Goal: Download file/media

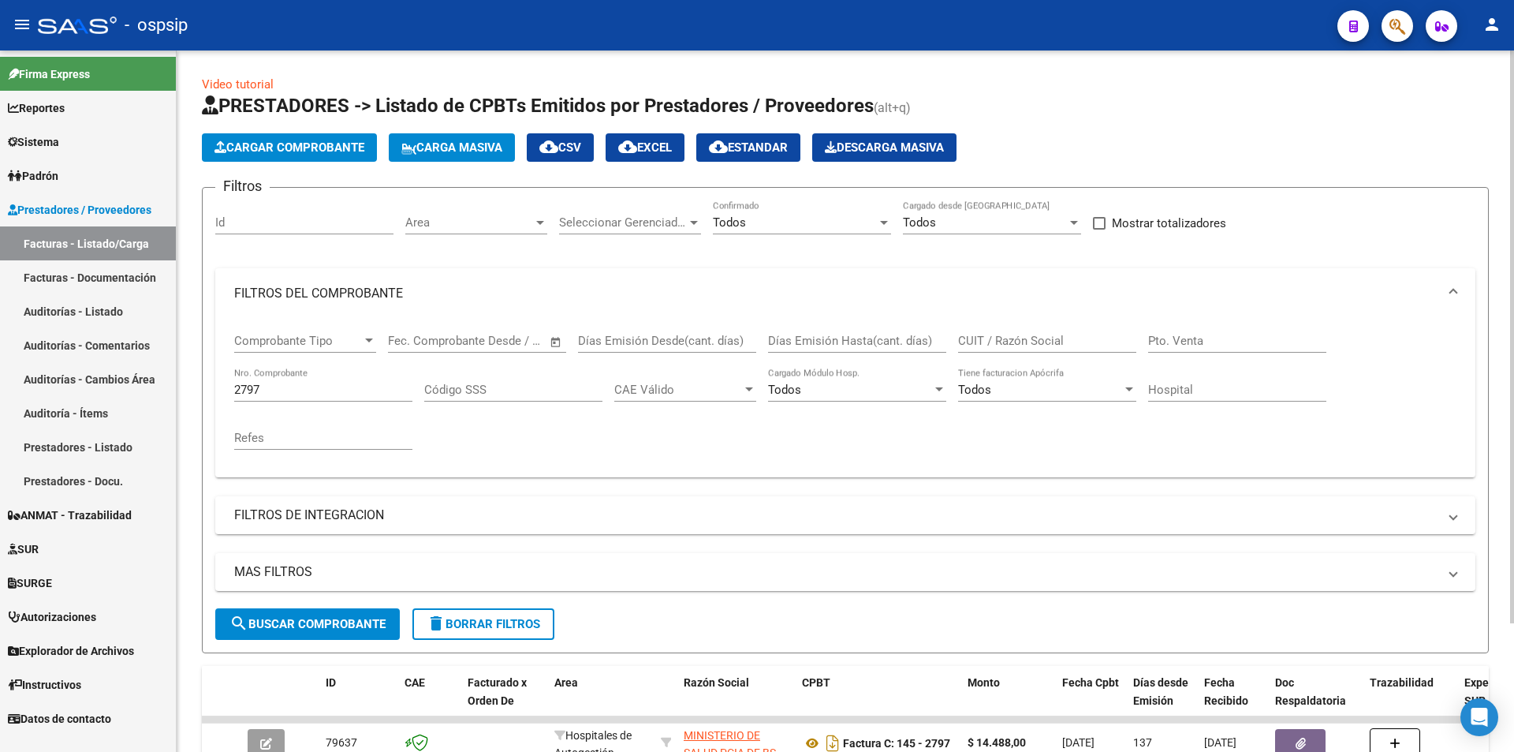
scroll to position [79, 0]
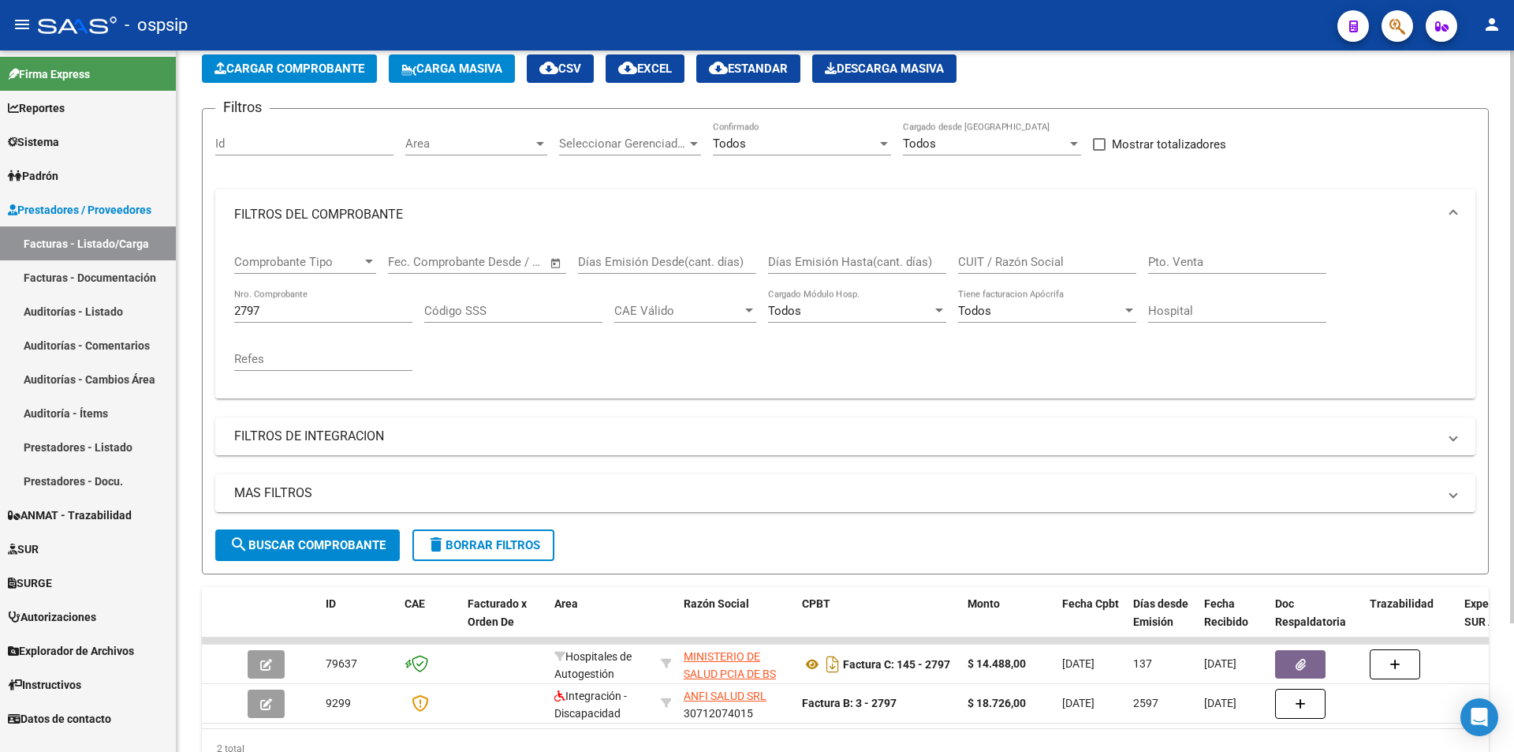
click at [333, 313] on input "2797" at bounding box center [323, 311] width 178 height 14
paste input "1868"
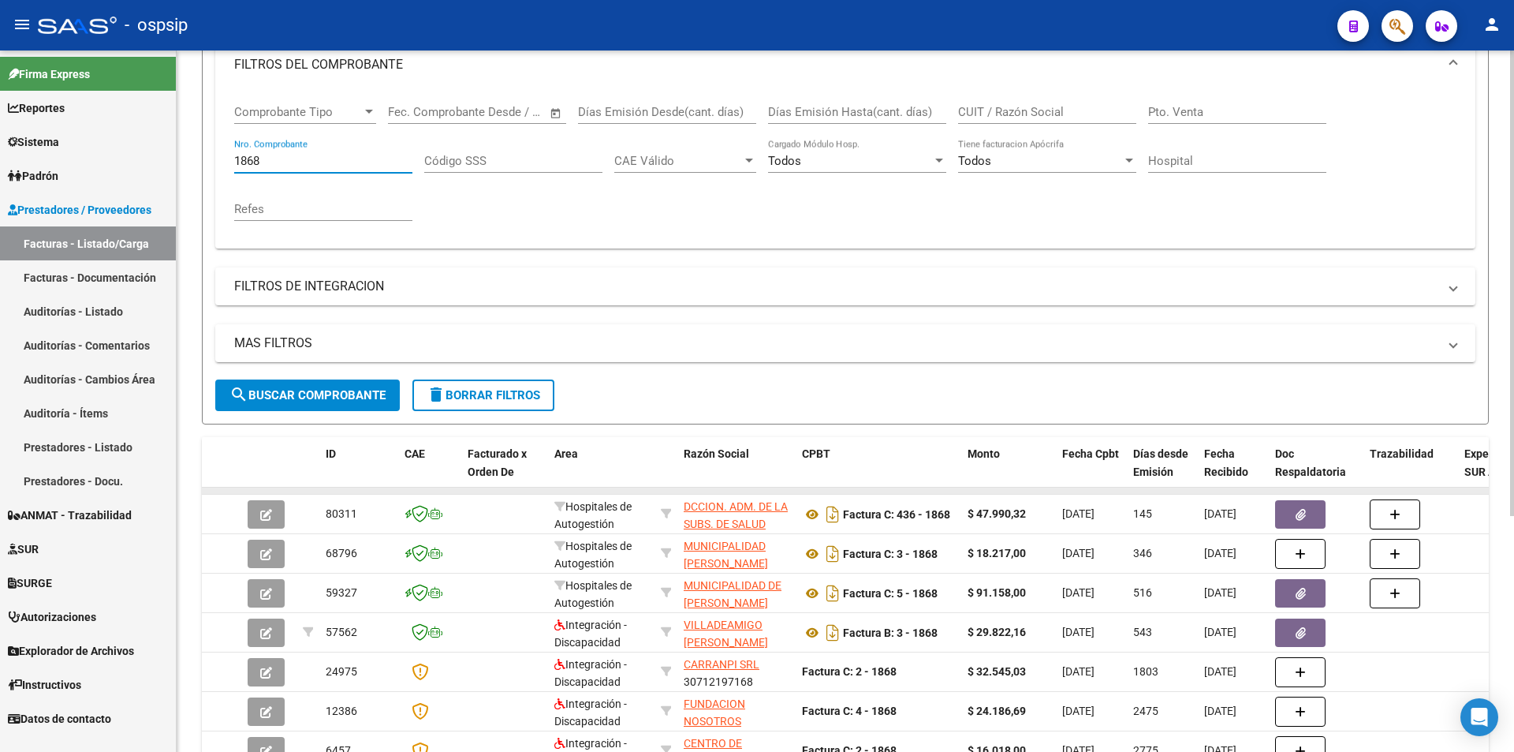
scroll to position [237, 0]
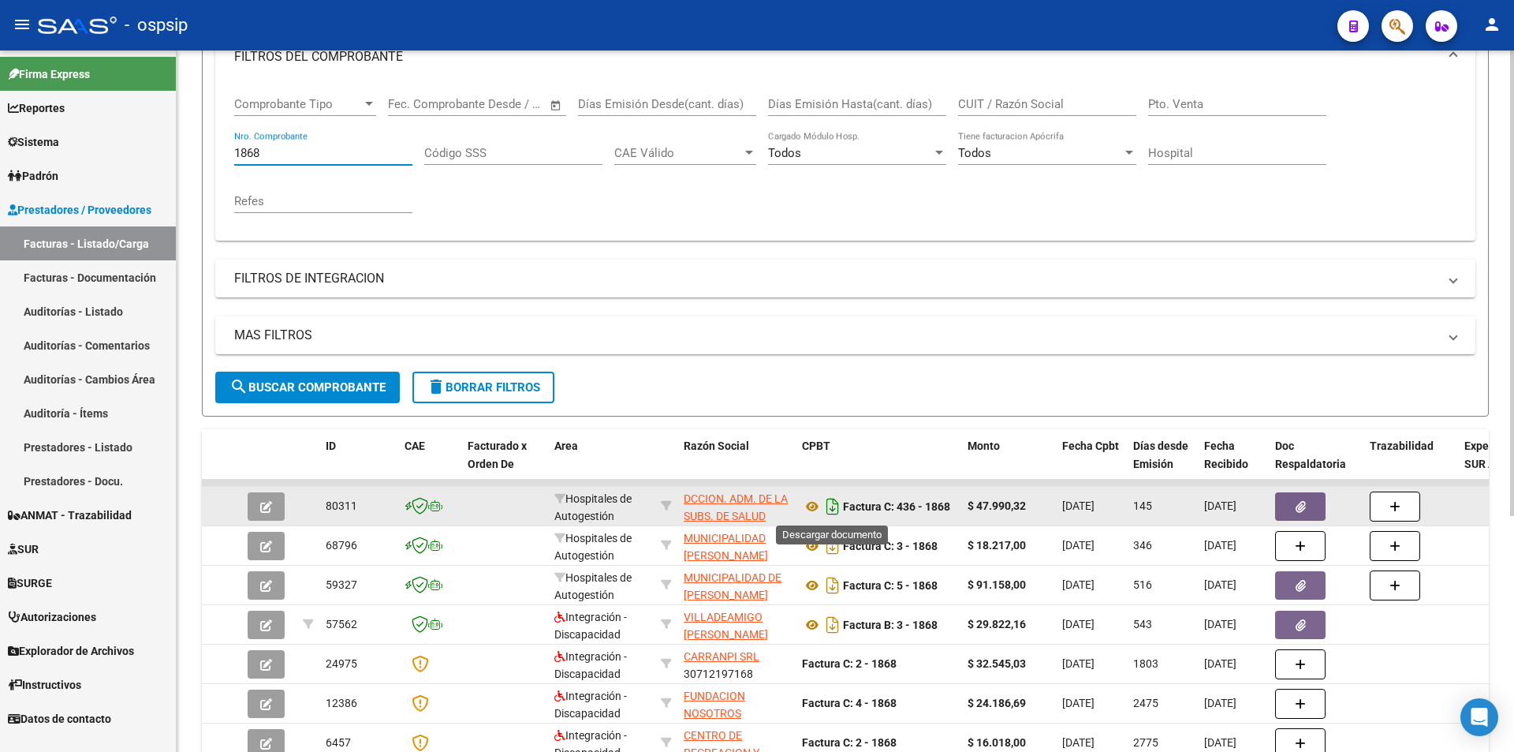
type input "1868"
click at [834, 500] on icon "Descargar documento" at bounding box center [833, 506] width 21 height 25
click at [287, 151] on input "1868" at bounding box center [323, 153] width 178 height 14
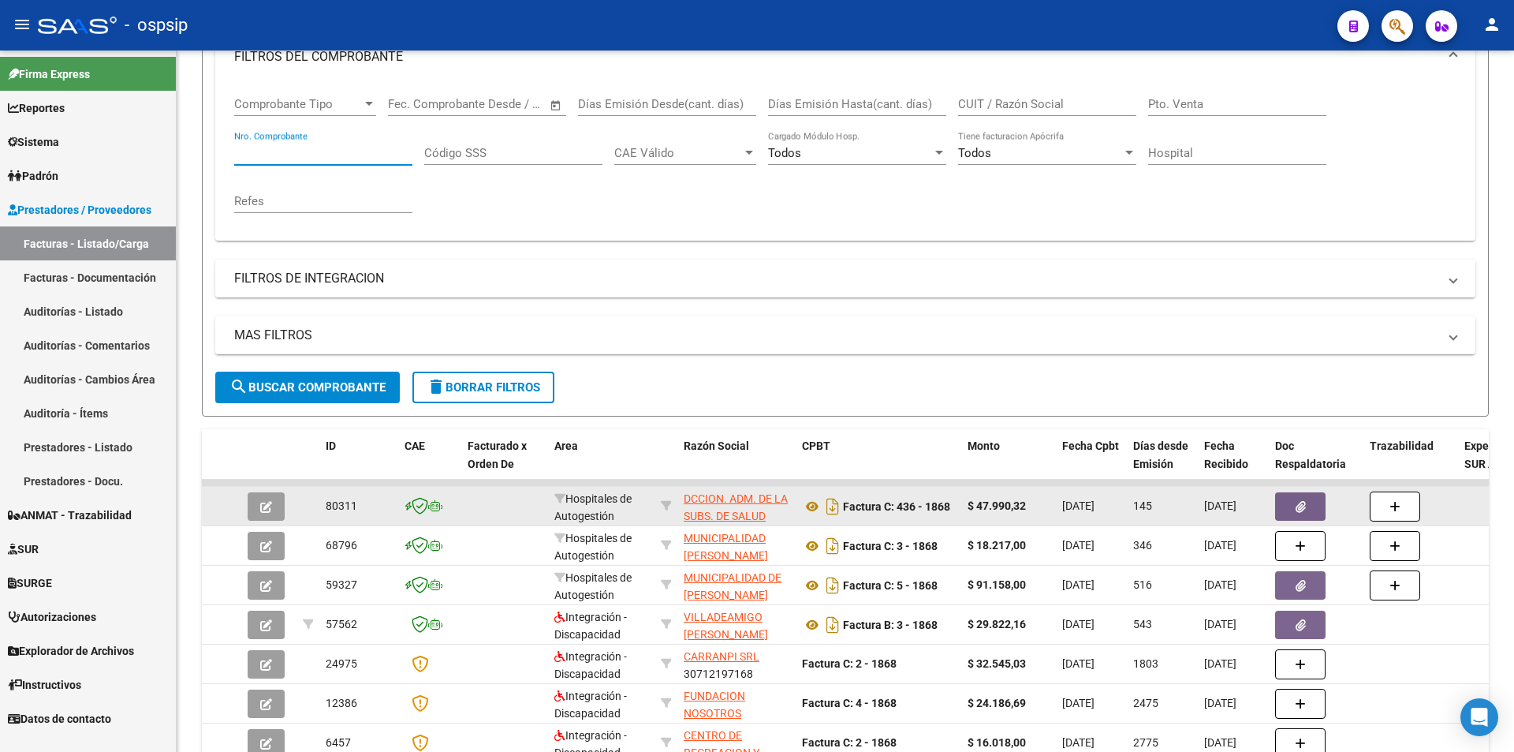
paste input "10026"
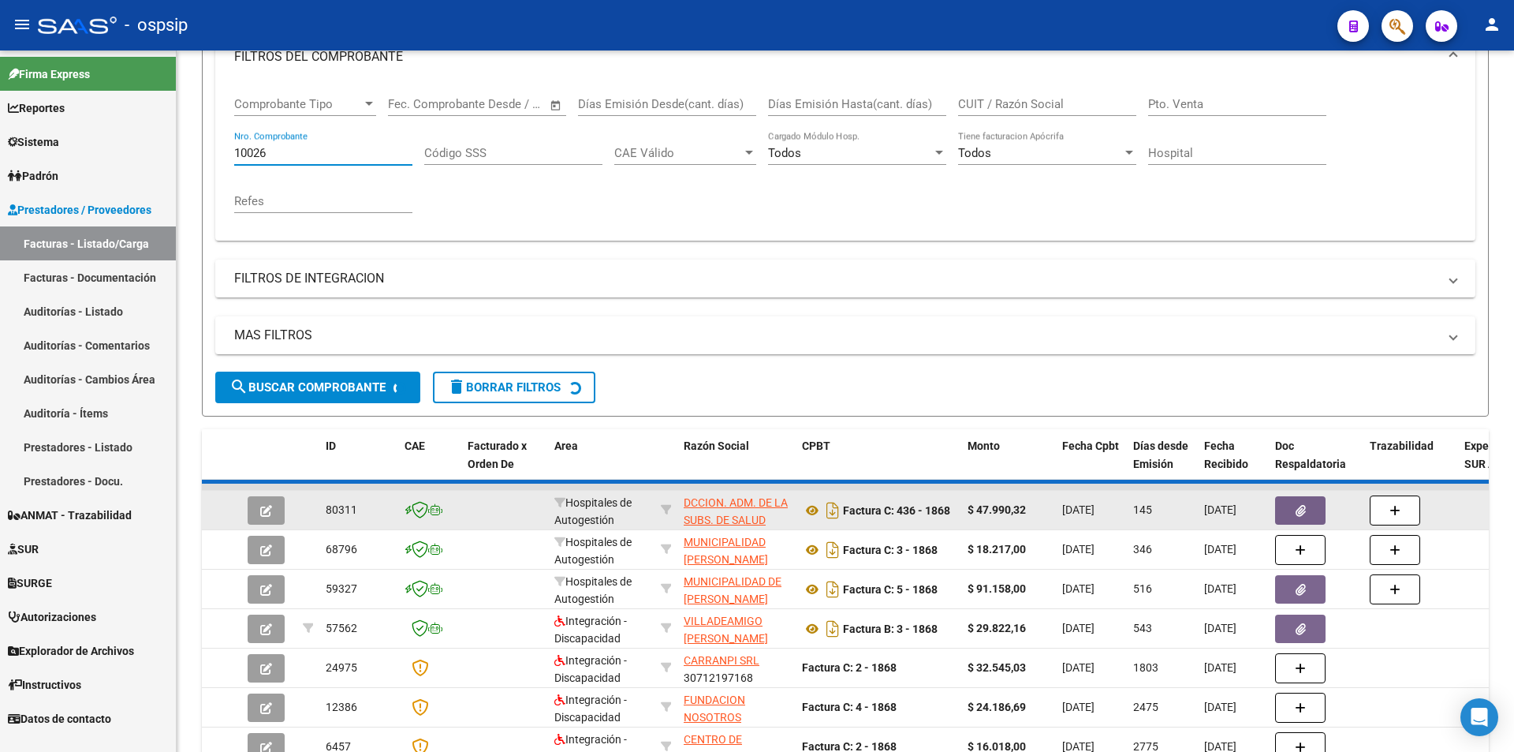
scroll to position [118, 0]
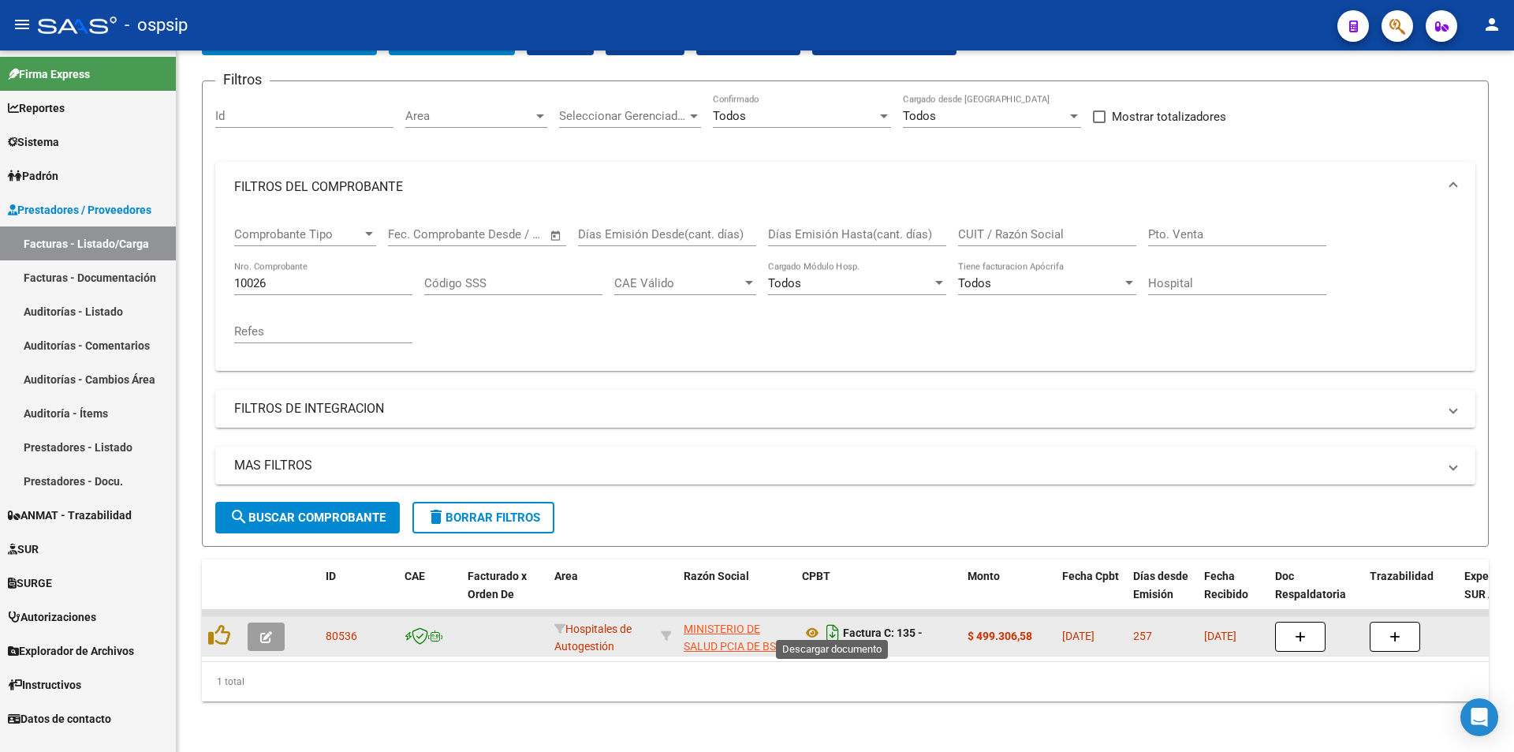
click at [834, 621] on icon "Descargar documento" at bounding box center [833, 632] width 21 height 25
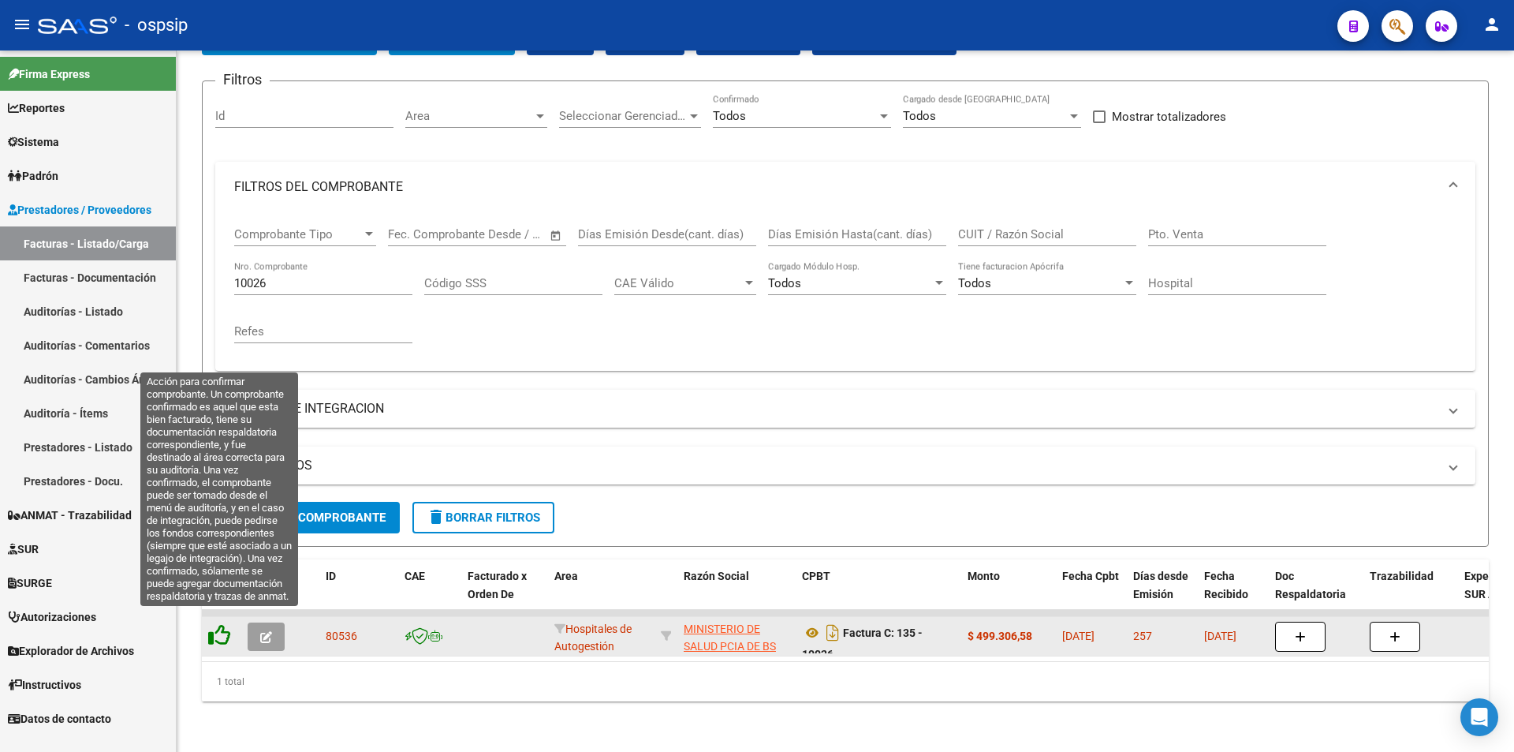
click at [220, 624] on icon at bounding box center [219, 635] width 22 height 22
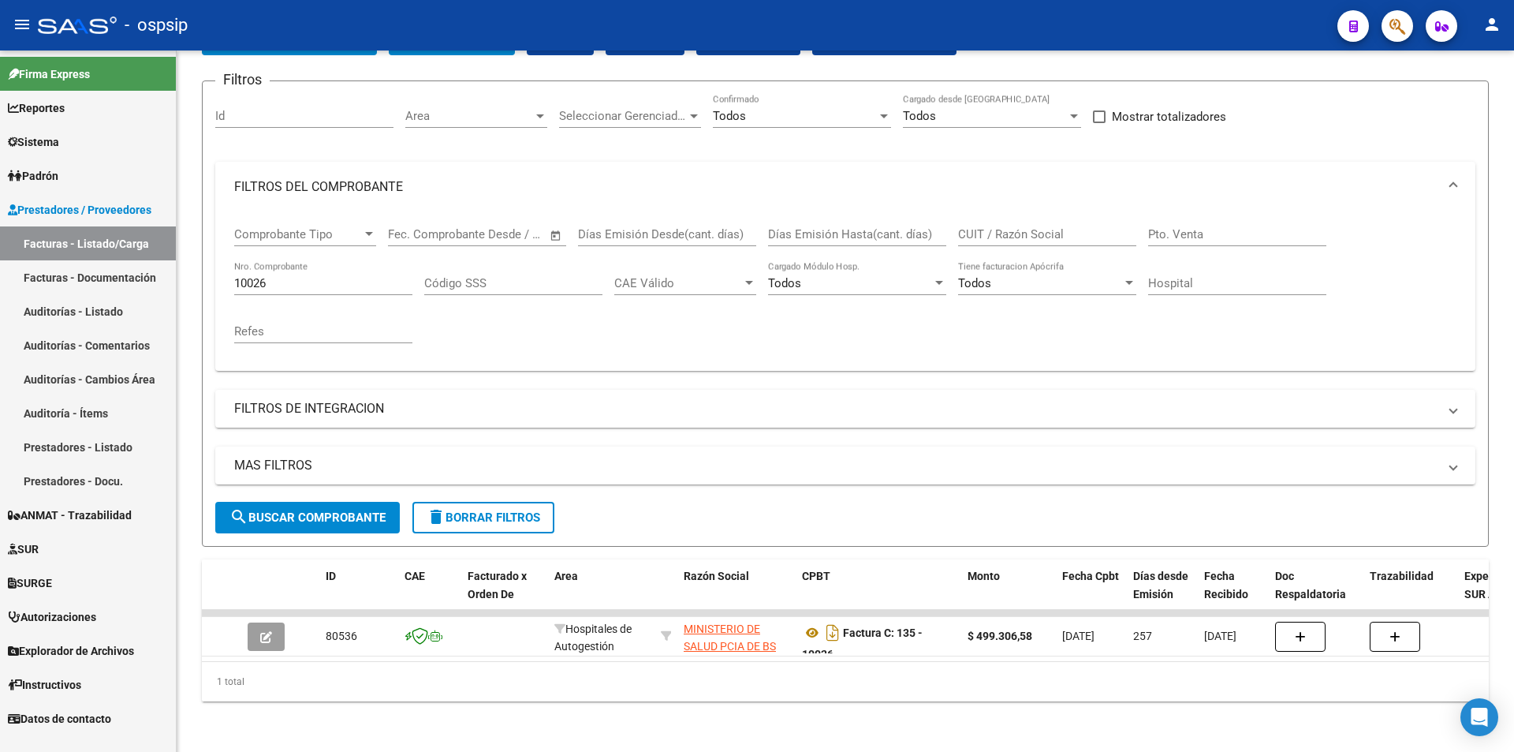
click at [313, 276] on input "10026" at bounding box center [323, 283] width 178 height 14
type input "10027"
click at [837, 620] on icon "Descargar documento" at bounding box center [833, 632] width 21 height 25
click at [292, 281] on div "10027 Nro. Comprobante" at bounding box center [323, 278] width 178 height 34
click at [286, 276] on input "10027" at bounding box center [323, 283] width 178 height 14
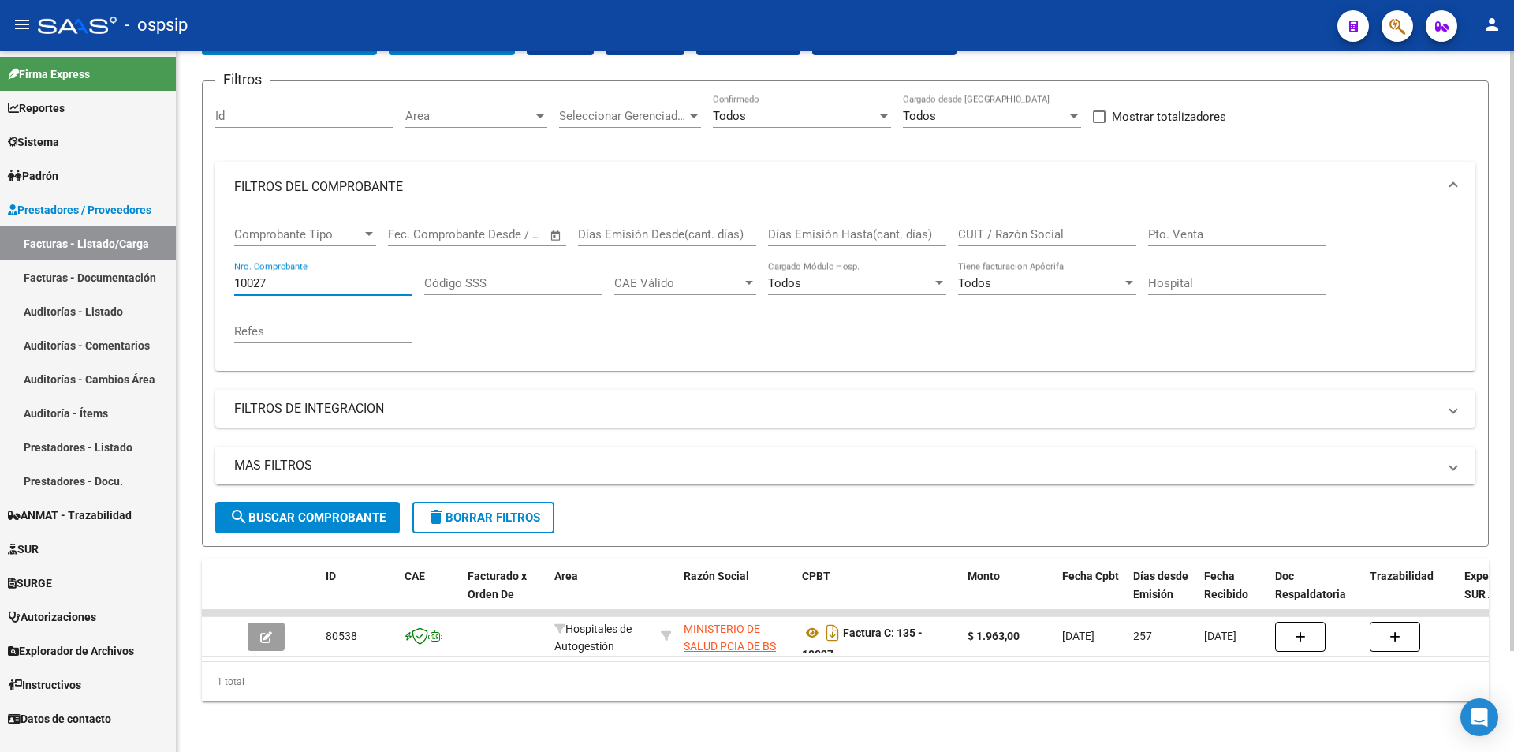
click at [286, 276] on input "10027" at bounding box center [323, 283] width 178 height 14
paste input "10389"
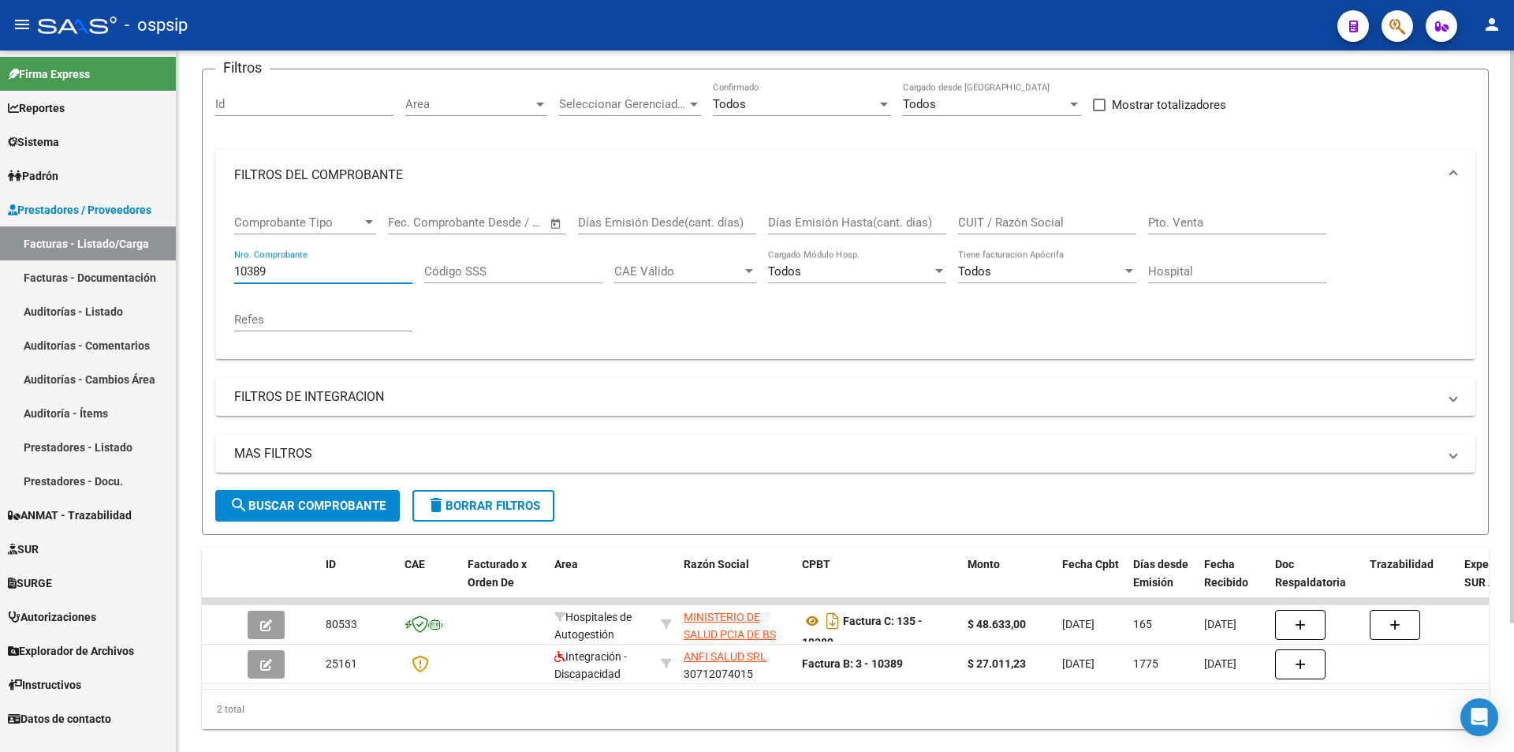
type input "10389"
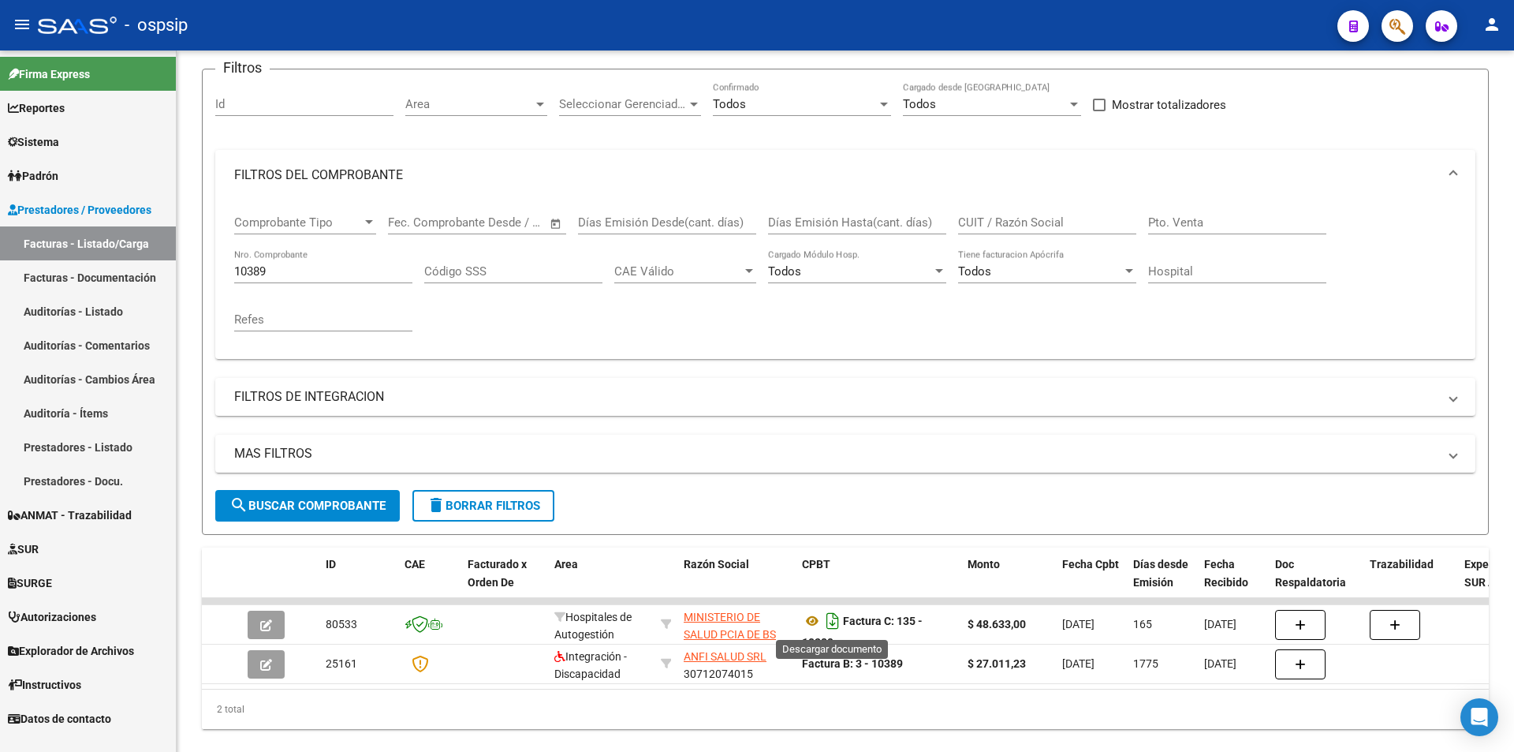
click at [833, 624] on icon "Descargar documento" at bounding box center [833, 620] width 21 height 25
click at [311, 261] on div "10389 Nro. Comprobante" at bounding box center [323, 266] width 178 height 34
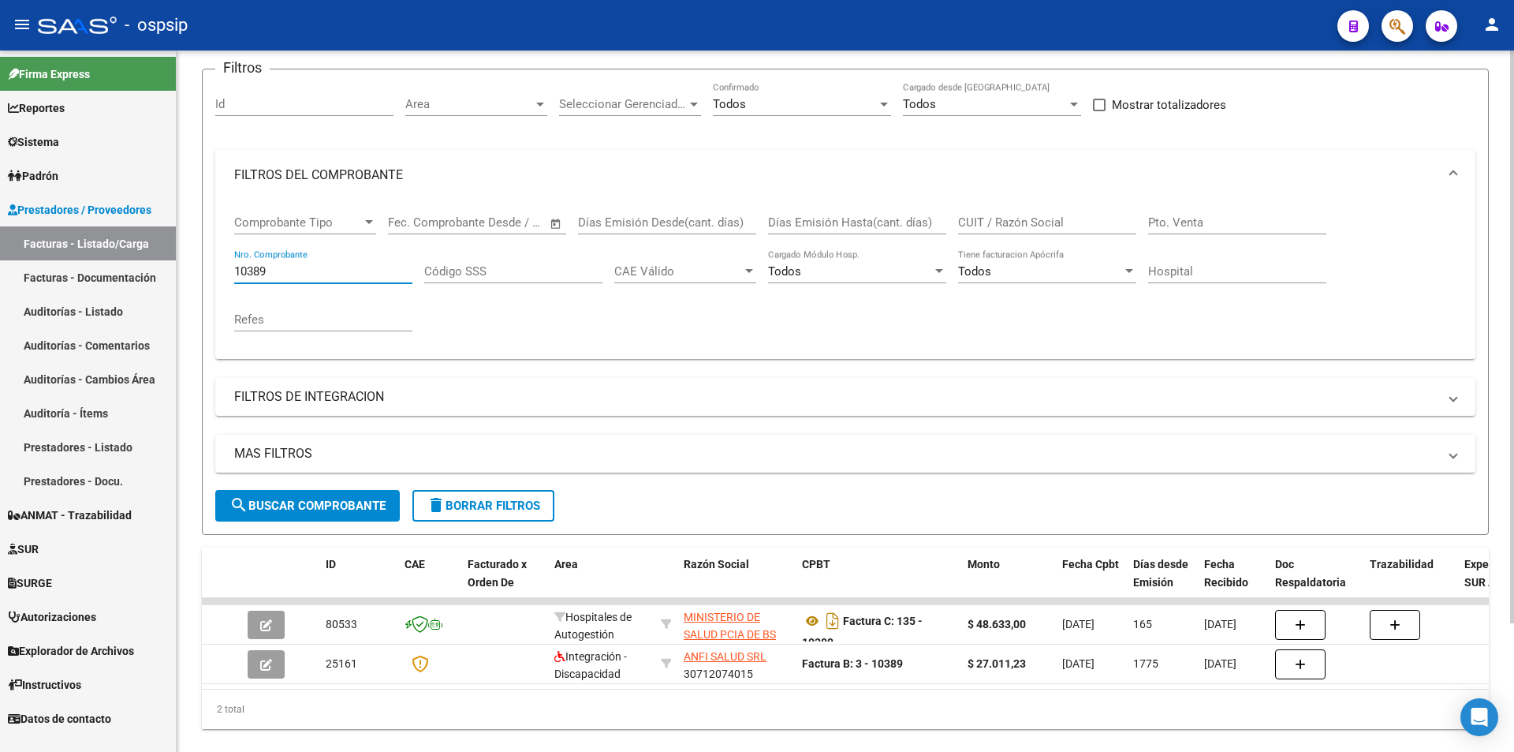
click at [310, 265] on input "10389" at bounding box center [323, 271] width 178 height 14
paste input "10026"
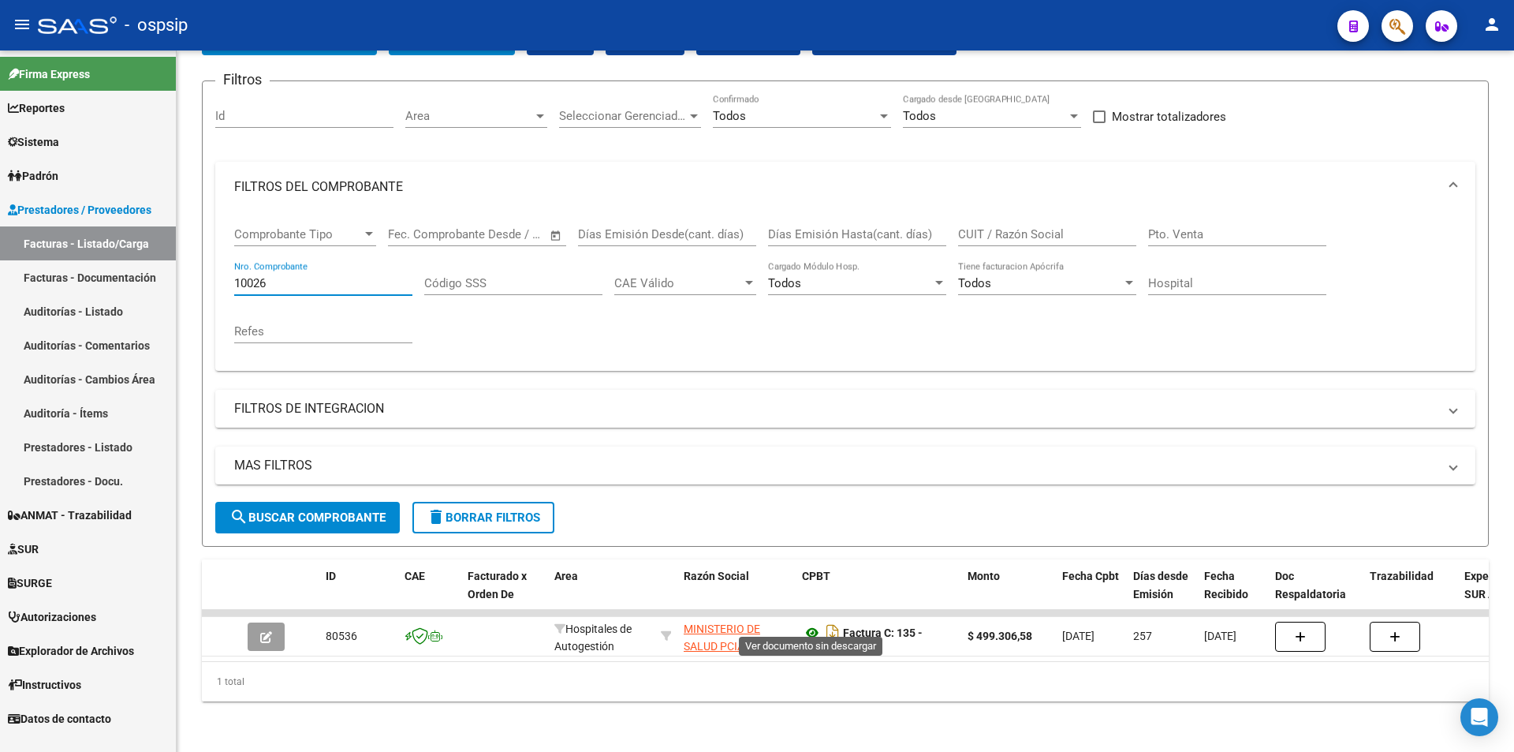
type input "10026"
click at [807, 623] on icon at bounding box center [812, 632] width 21 height 19
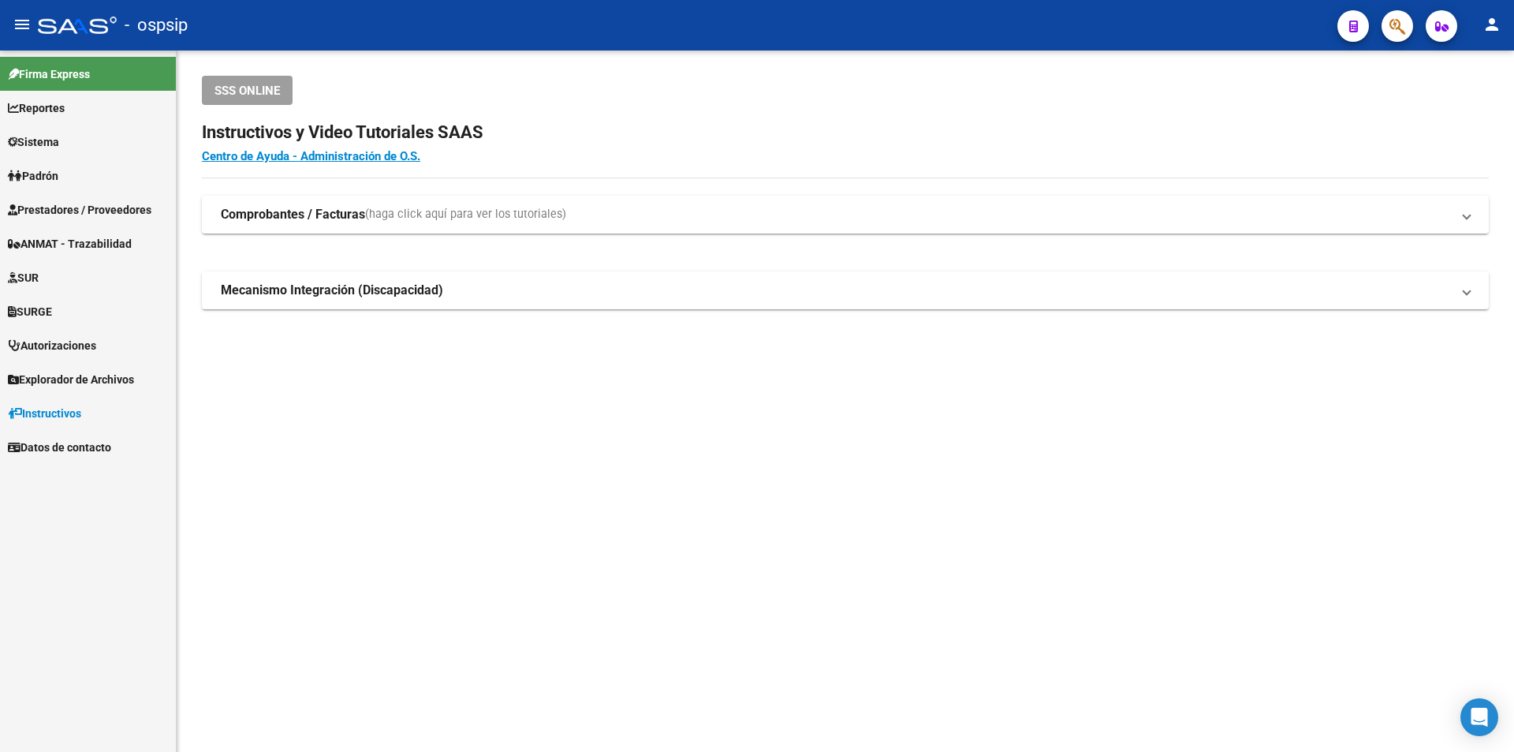
click at [69, 203] on span "Prestadores / Proveedores" at bounding box center [80, 209] width 144 height 17
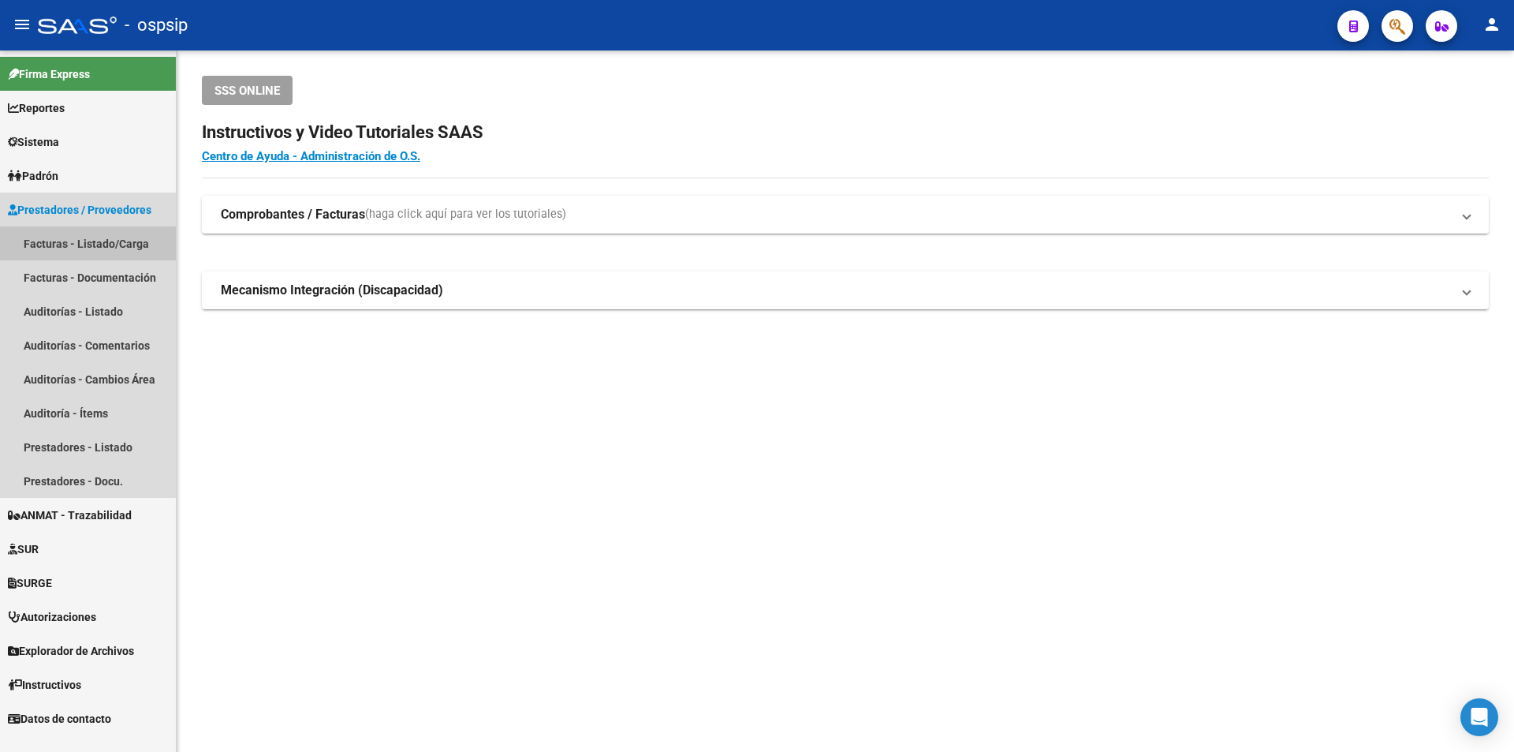
click at [77, 243] on link "Facturas - Listado/Carga" at bounding box center [88, 243] width 176 height 34
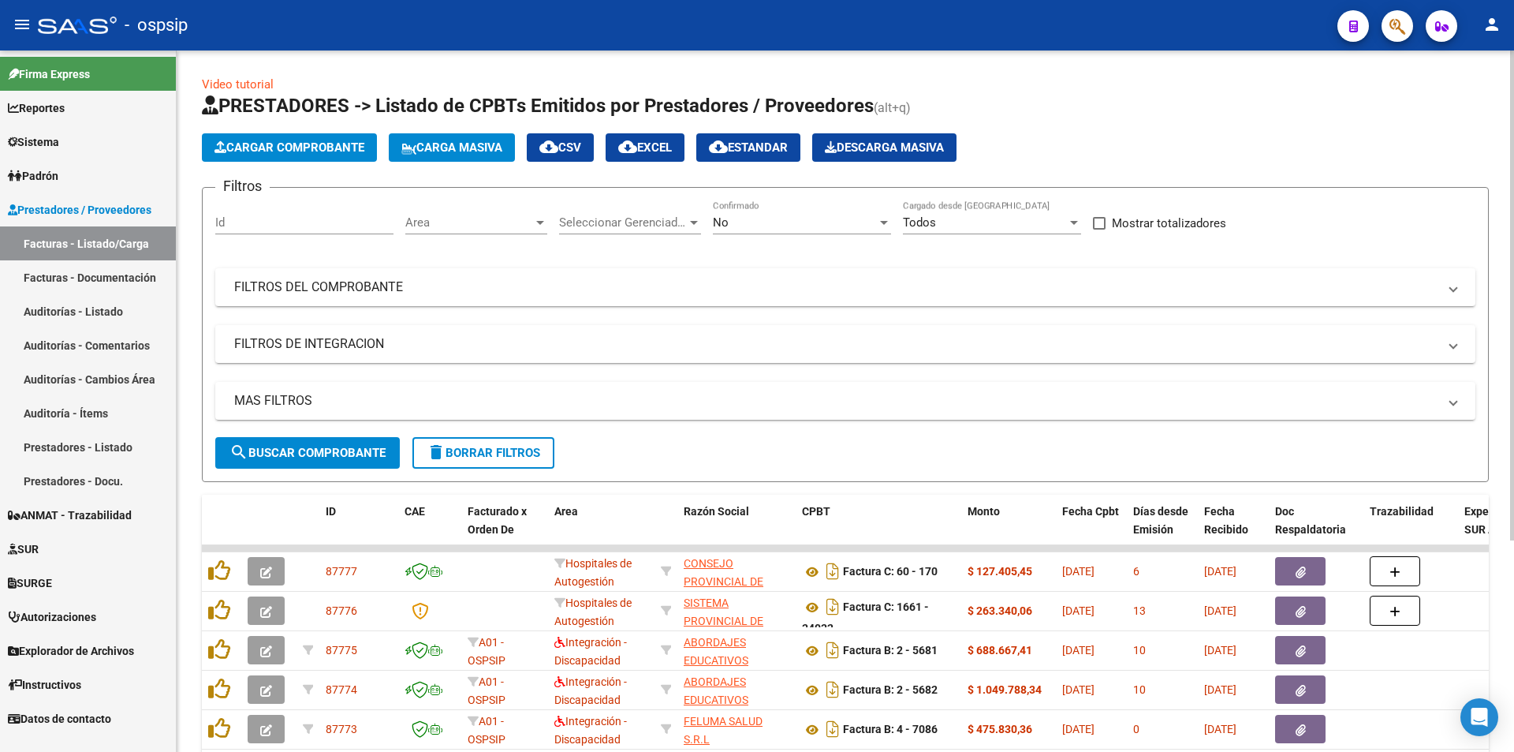
click at [716, 225] on span "No" at bounding box center [721, 222] width 16 height 14
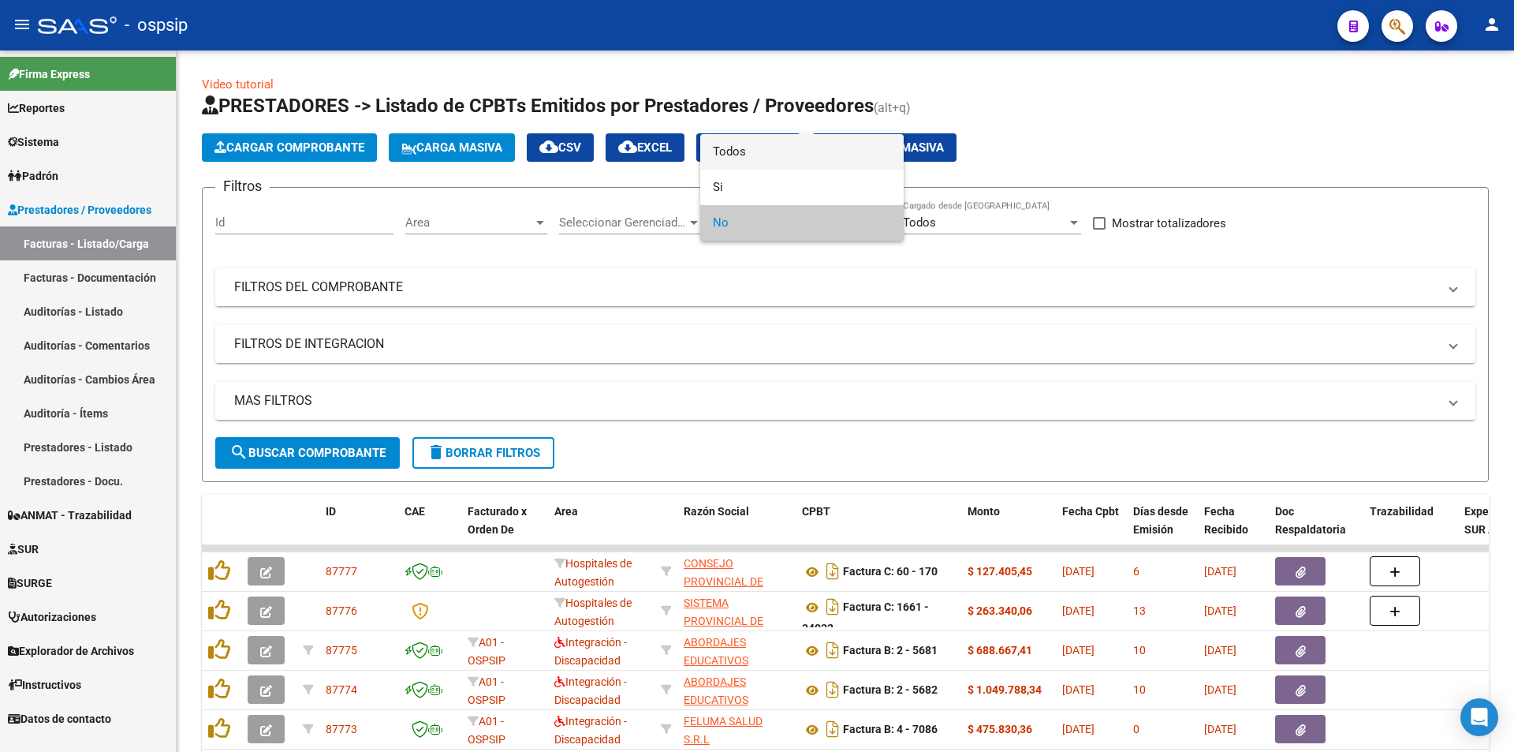
click at [740, 145] on span "Todos" at bounding box center [802, 151] width 178 height 35
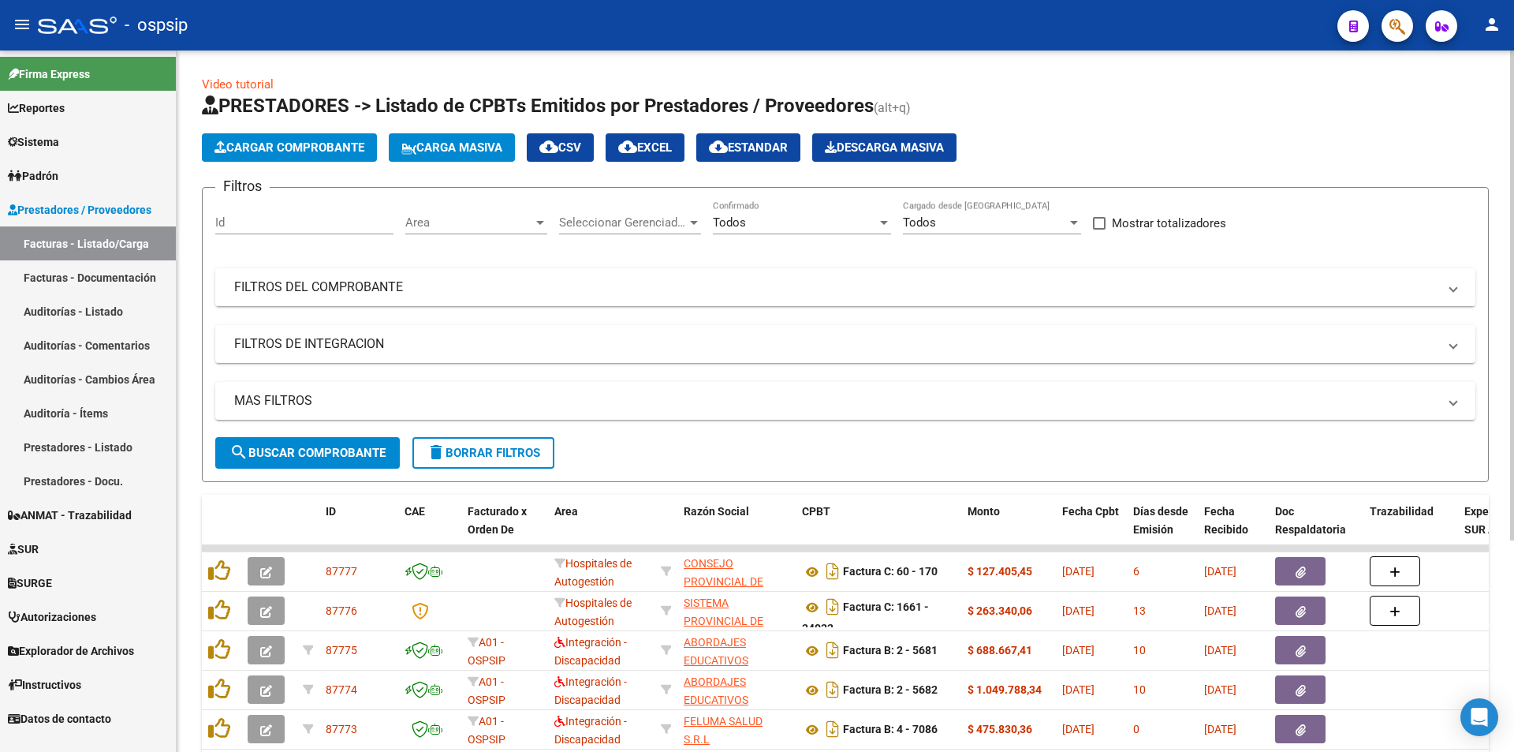
click at [287, 277] on mat-expansion-panel-header "FILTROS DEL COMPROBANTE" at bounding box center [845, 287] width 1260 height 38
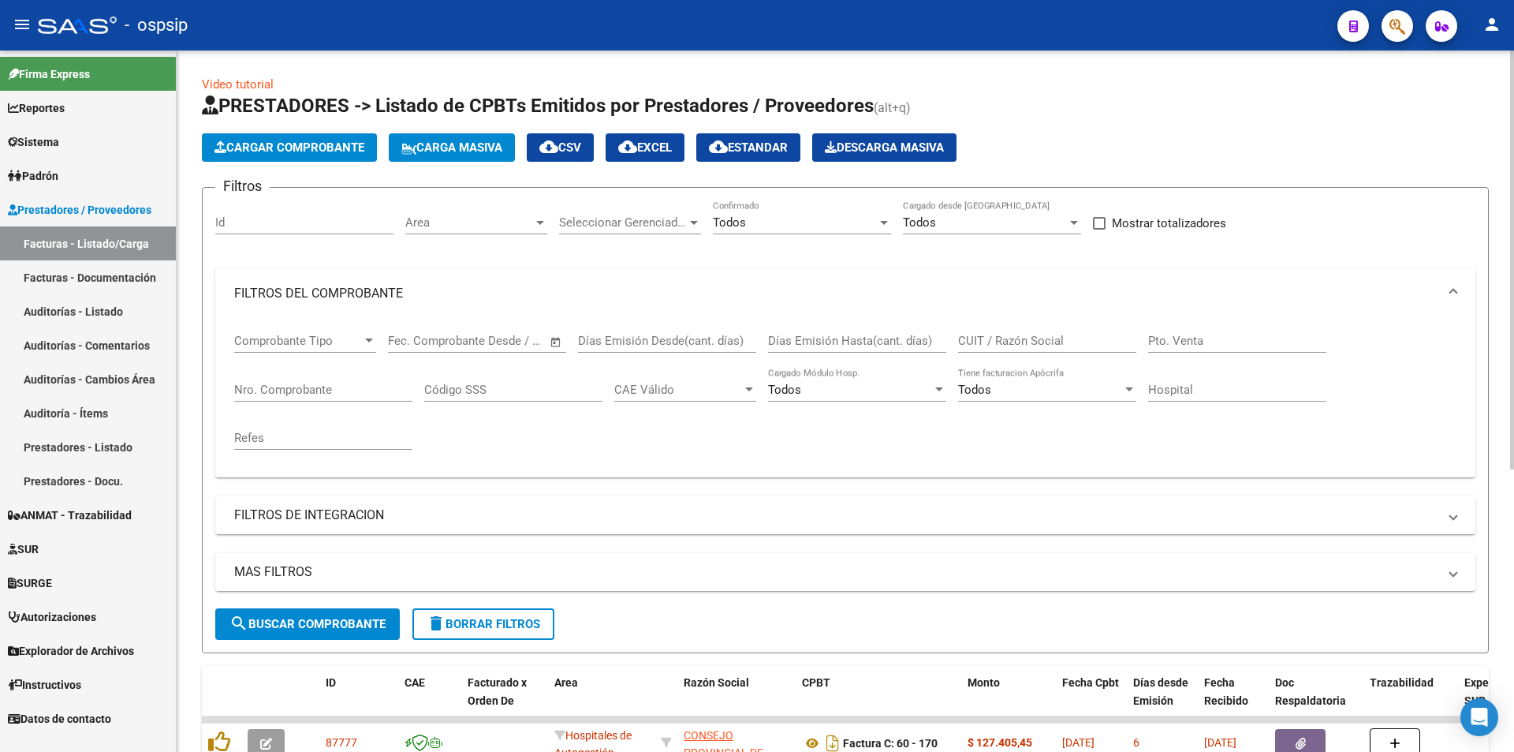
click at [270, 351] on div "Comprobante Tipo Comprobante Tipo" at bounding box center [305, 336] width 142 height 34
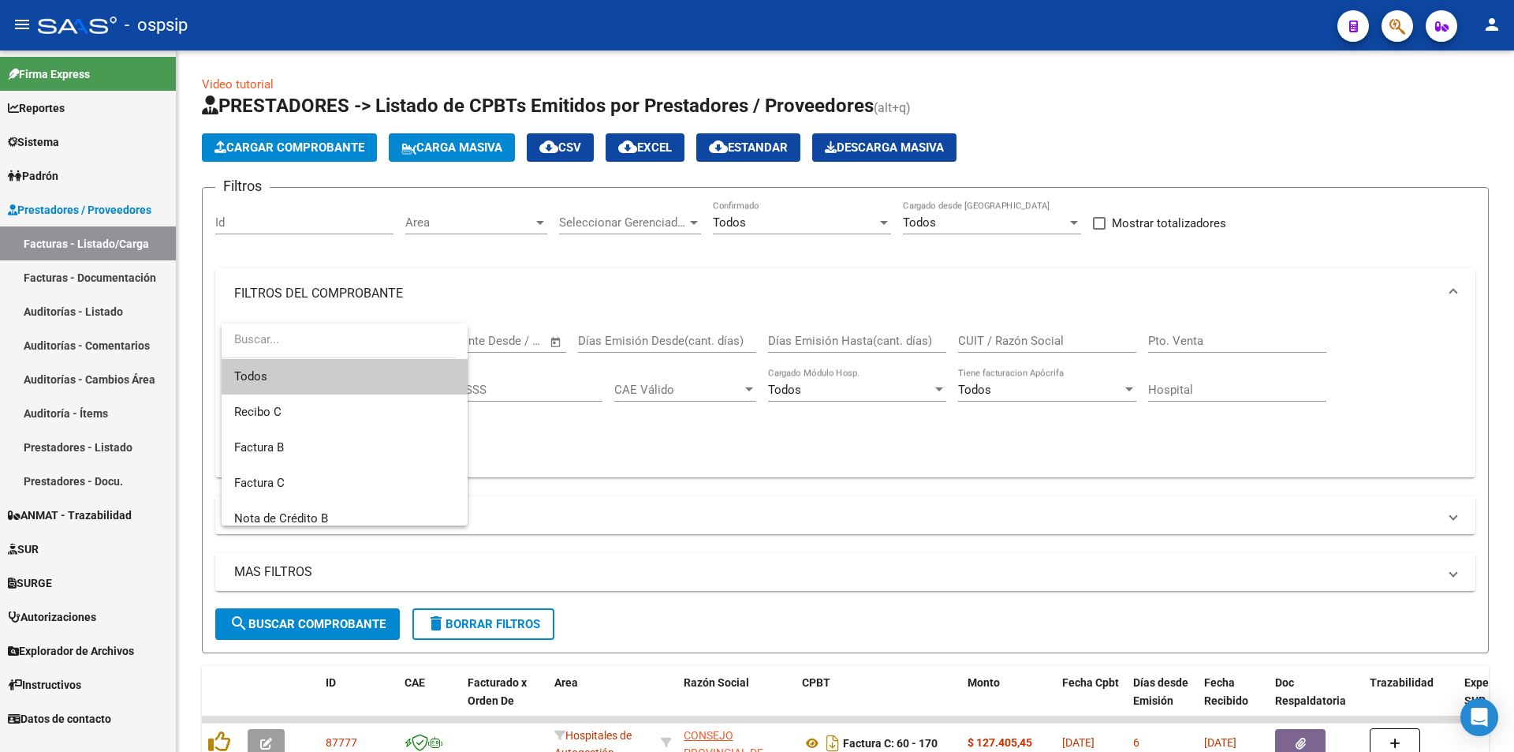
click at [191, 401] on div at bounding box center [757, 376] width 1514 height 752
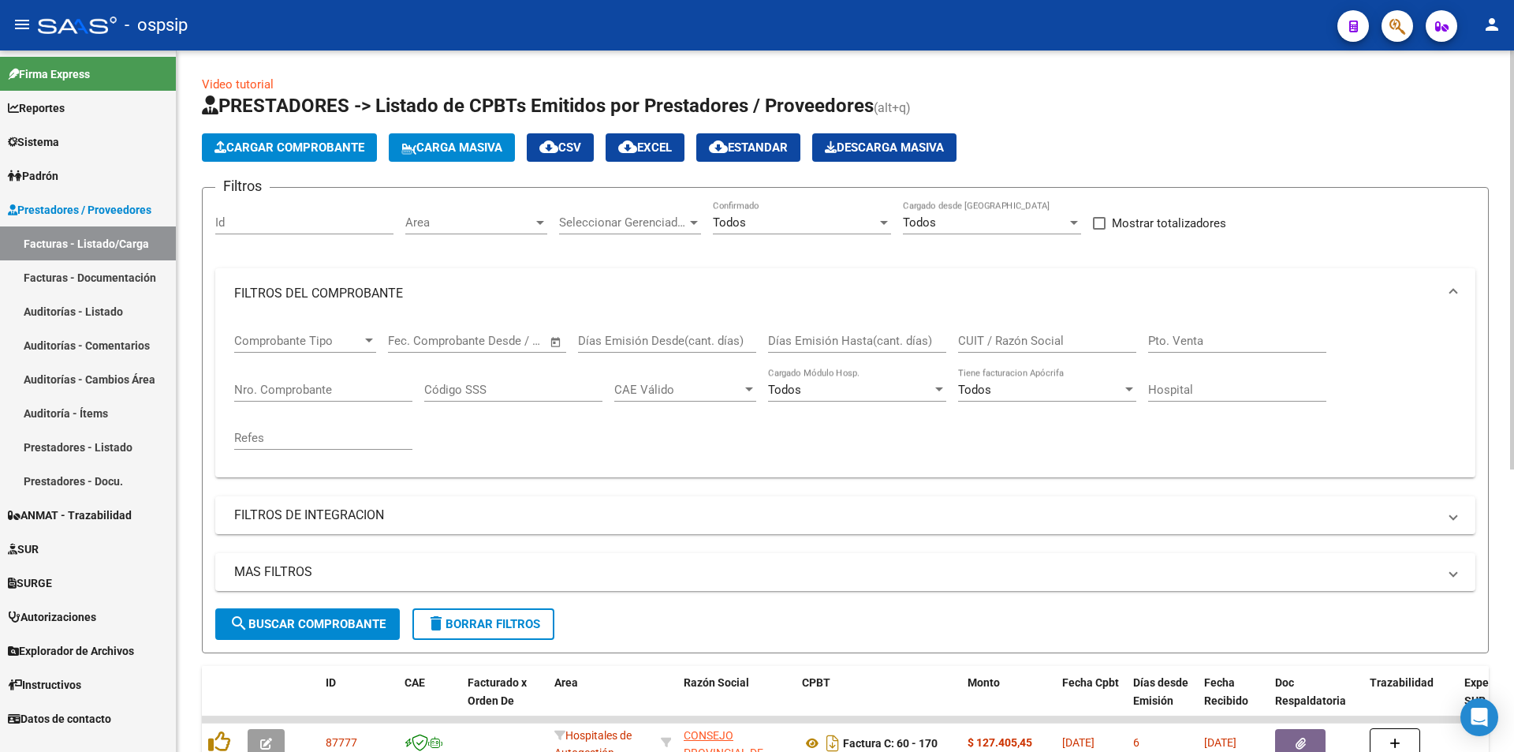
click at [285, 394] on input "Nro. Comprobante" at bounding box center [323, 389] width 178 height 14
paste input "9843"
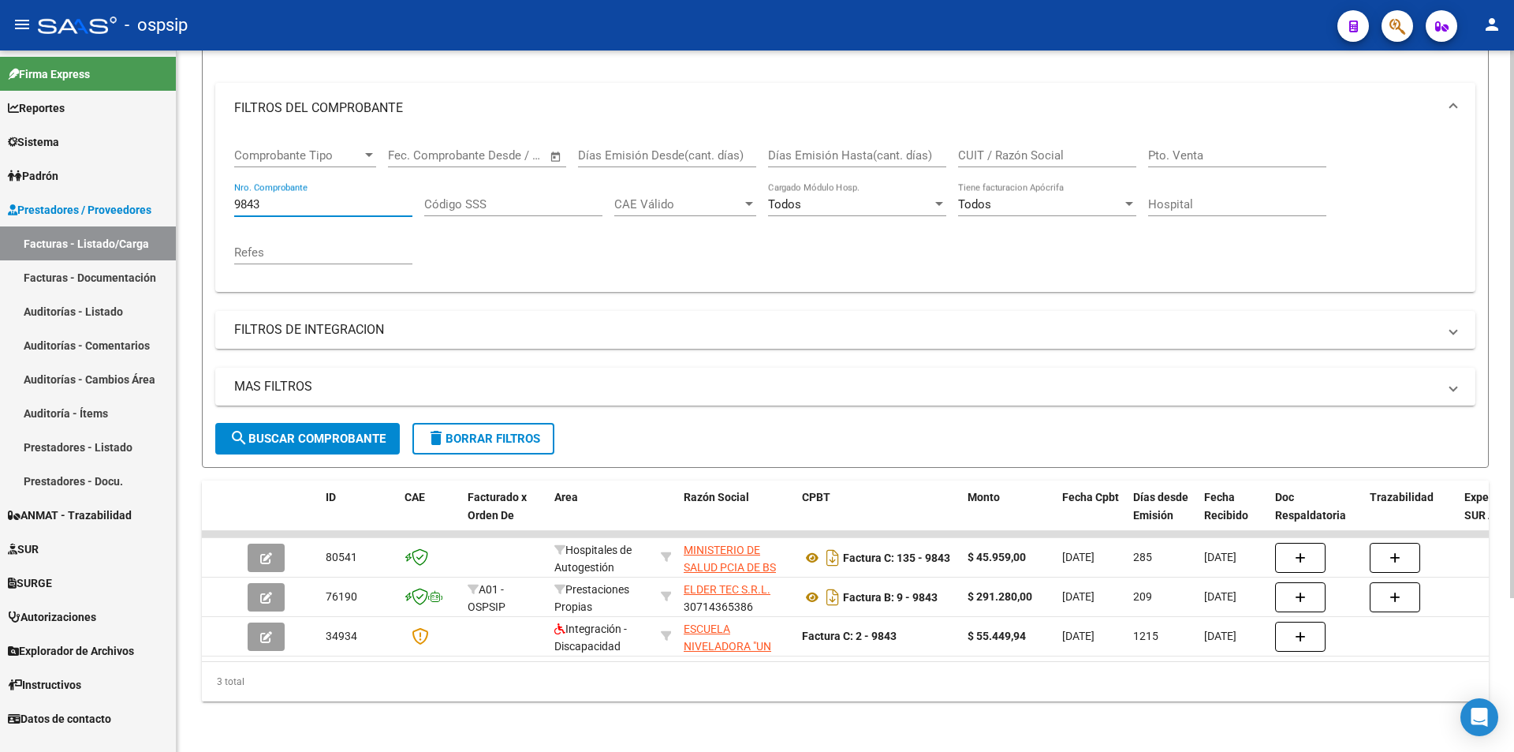
scroll to position [197, 0]
type input "9843"
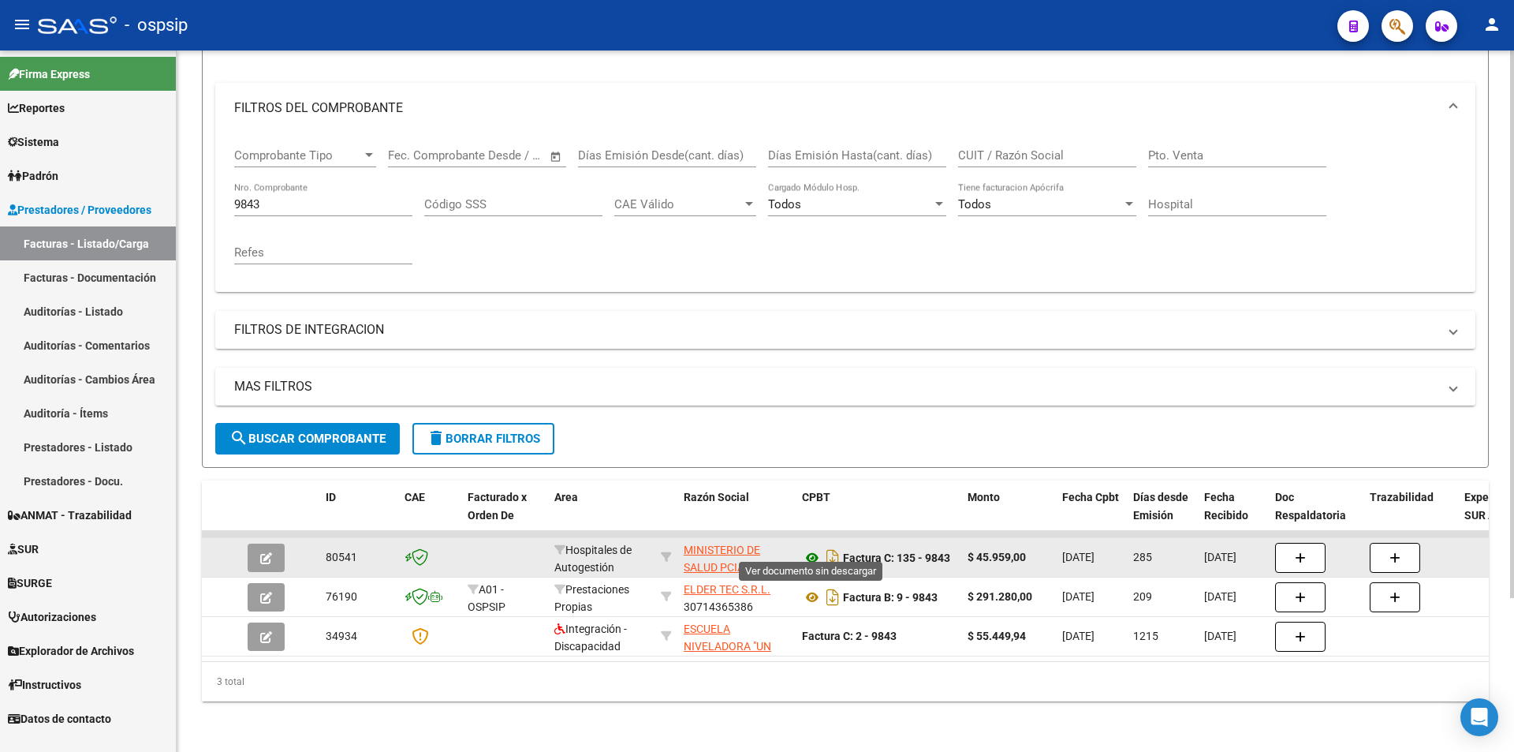
click at [810, 548] on icon at bounding box center [812, 557] width 21 height 19
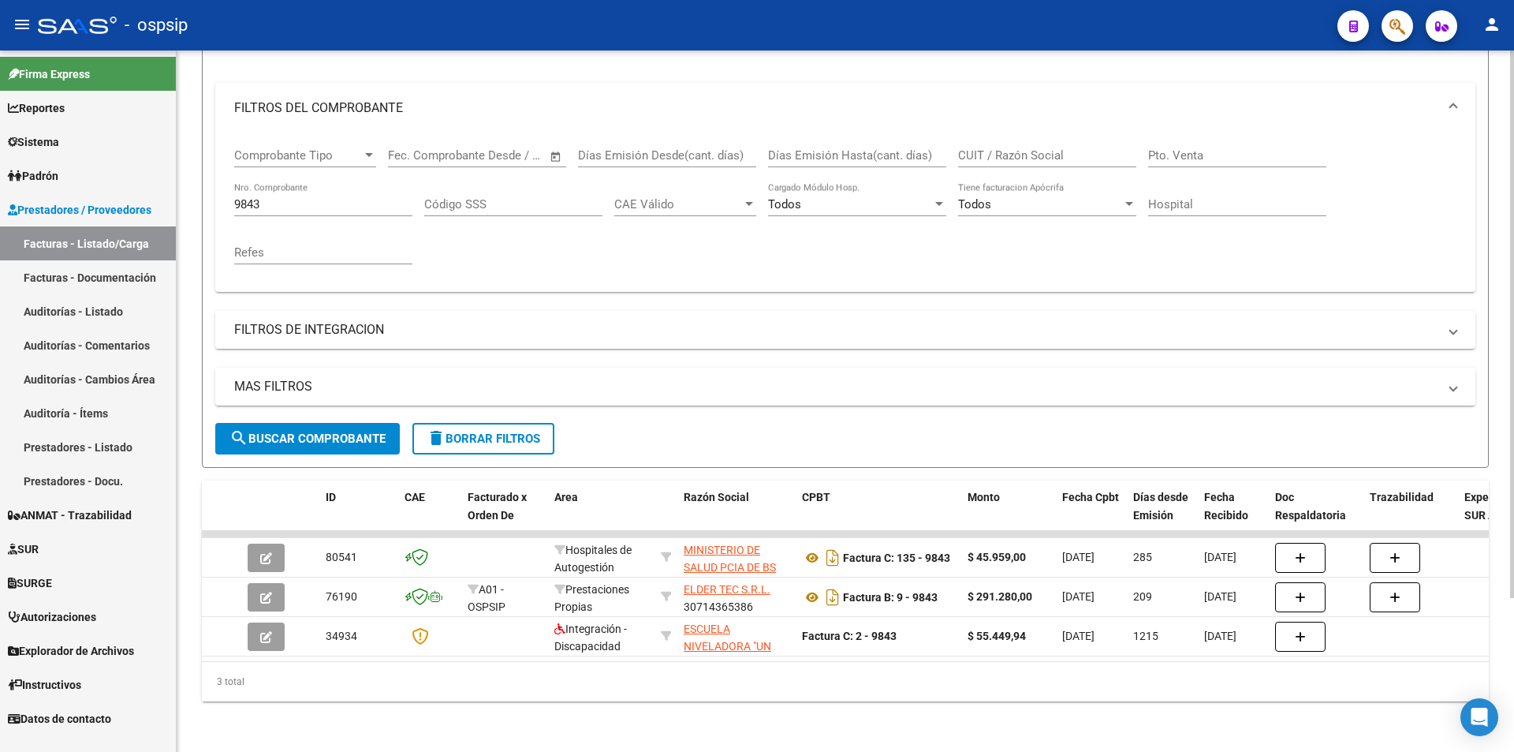
click at [271, 183] on div "9843 Nro. Comprobante" at bounding box center [323, 199] width 178 height 34
click at [277, 197] on input "9843" at bounding box center [323, 204] width 178 height 14
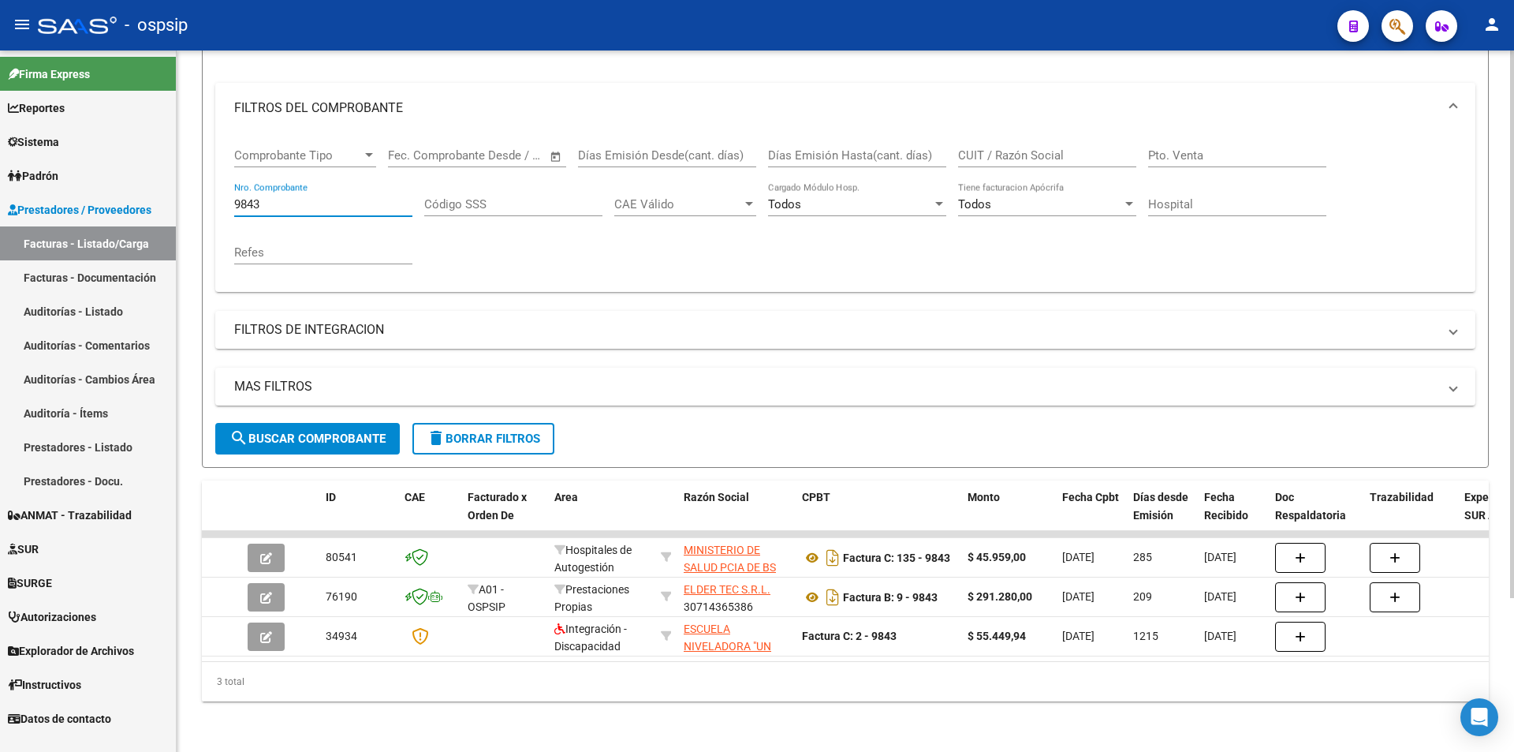
click at [277, 197] on input "9843" at bounding box center [323, 204] width 178 height 14
paste input "11122"
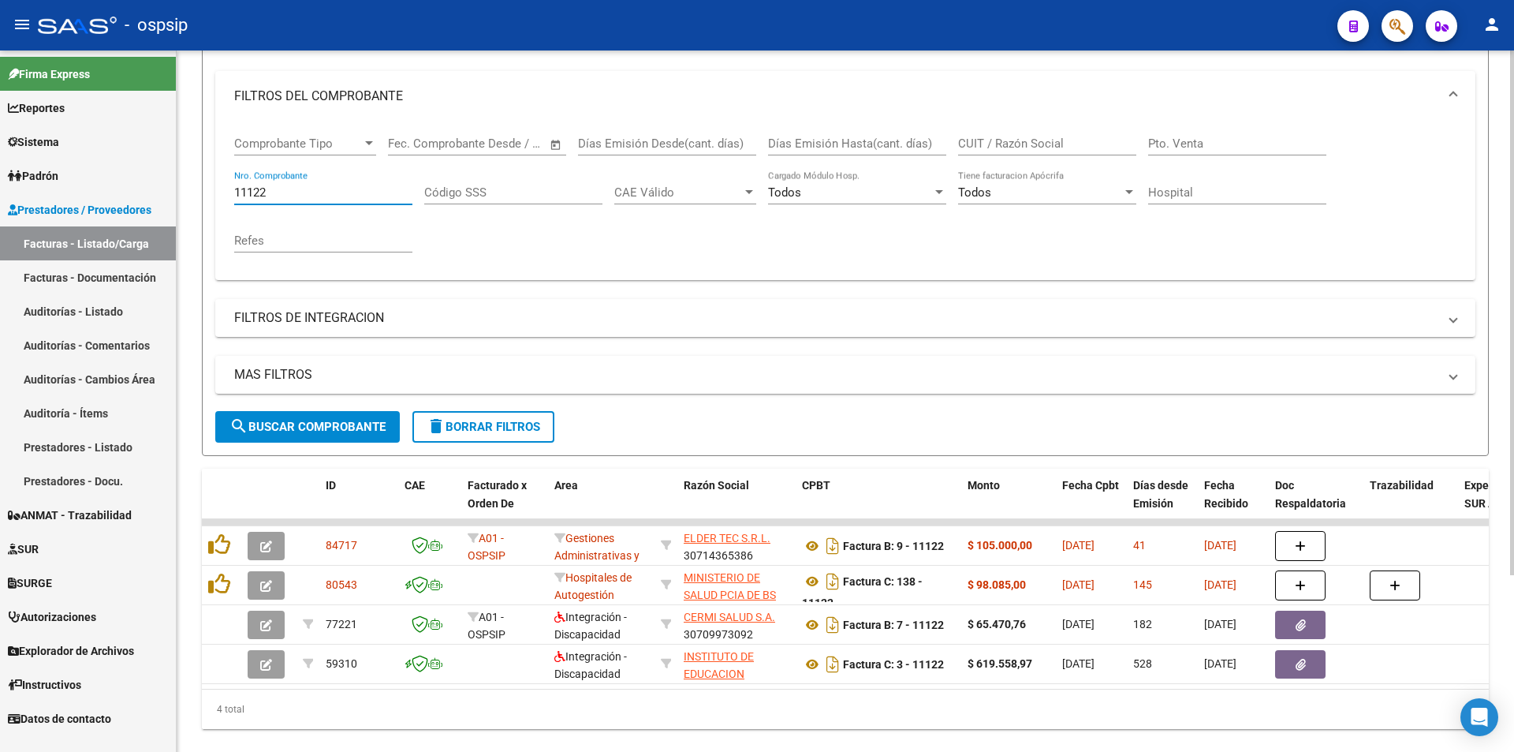
type input "11122"
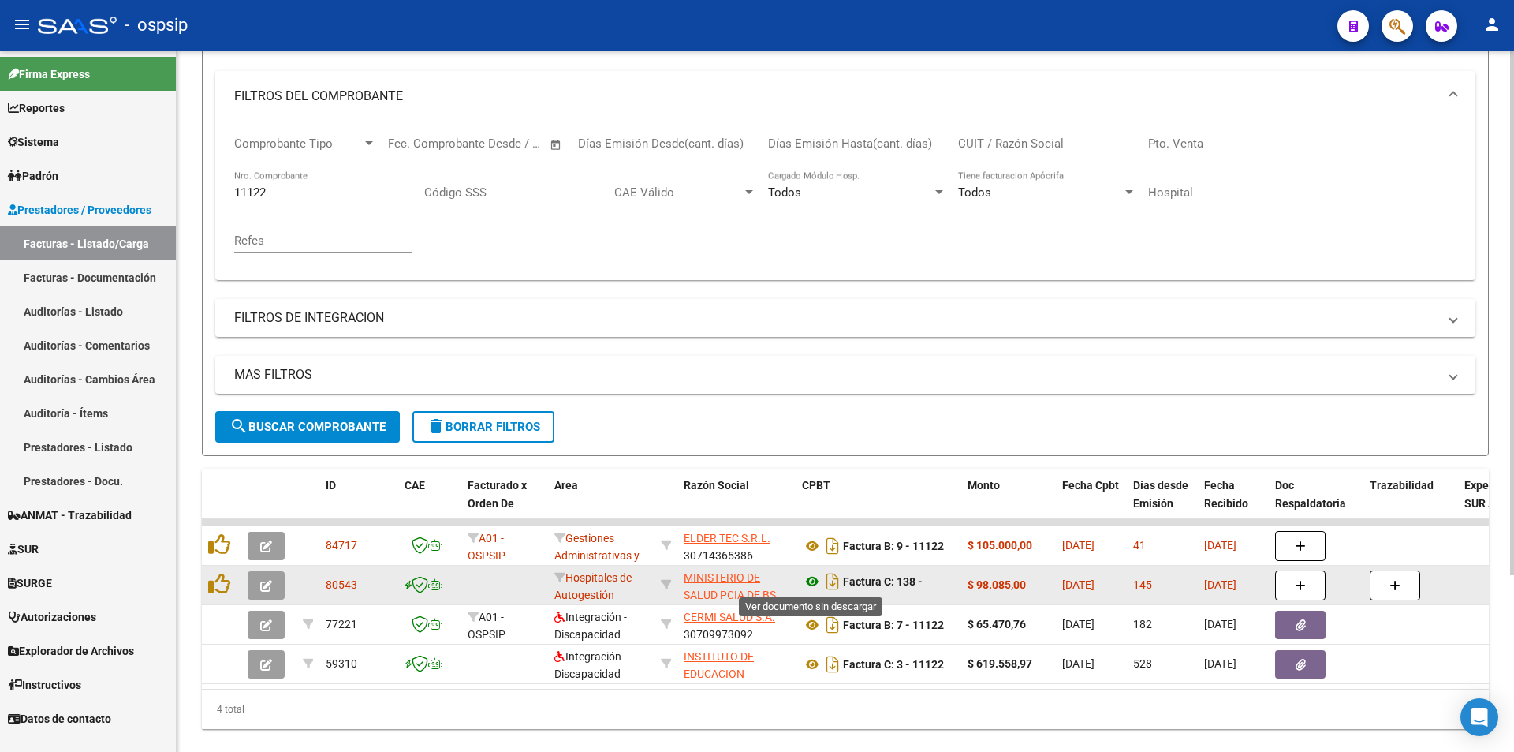
click at [807, 584] on icon at bounding box center [812, 581] width 21 height 19
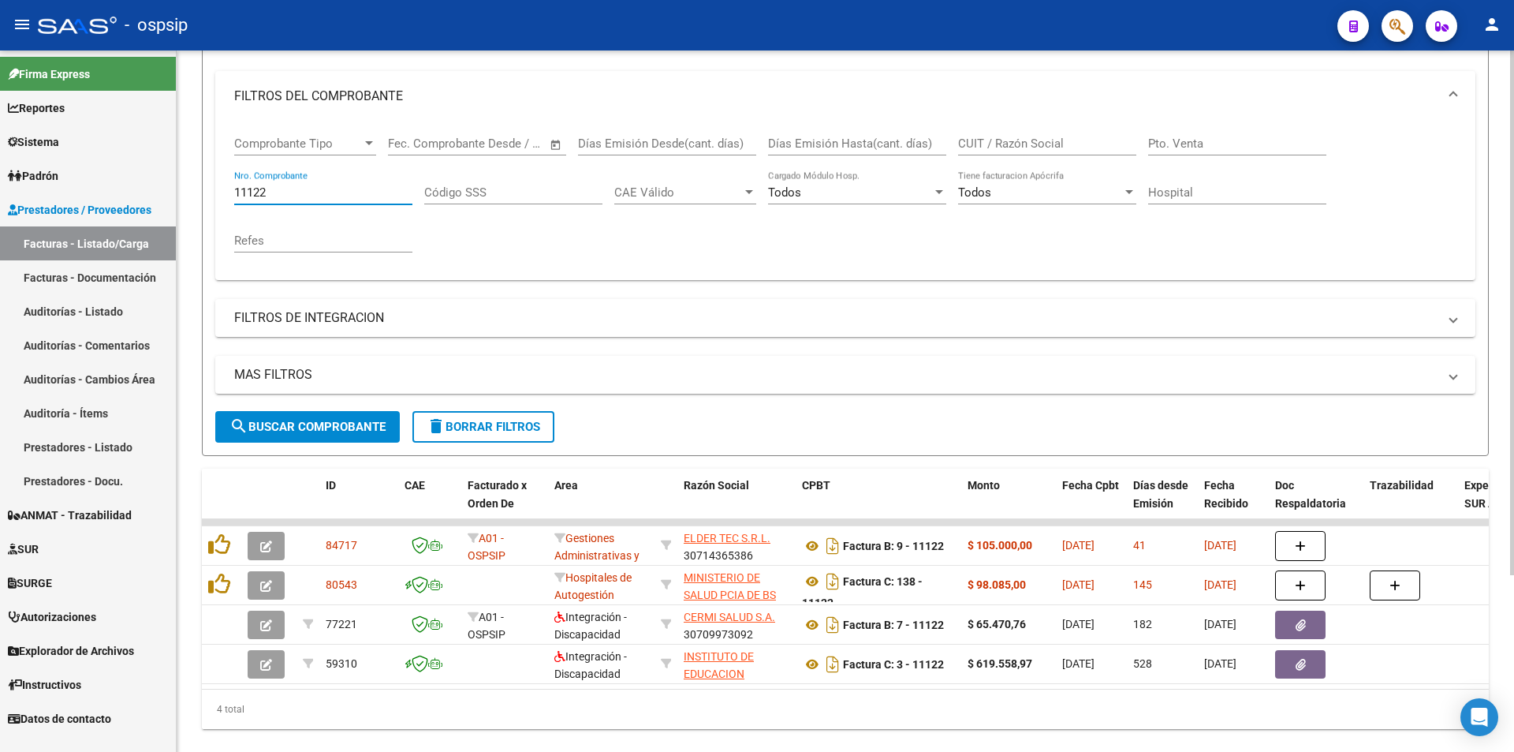
click at [279, 192] on input "11122" at bounding box center [323, 192] width 178 height 14
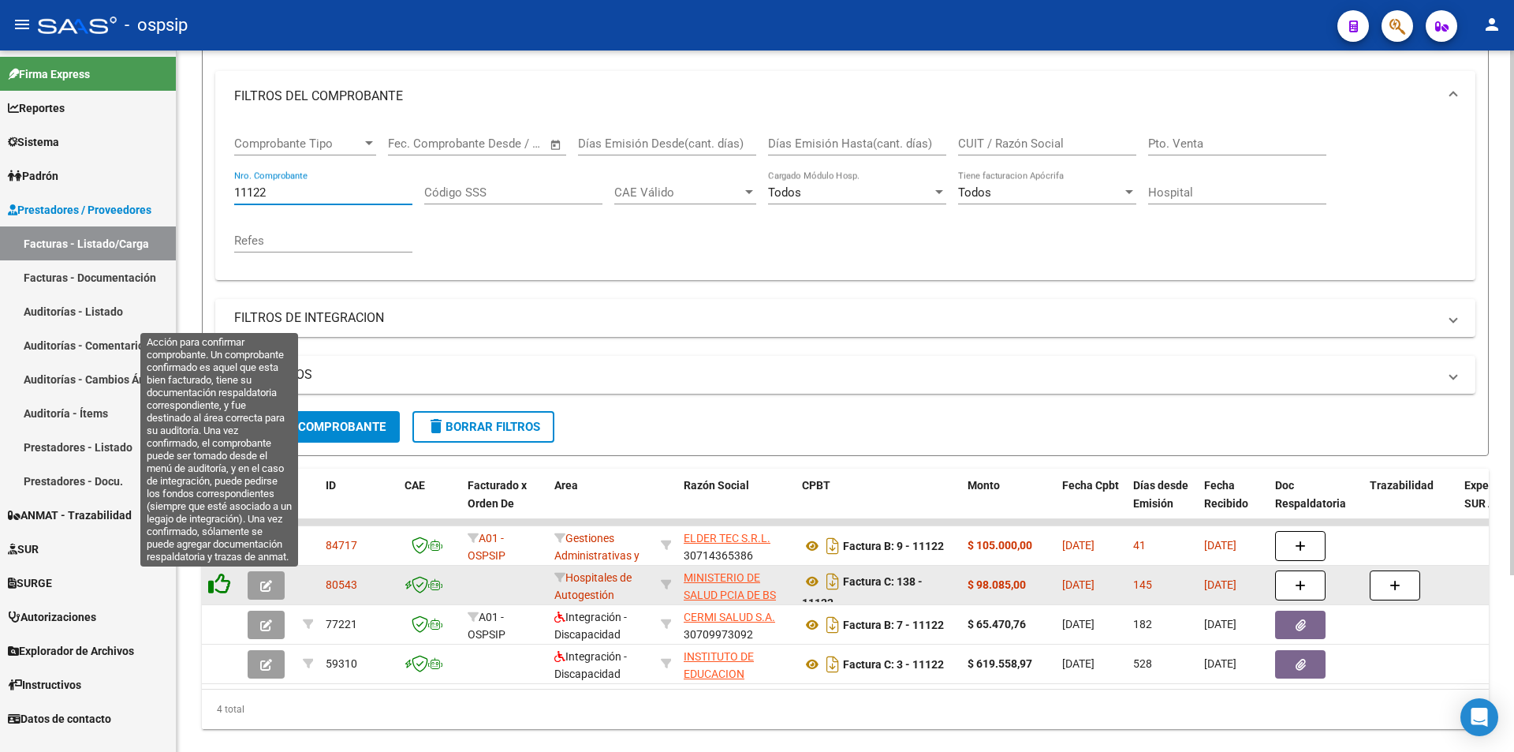
click at [216, 580] on icon at bounding box center [219, 584] width 22 height 22
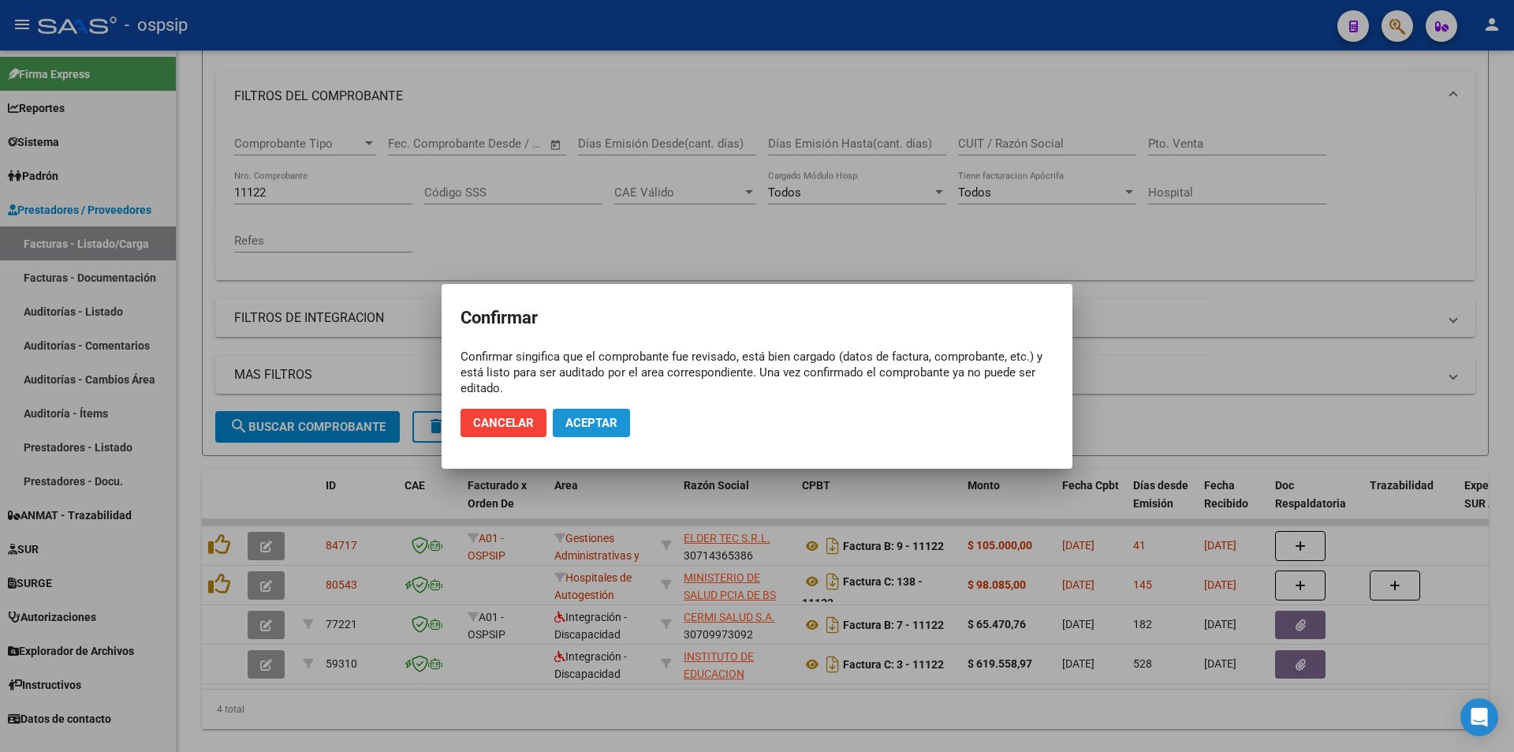
click at [588, 423] on span "Aceptar" at bounding box center [591, 423] width 52 height 14
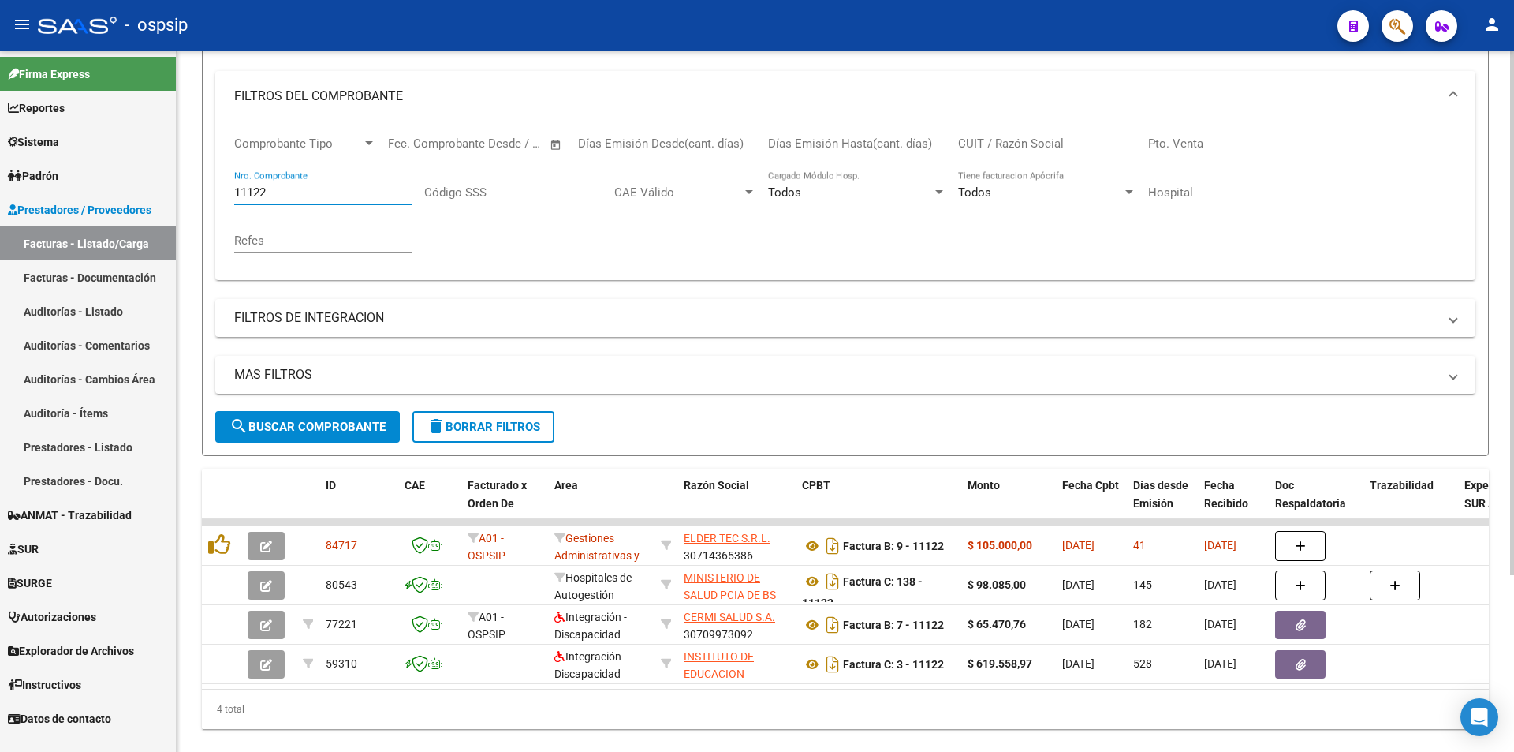
click at [276, 195] on input "11122" at bounding box center [323, 192] width 178 height 14
paste input "11453"
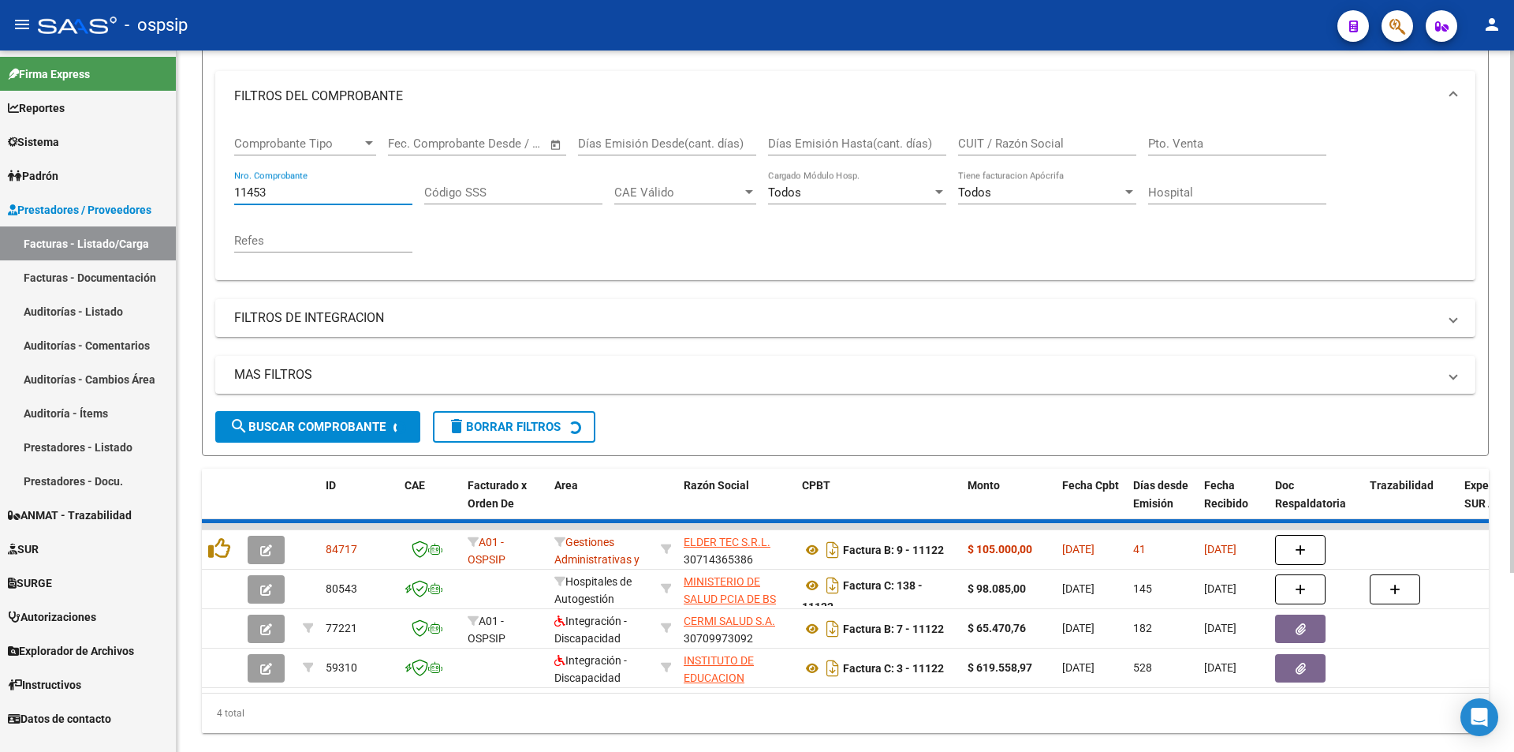
scroll to position [158, 0]
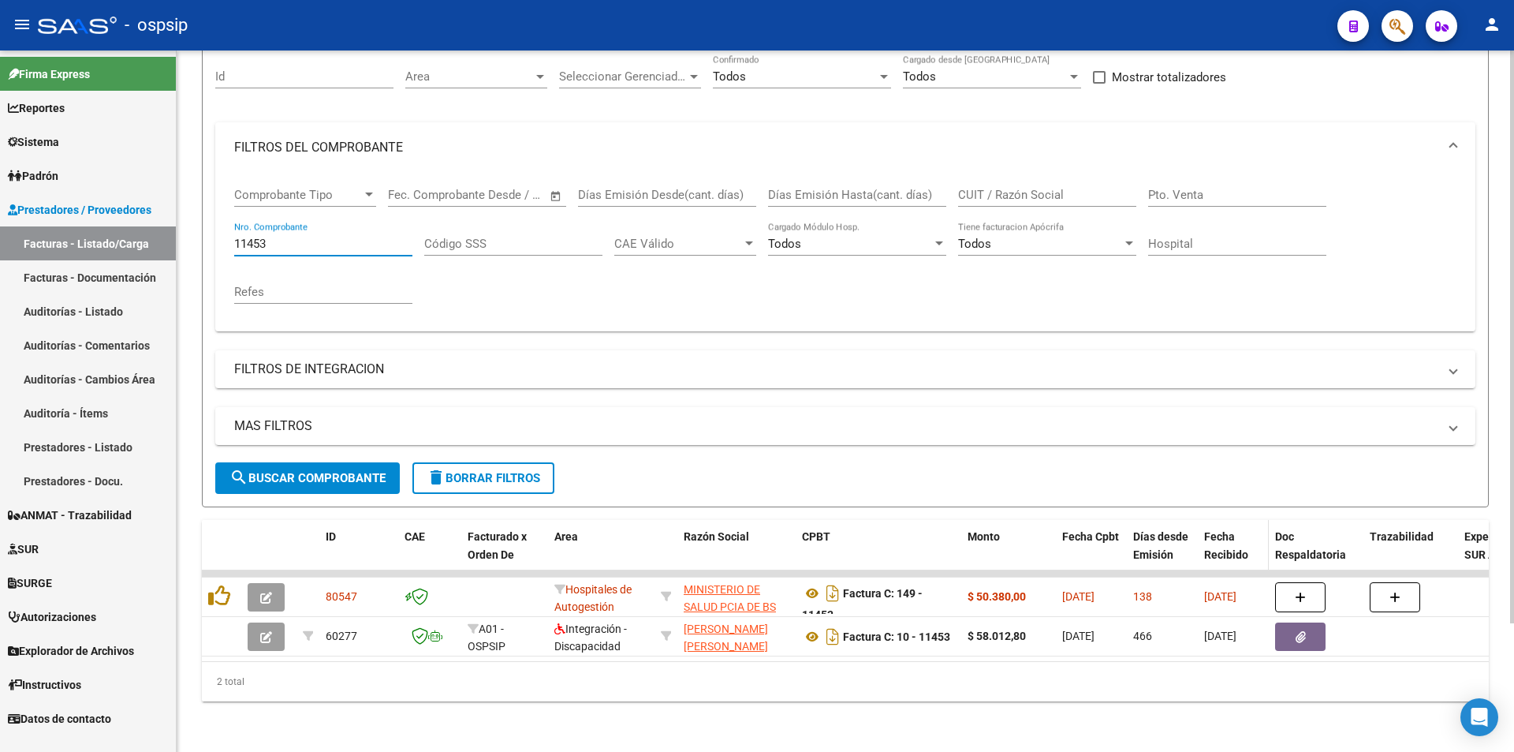
type input "11453"
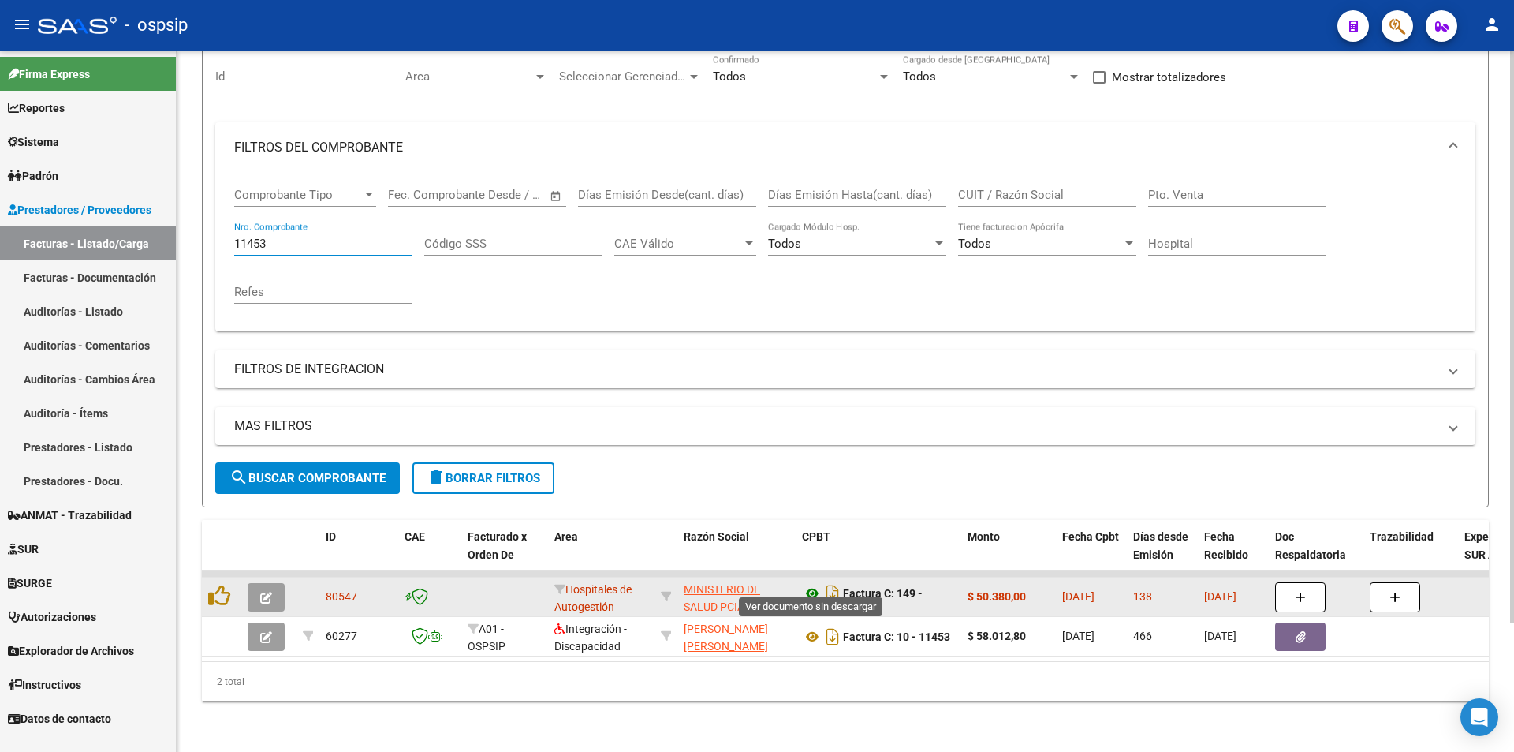
click at [812, 584] on icon at bounding box center [812, 593] width 21 height 19
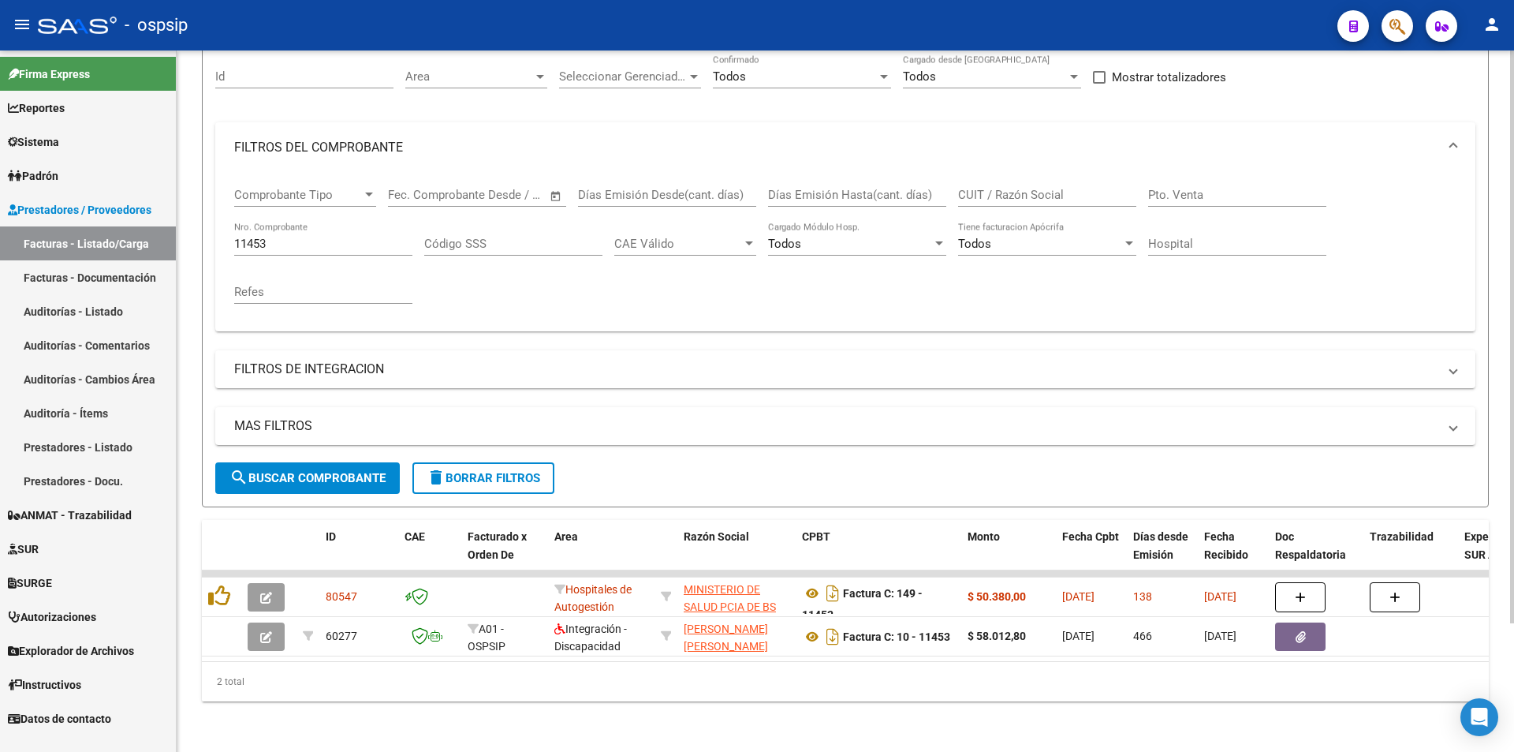
click at [300, 237] on input "11453" at bounding box center [323, 244] width 178 height 14
paste input "11466"
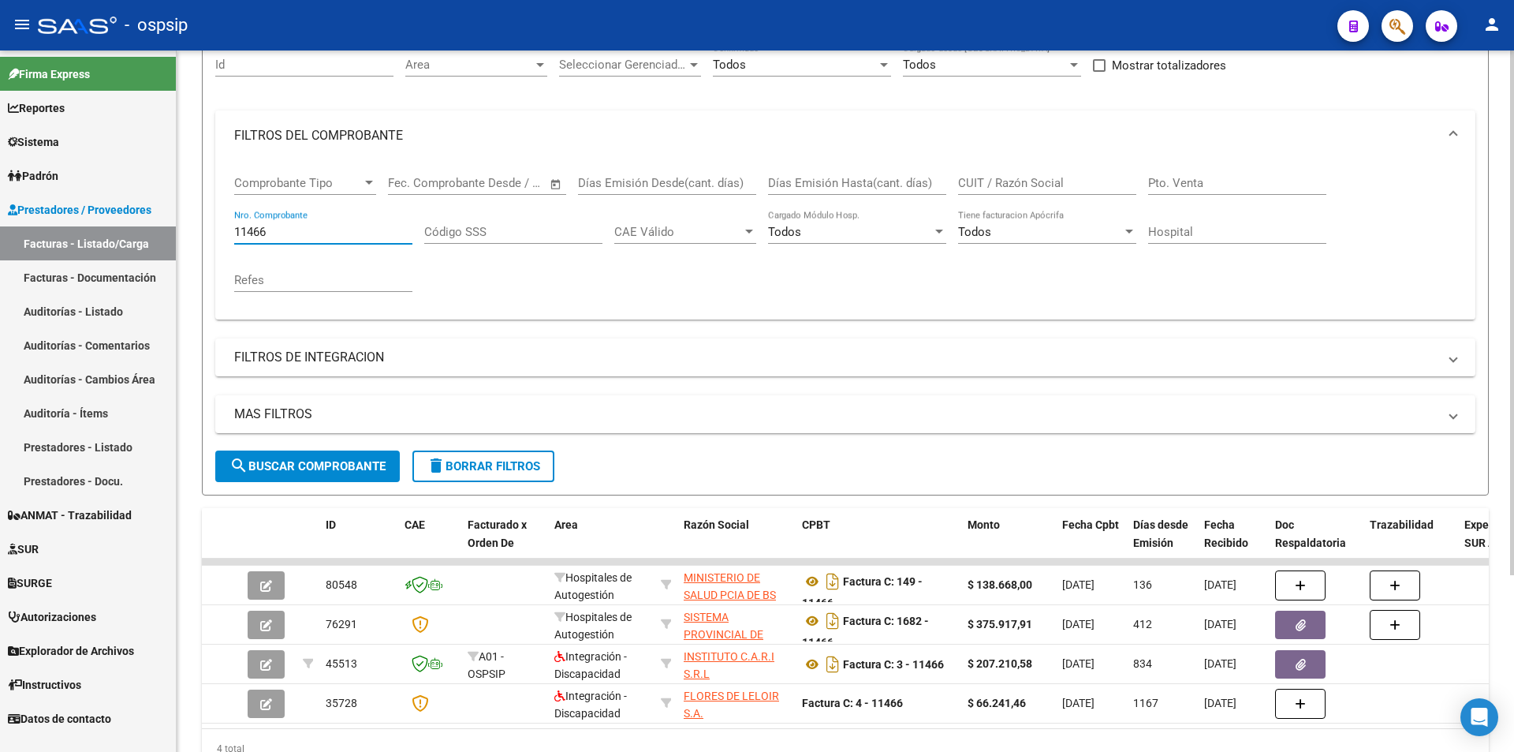
type input "11466"
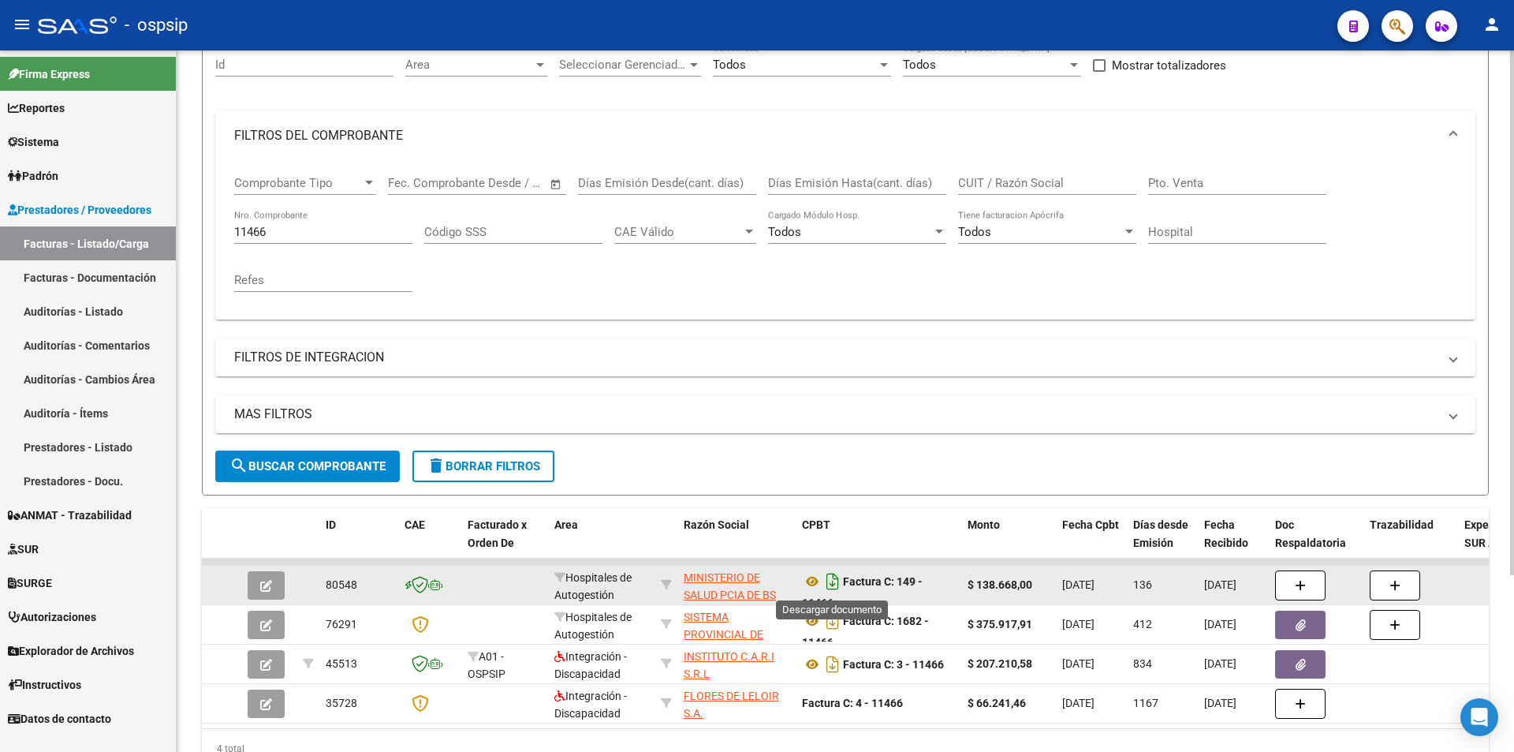
click at [827, 577] on icon "Descargar documento" at bounding box center [833, 581] width 21 height 25
click at [305, 233] on input "11466" at bounding box center [323, 232] width 178 height 14
paste input "5793"
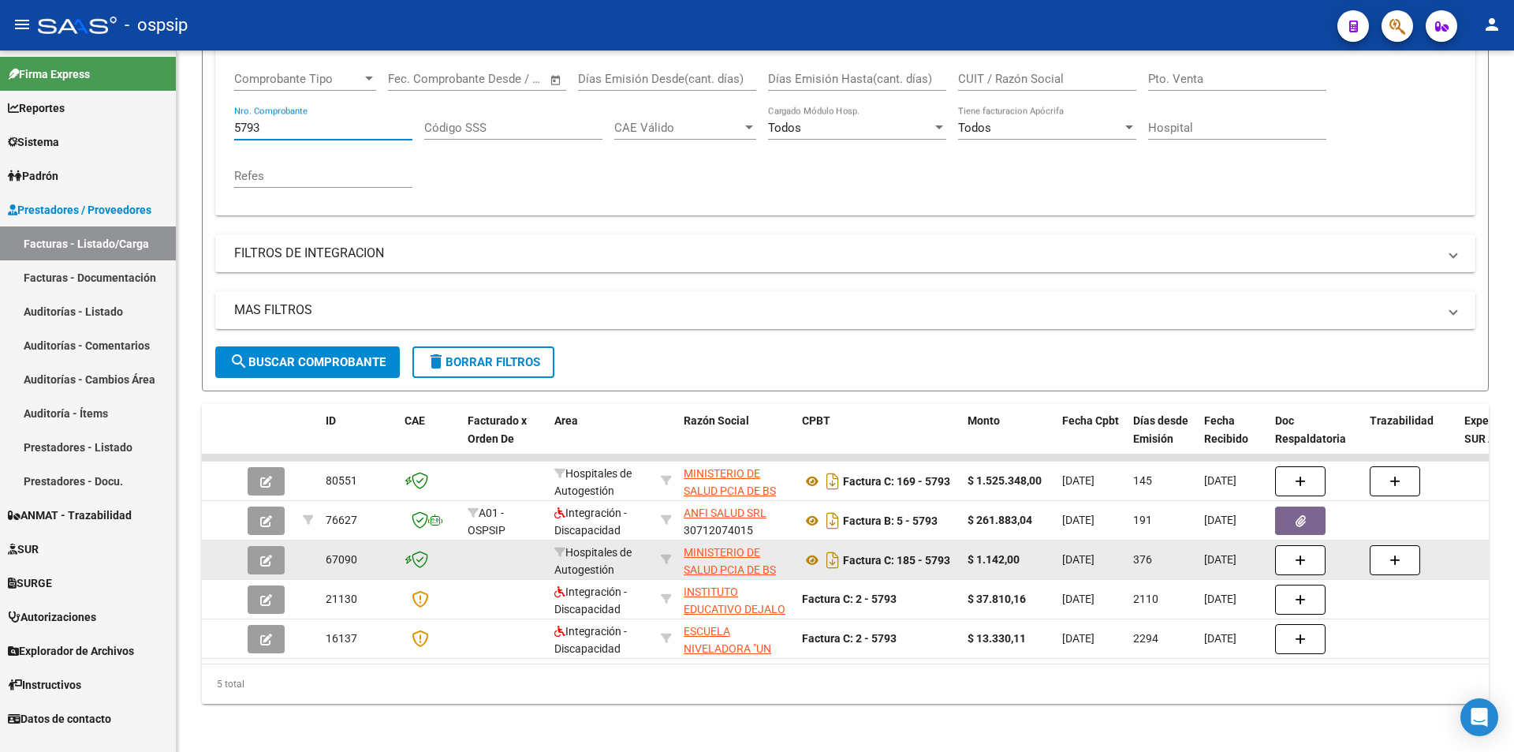
scroll to position [276, 0]
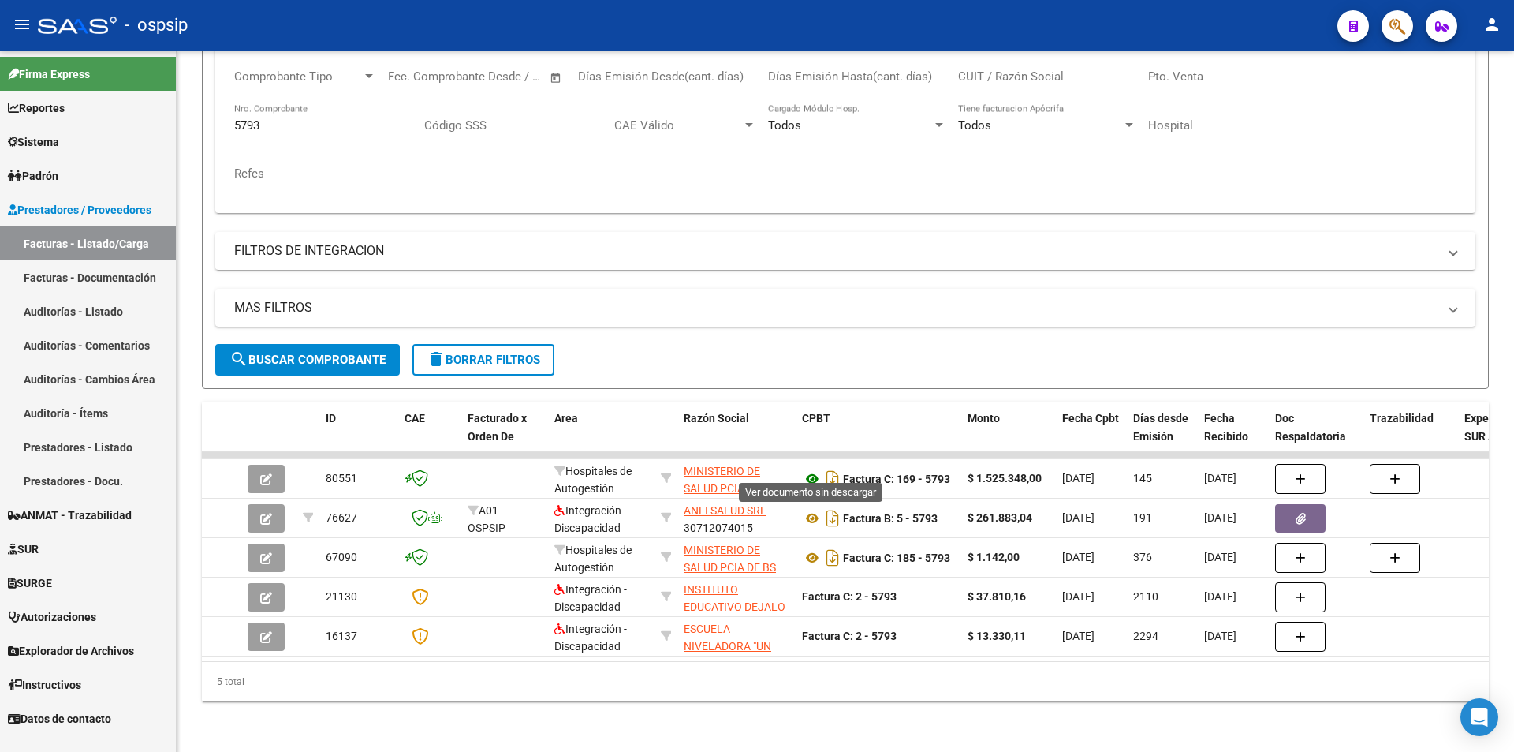
click at [811, 469] on icon at bounding box center [812, 478] width 21 height 19
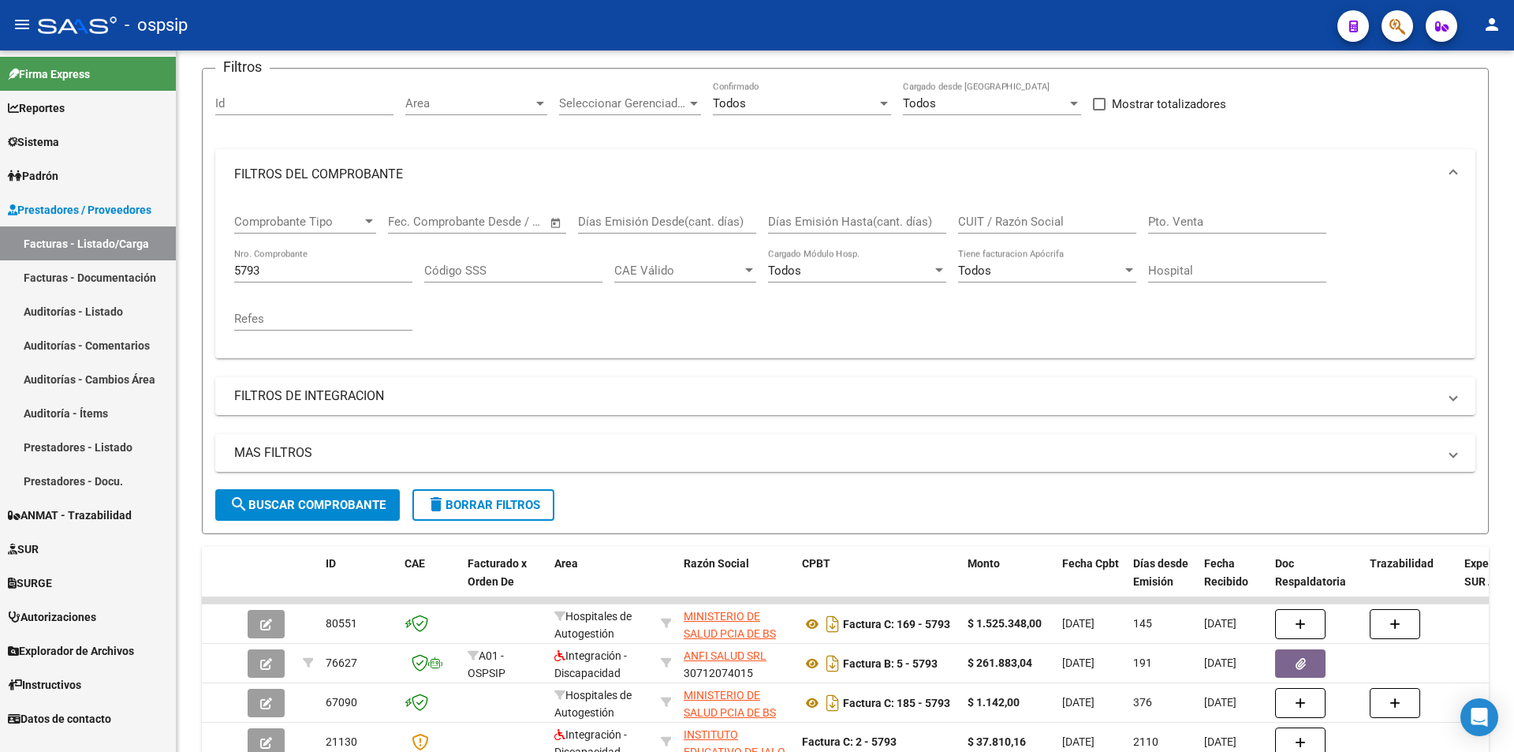
scroll to position [118, 0]
click at [317, 272] on input "5793" at bounding box center [323, 271] width 178 height 14
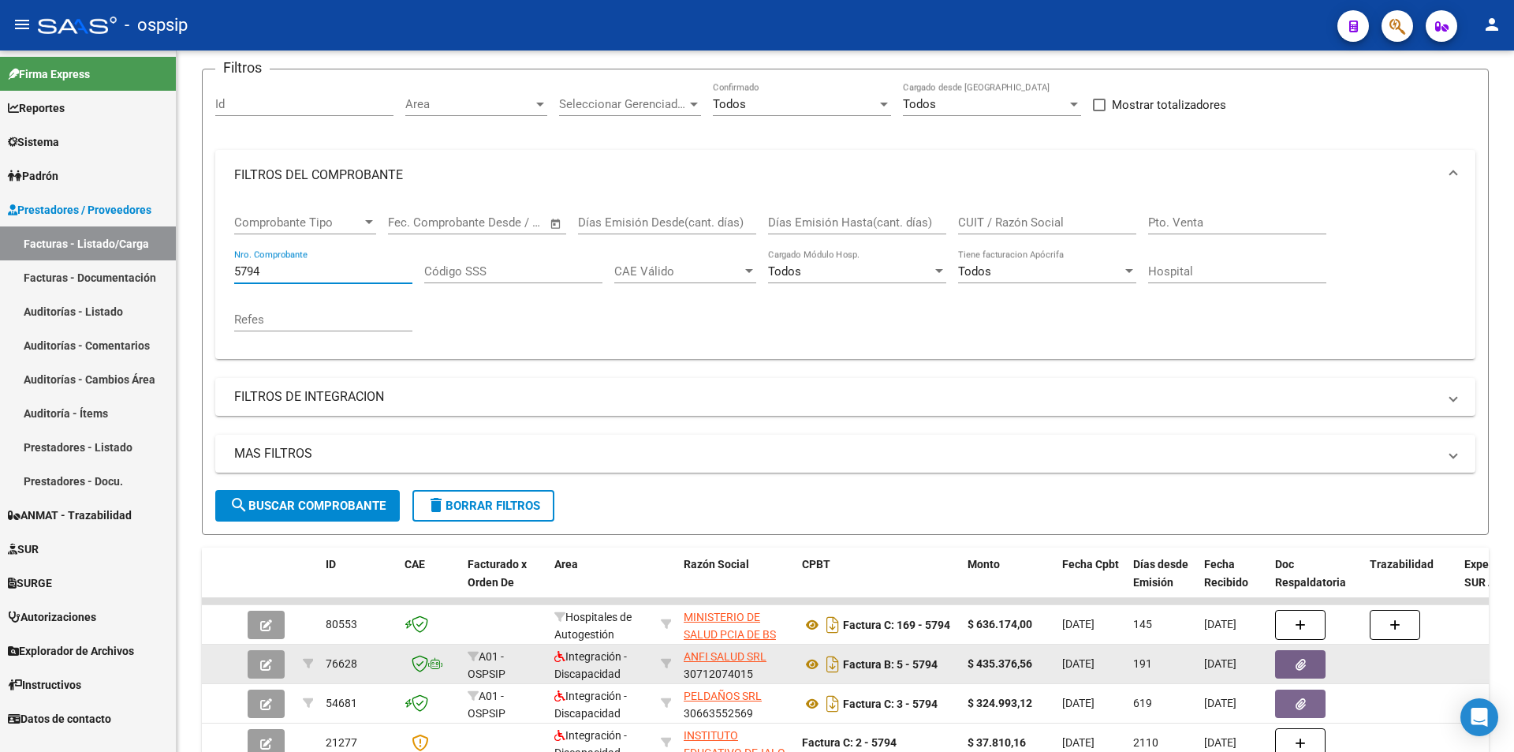
type input "5794"
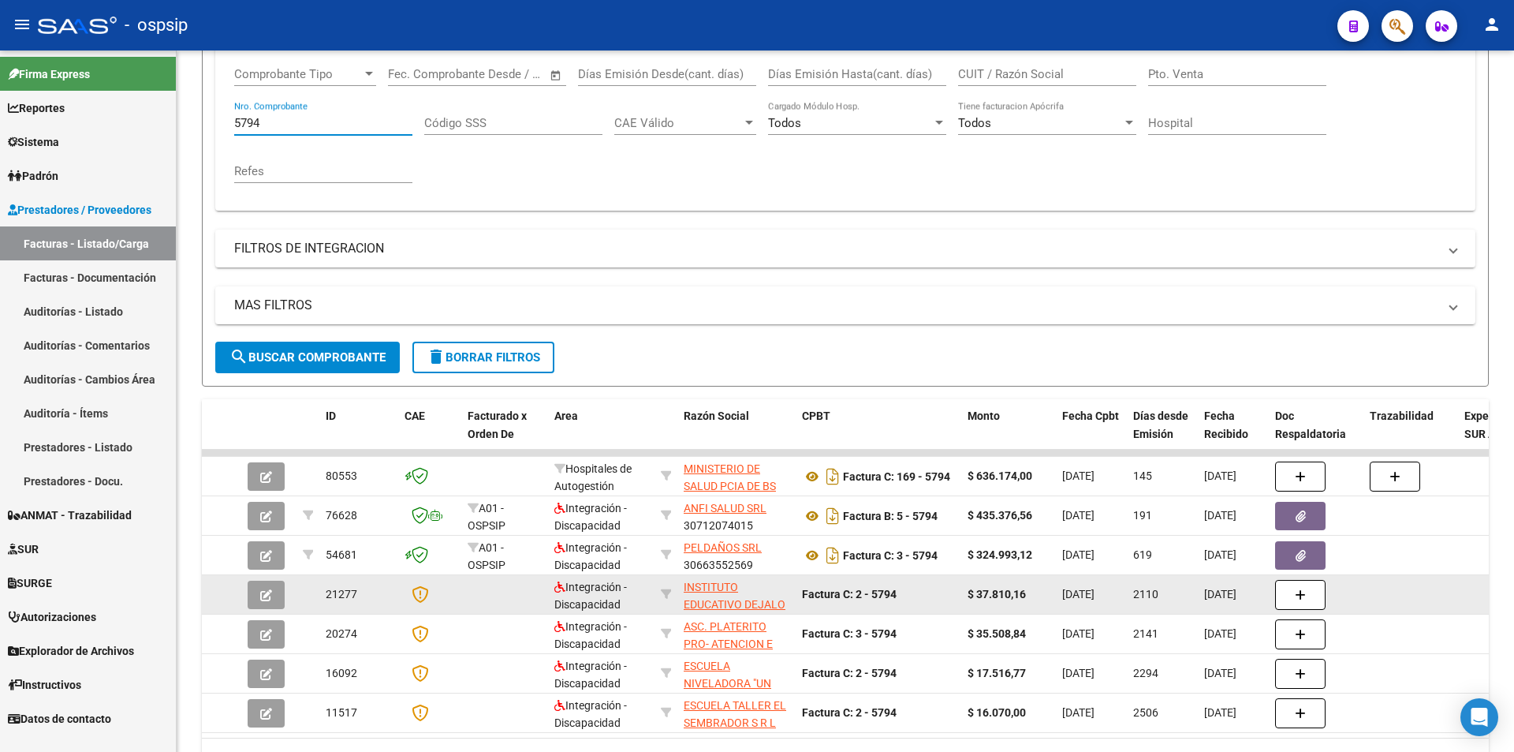
scroll to position [276, 0]
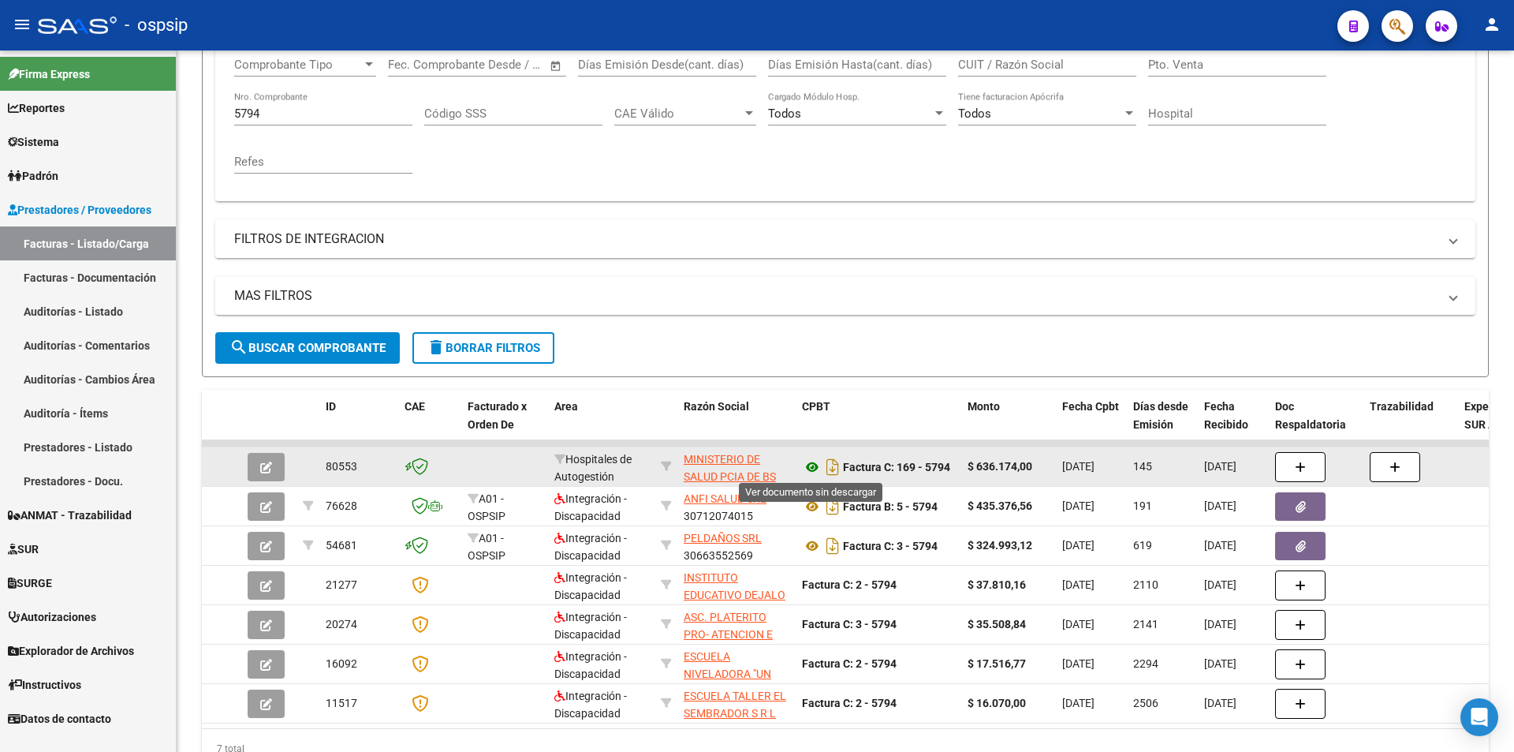
click at [811, 471] on icon at bounding box center [812, 466] width 21 height 19
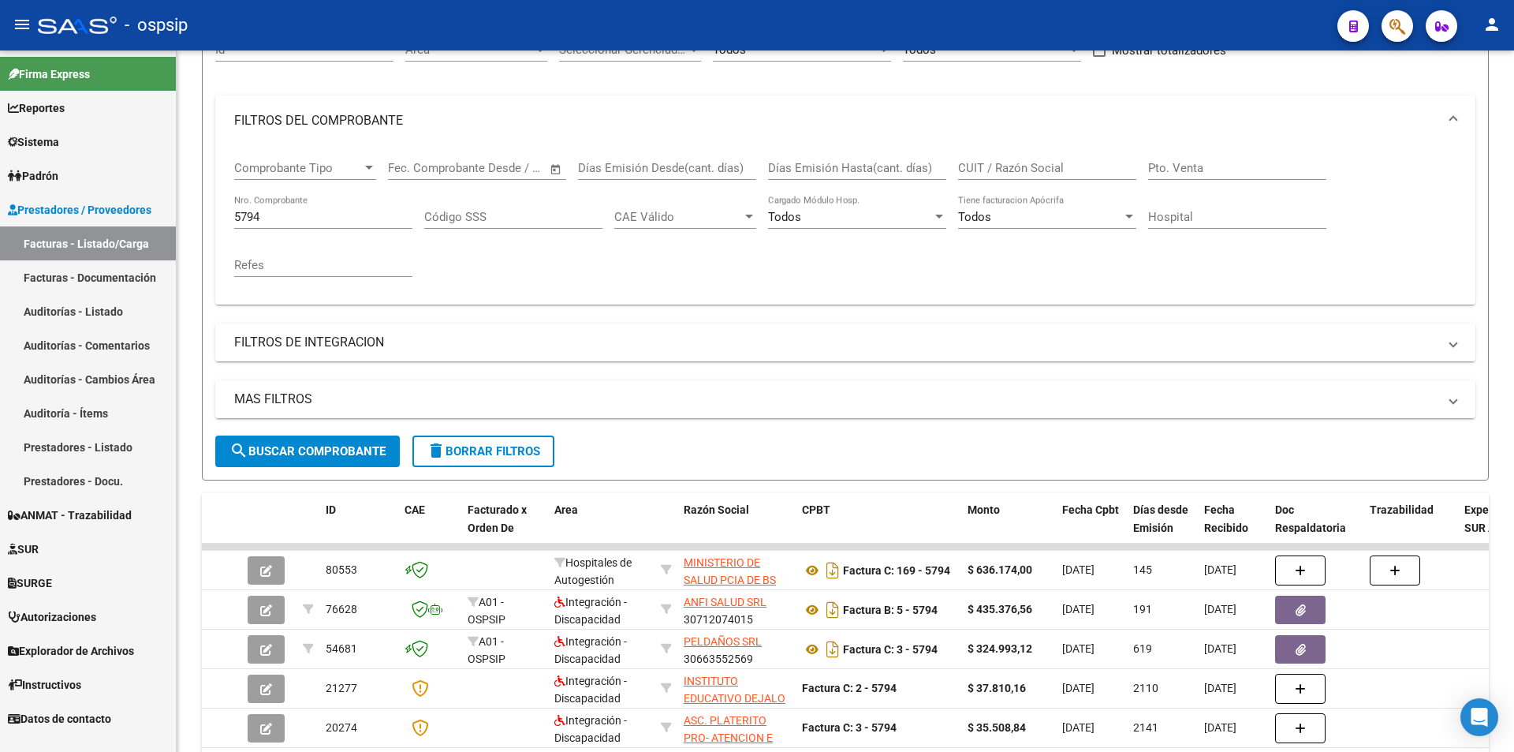
scroll to position [39, 0]
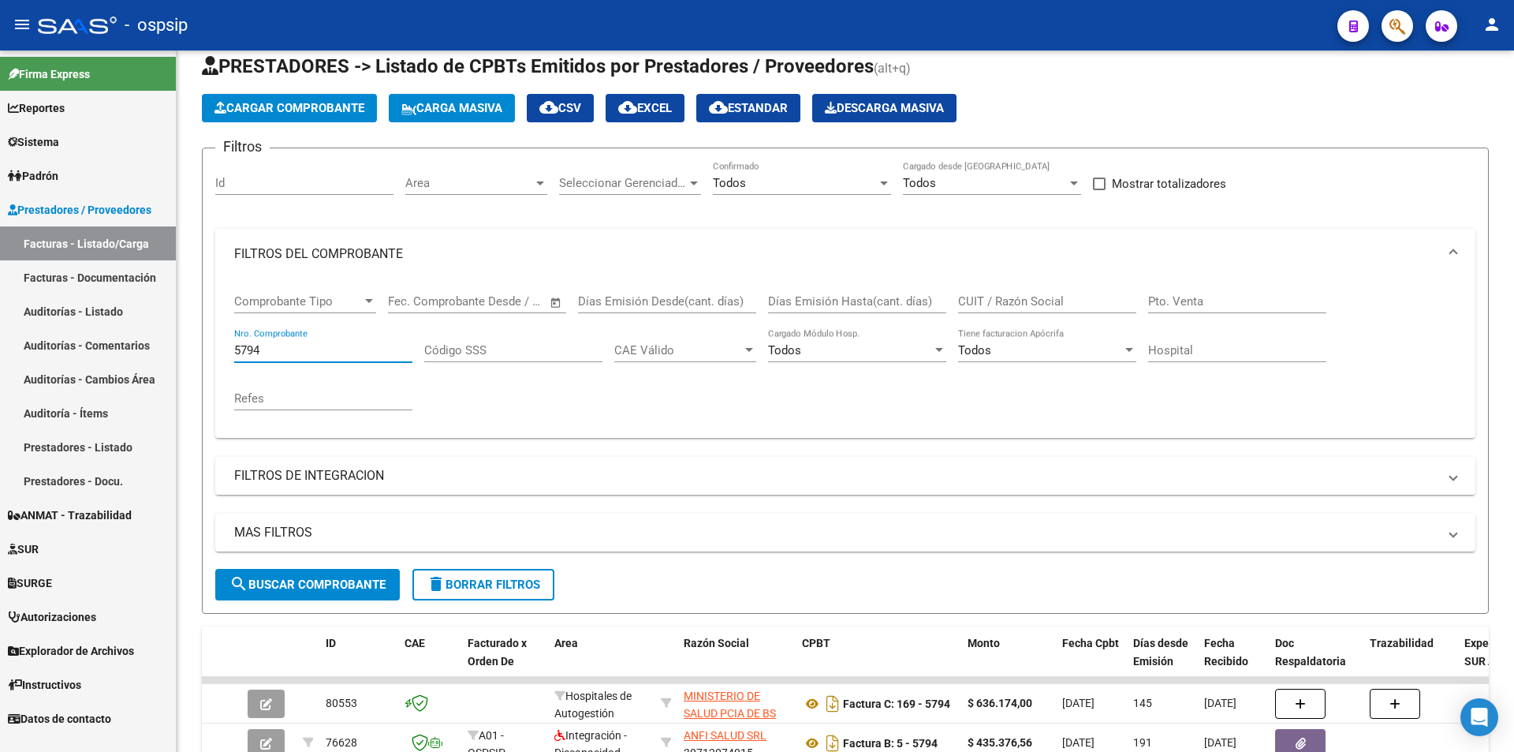
click at [283, 353] on input "5794" at bounding box center [323, 350] width 178 height 14
paste input "3656"
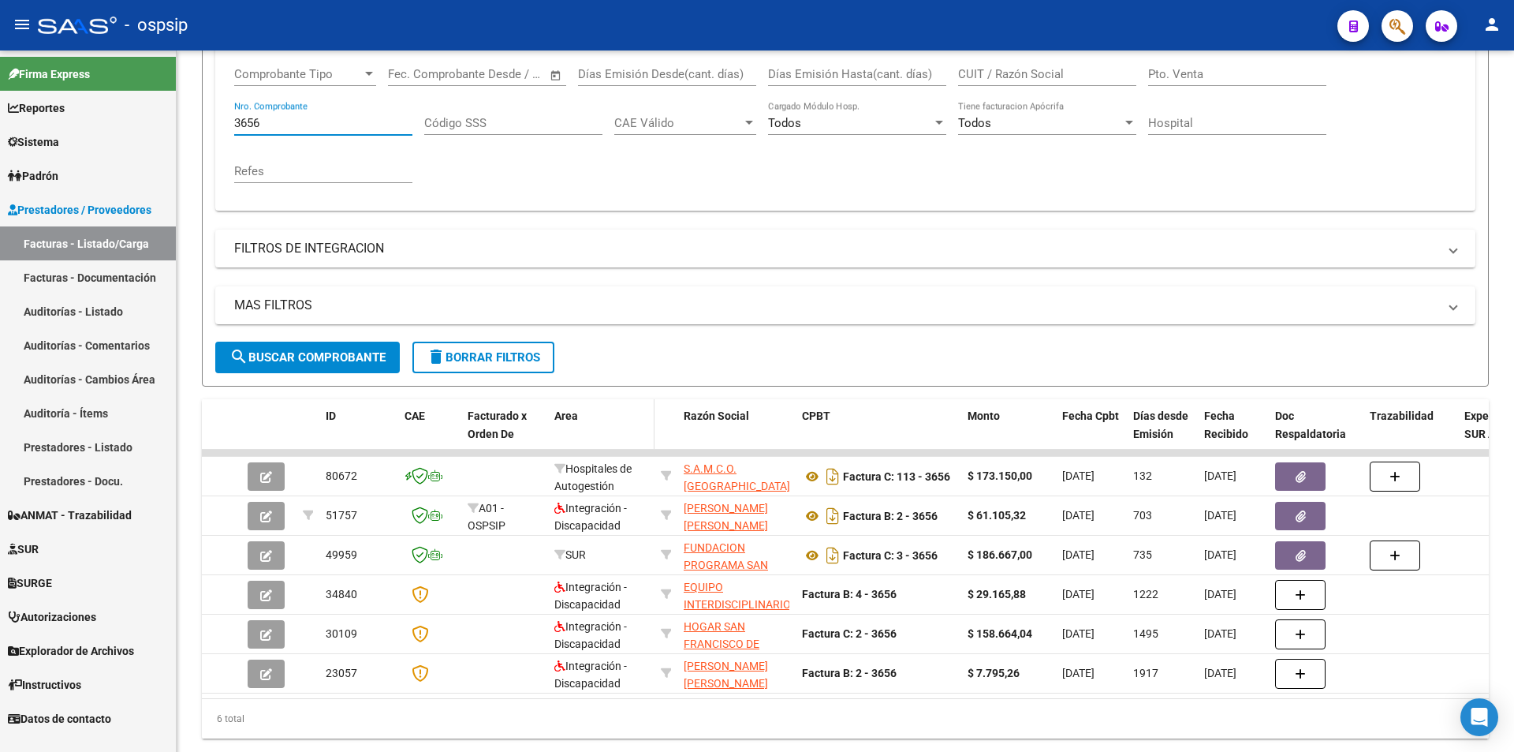
scroll to position [276, 0]
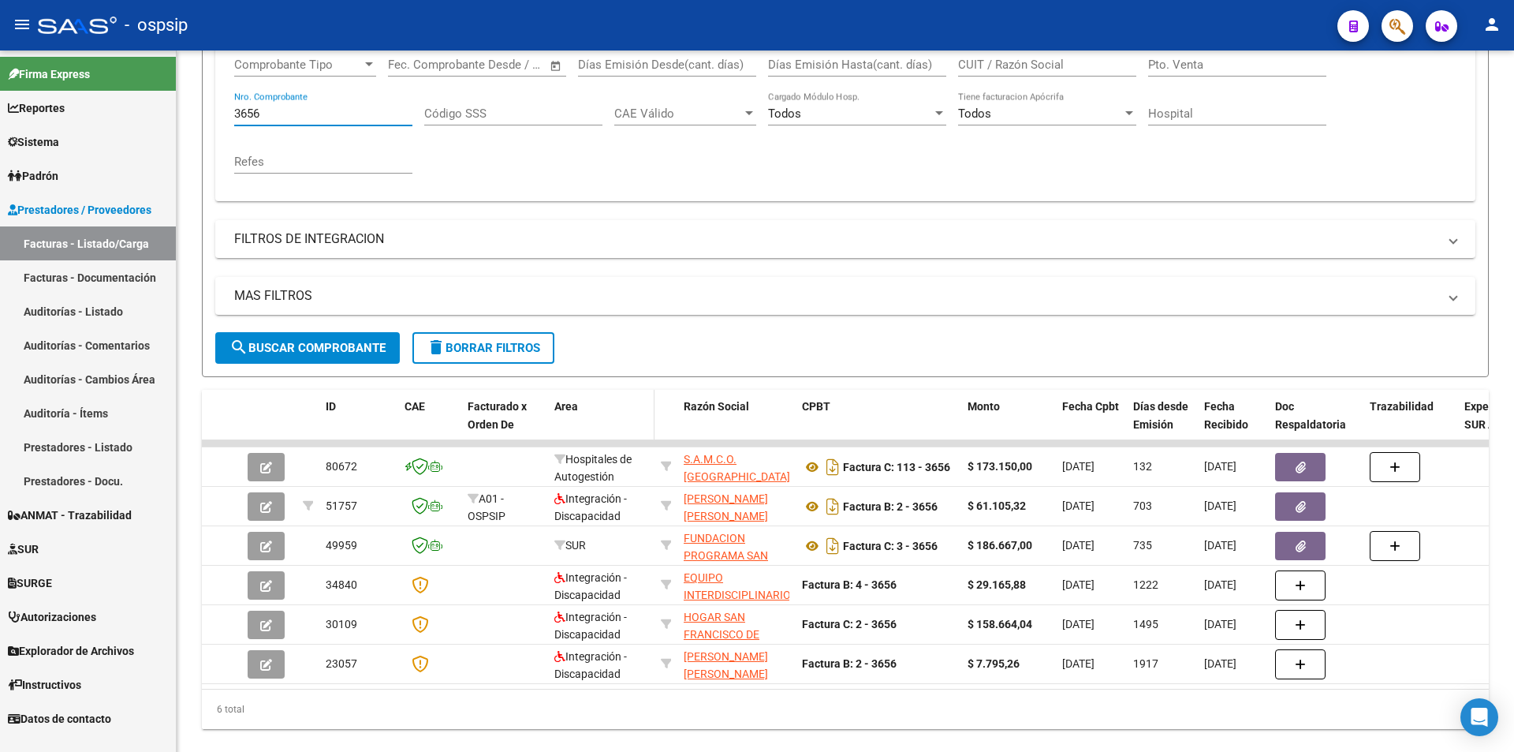
type input "3656"
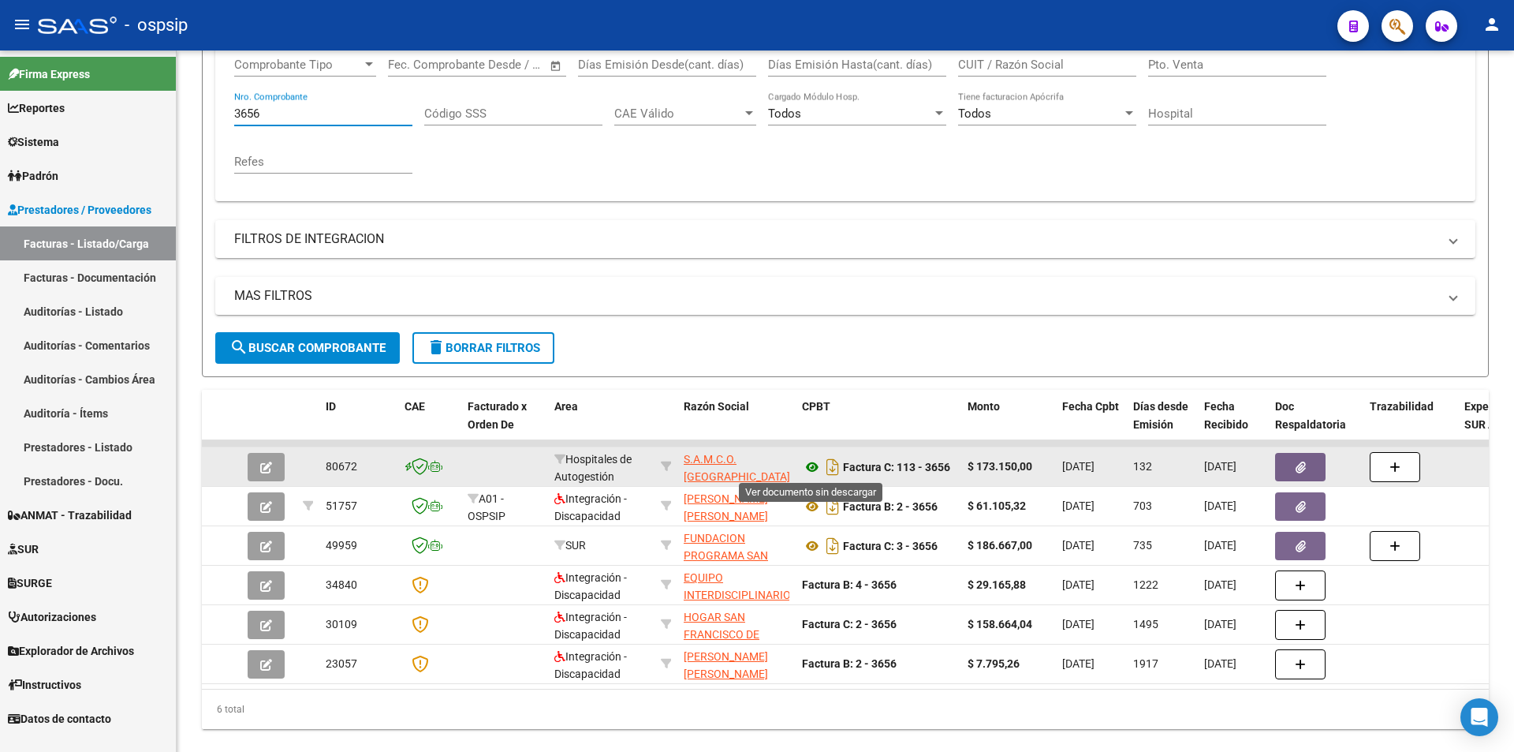
click at [806, 468] on icon at bounding box center [812, 466] width 21 height 19
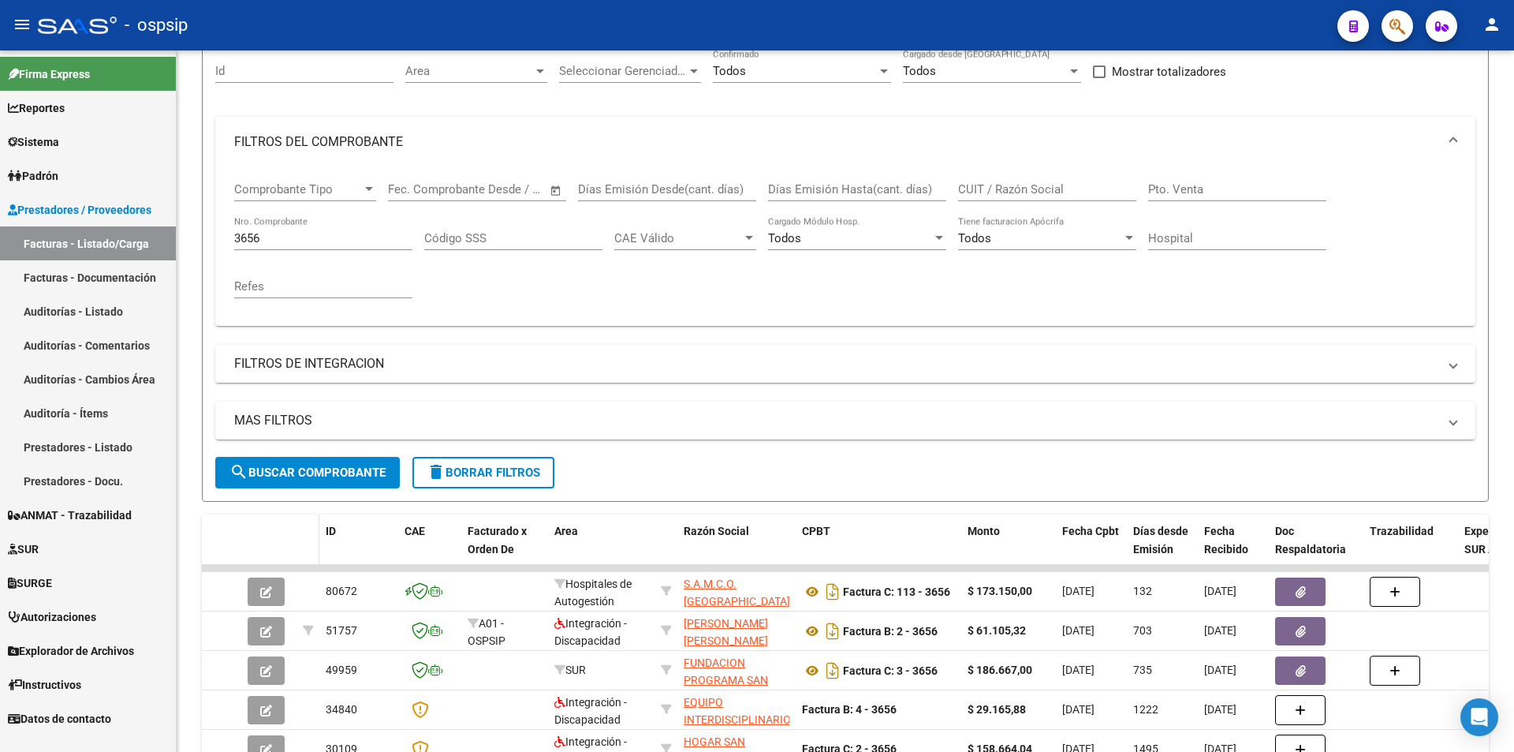
scroll to position [39, 0]
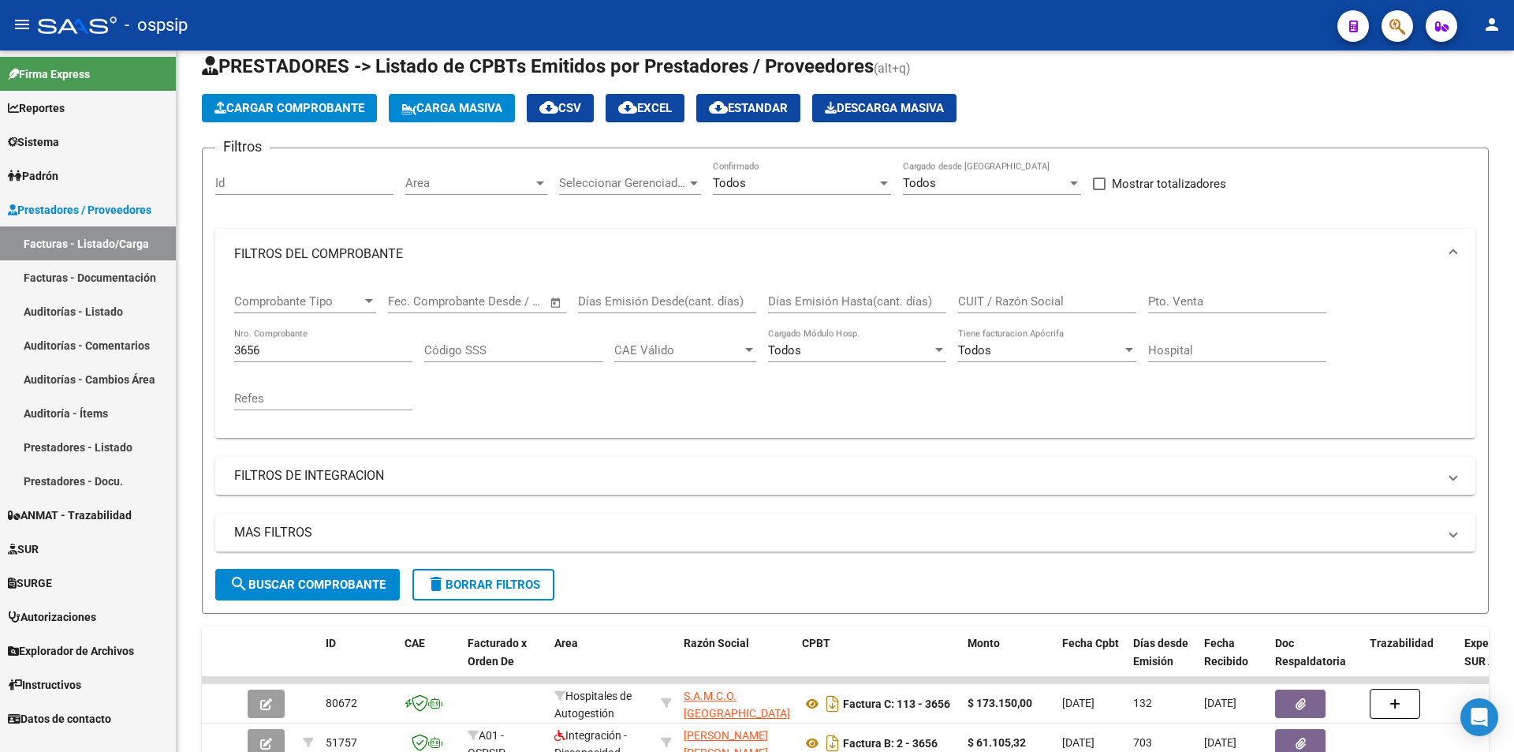
click at [271, 343] on input "3656" at bounding box center [323, 350] width 178 height 14
paste input "131"
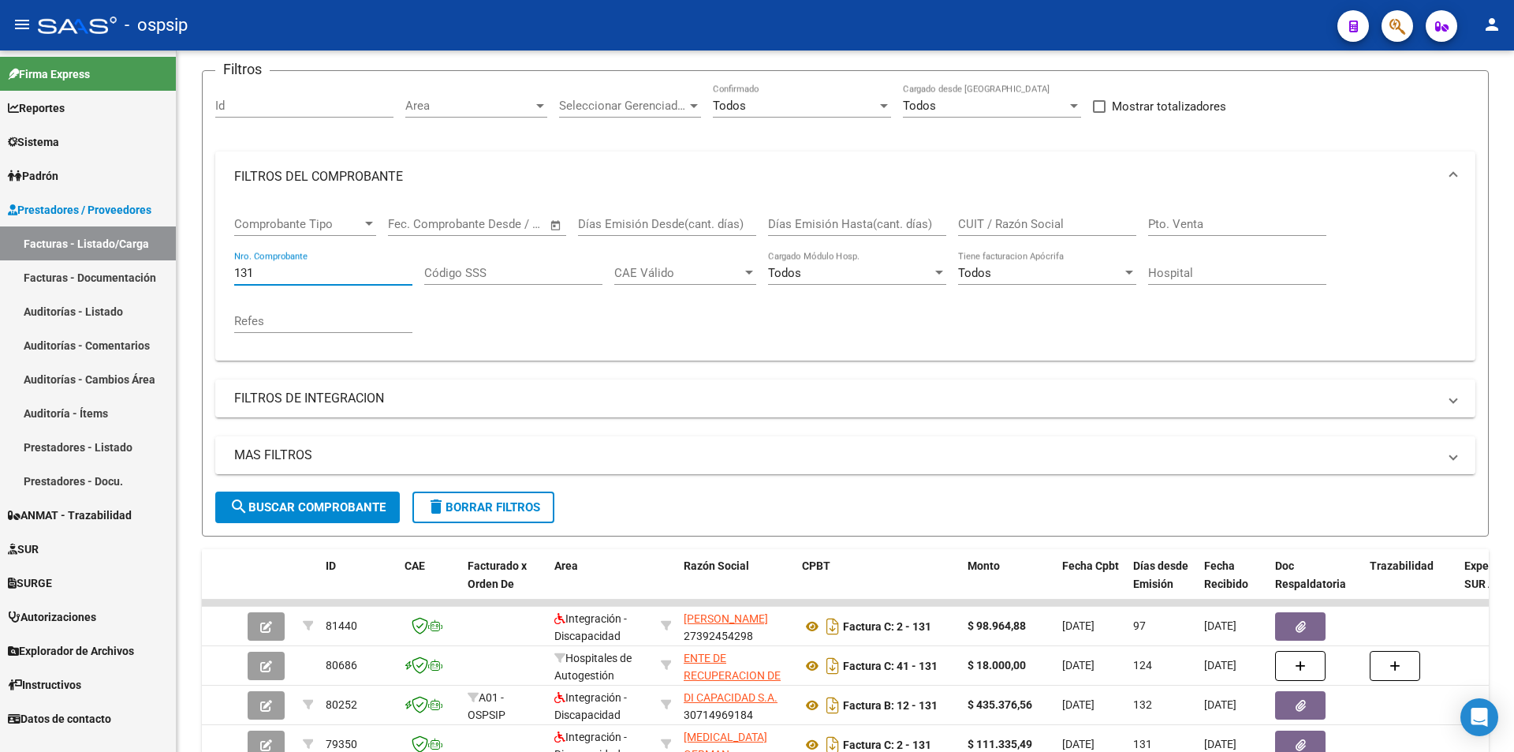
scroll to position [197, 0]
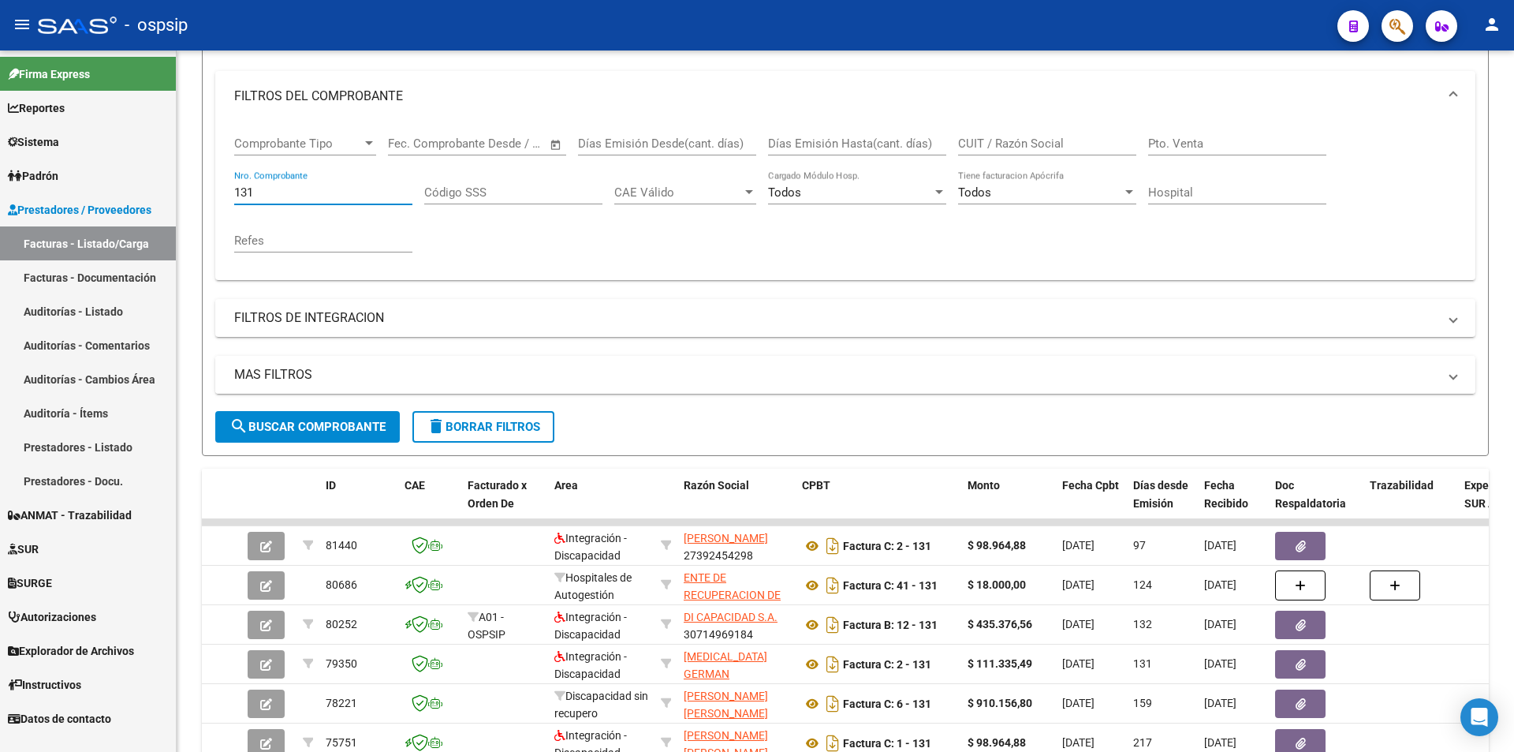
type input "131"
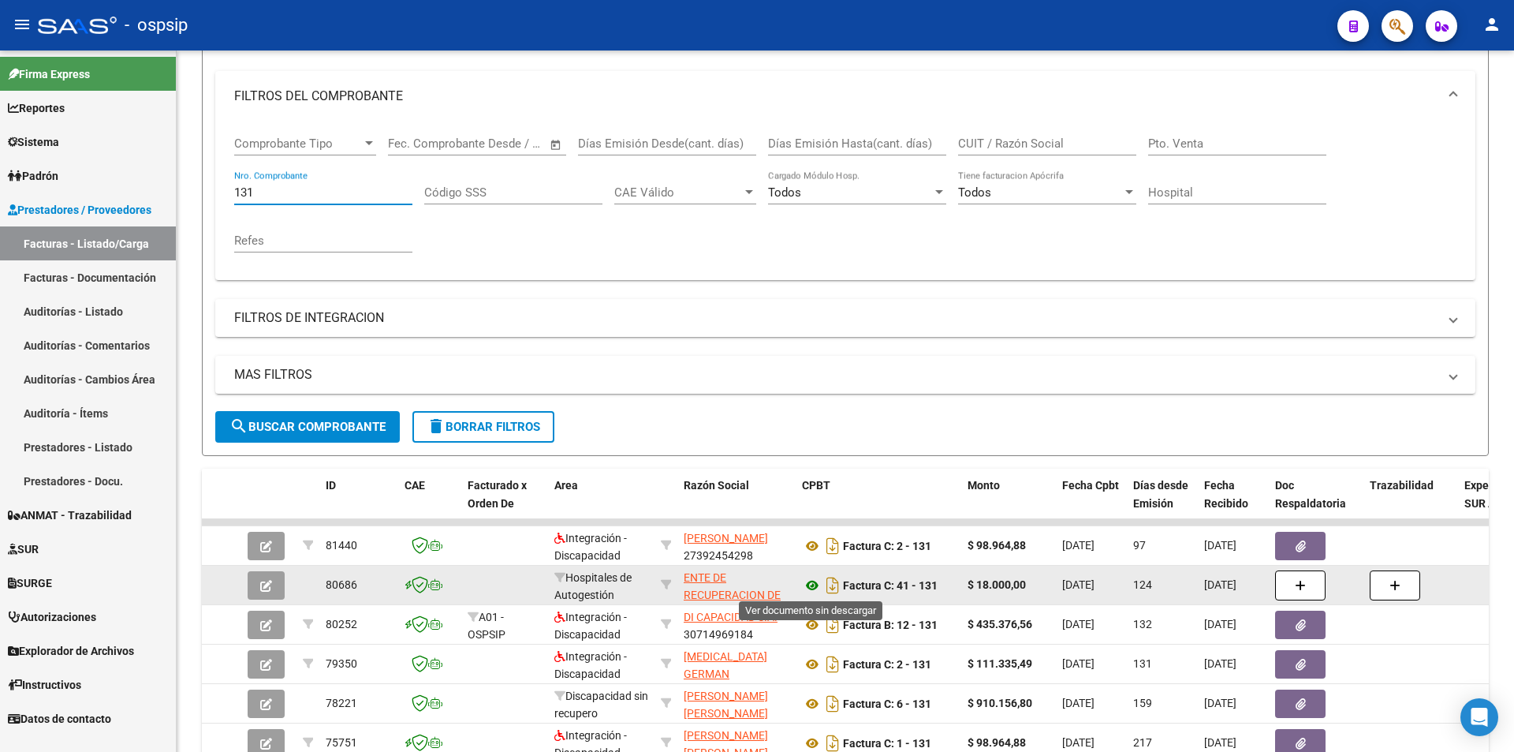
click at [805, 586] on icon at bounding box center [812, 585] width 21 height 19
click at [807, 585] on icon at bounding box center [812, 585] width 21 height 19
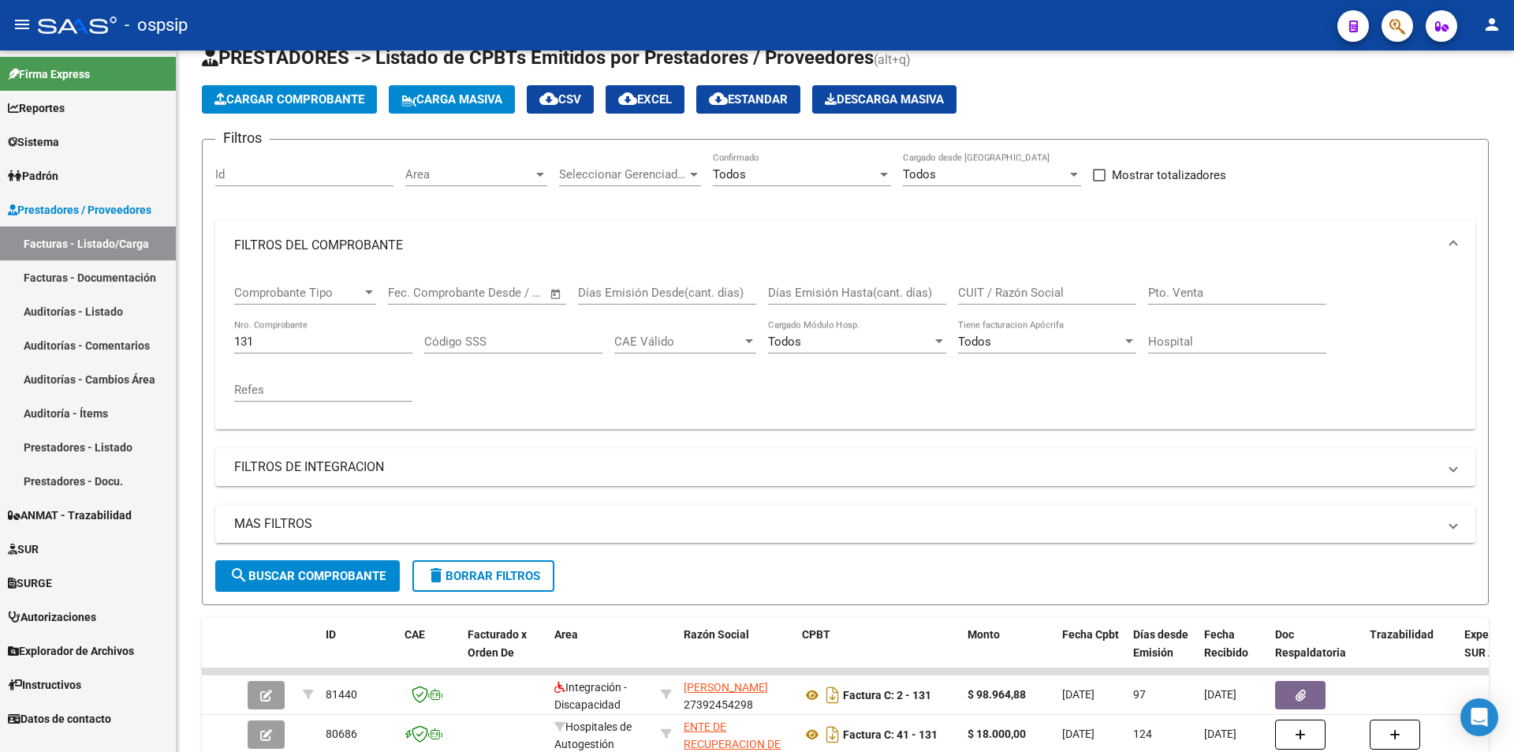
scroll to position [39, 0]
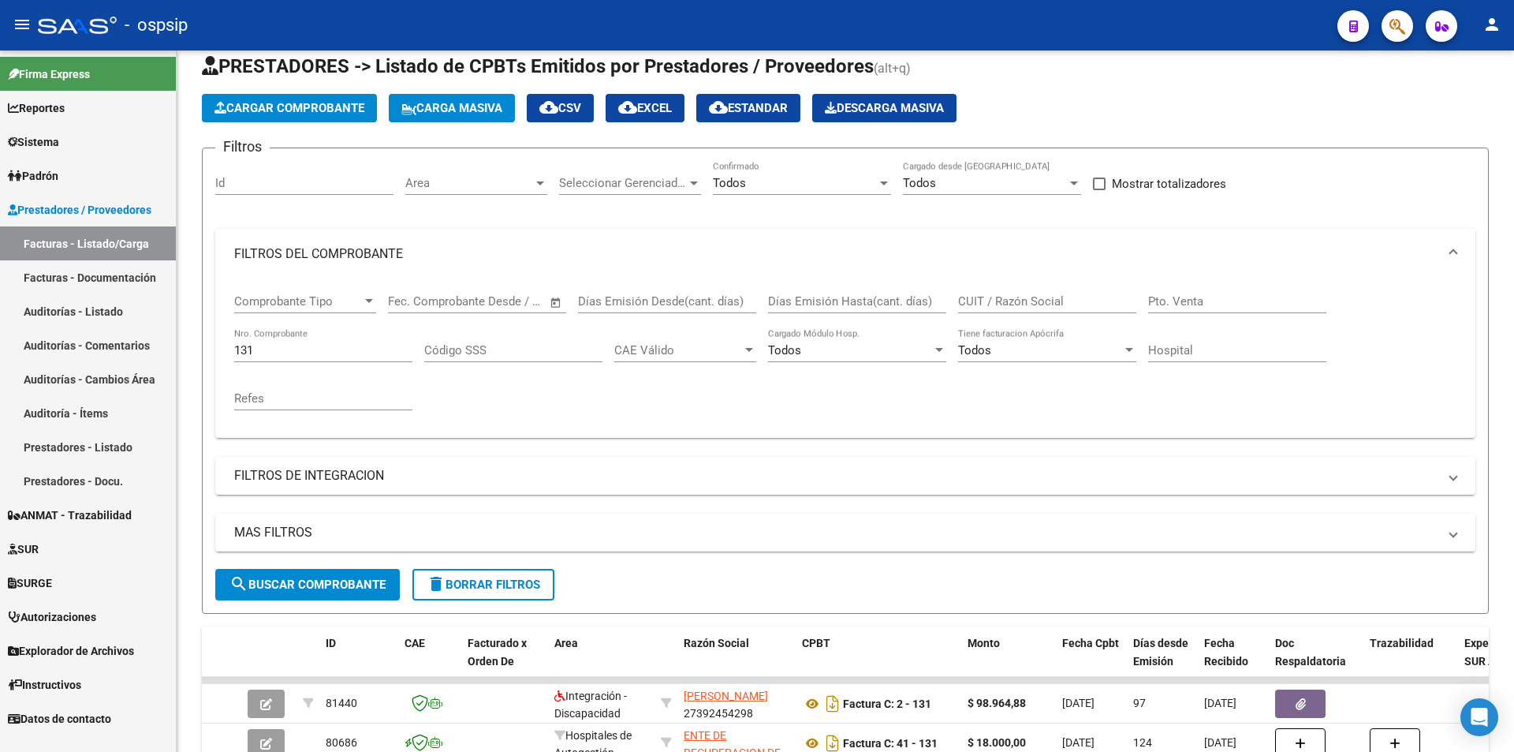
click at [285, 346] on input "131" at bounding box center [323, 350] width 178 height 14
paste input "379"
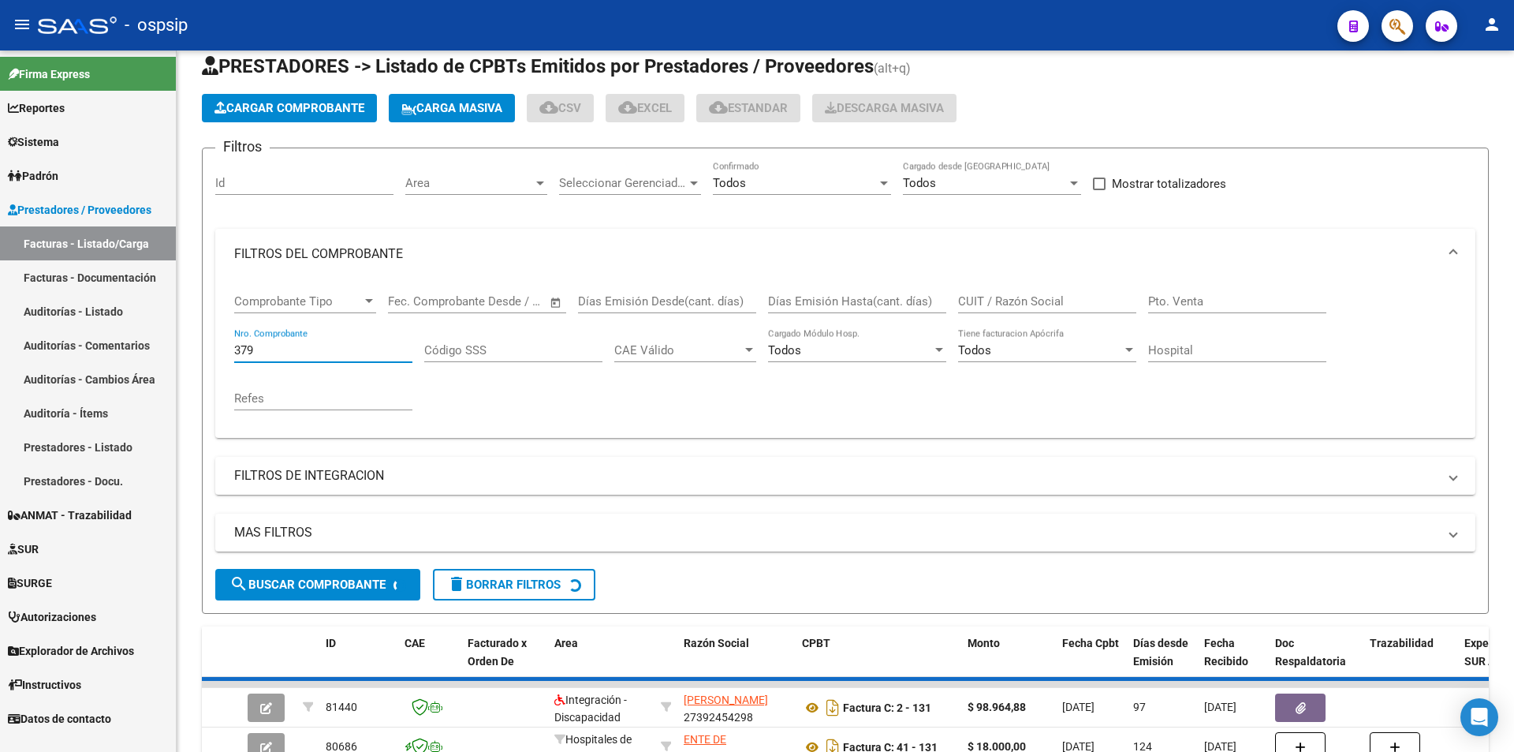
type input "379"
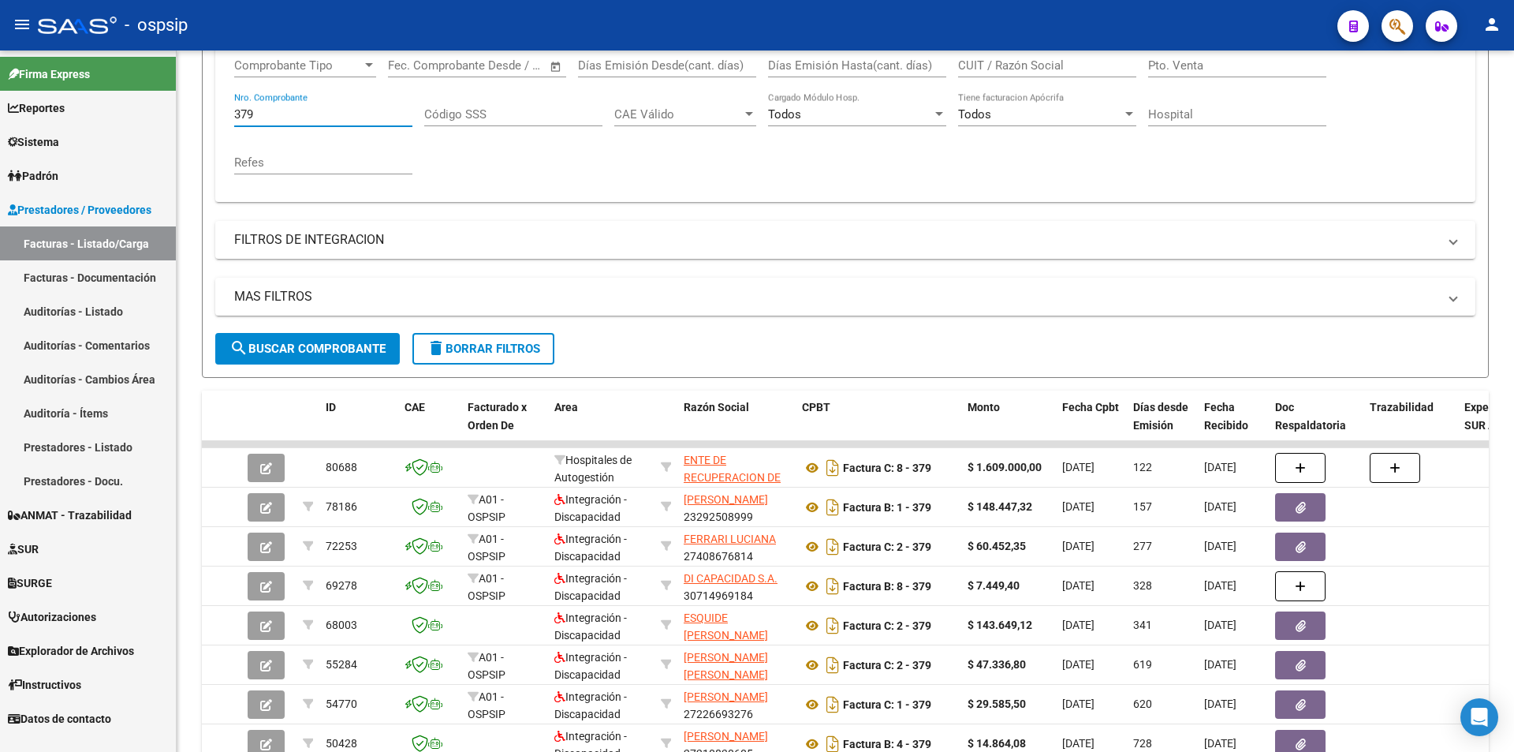
scroll to position [276, 0]
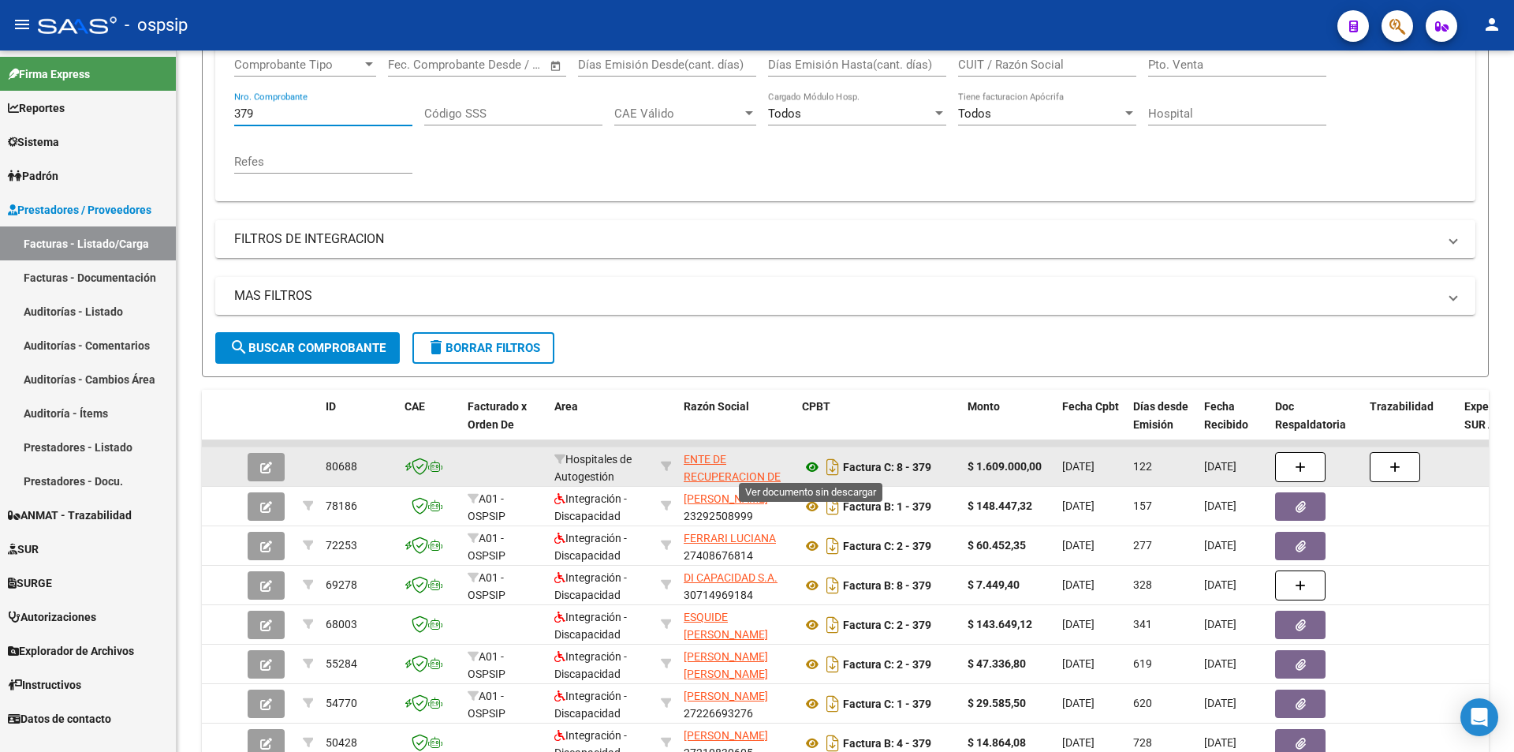
click at [816, 467] on icon at bounding box center [812, 466] width 21 height 19
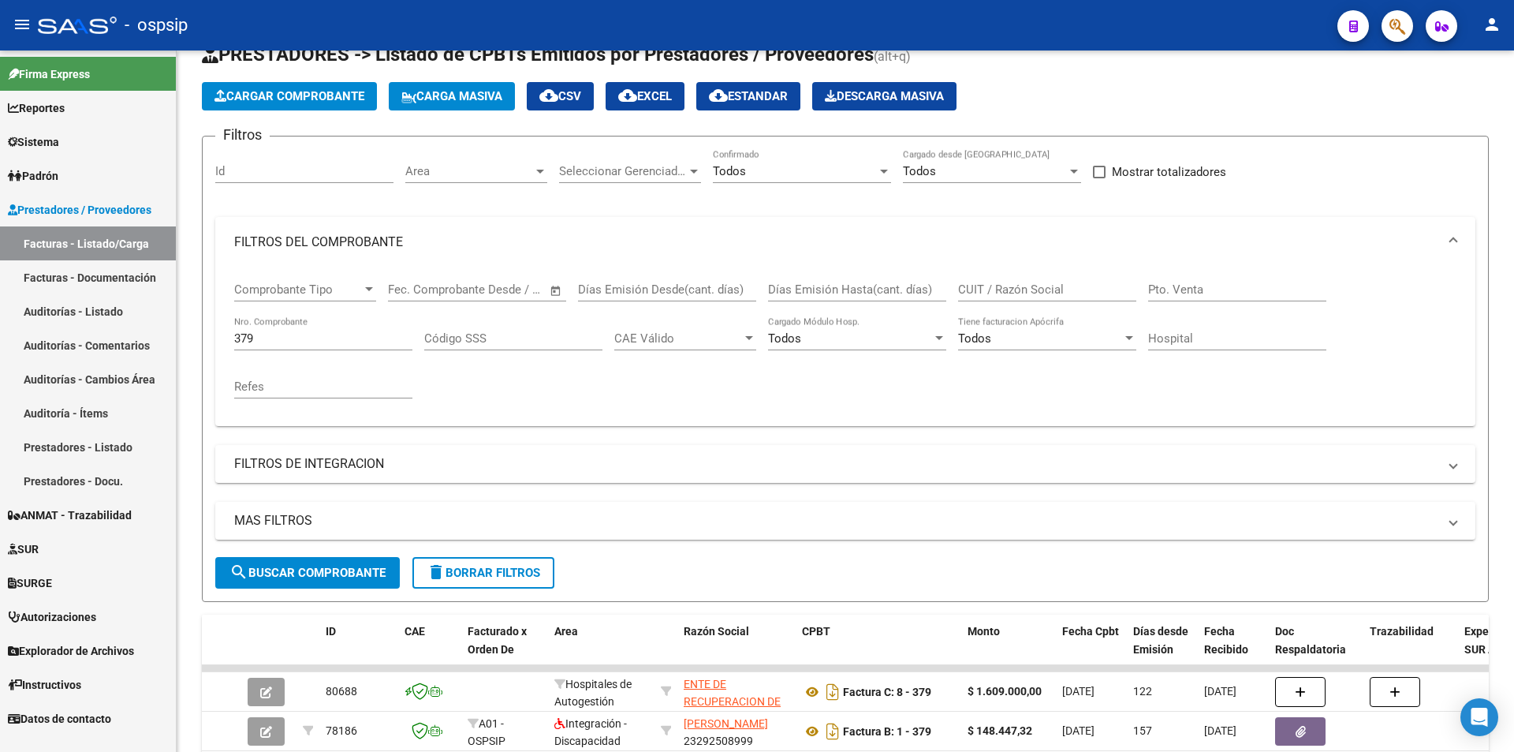
scroll to position [0, 0]
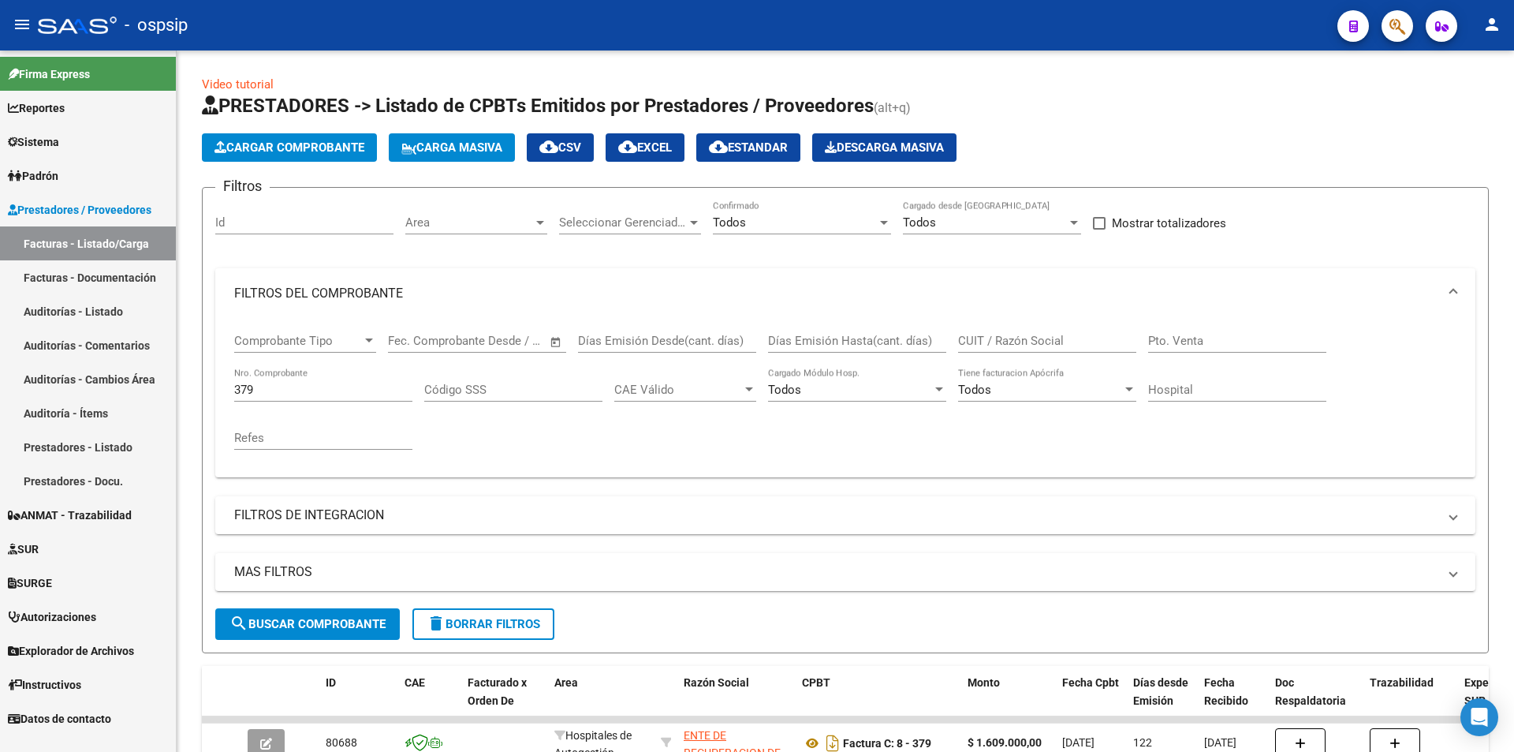
click at [286, 375] on div "379 Nro. Comprobante" at bounding box center [323, 384] width 178 height 34
click at [291, 383] on input "379" at bounding box center [323, 389] width 178 height 14
paste input "556"
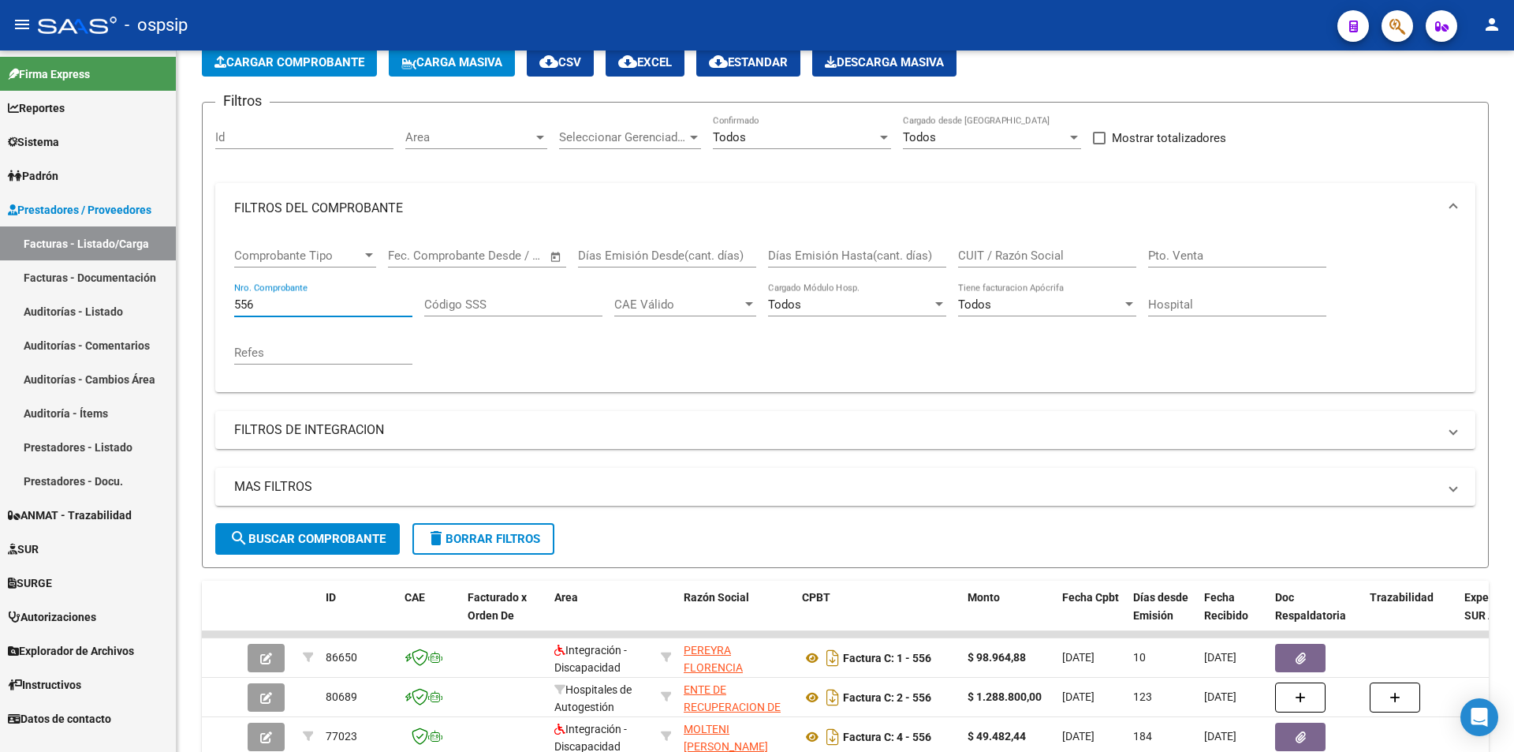
scroll to position [237, 0]
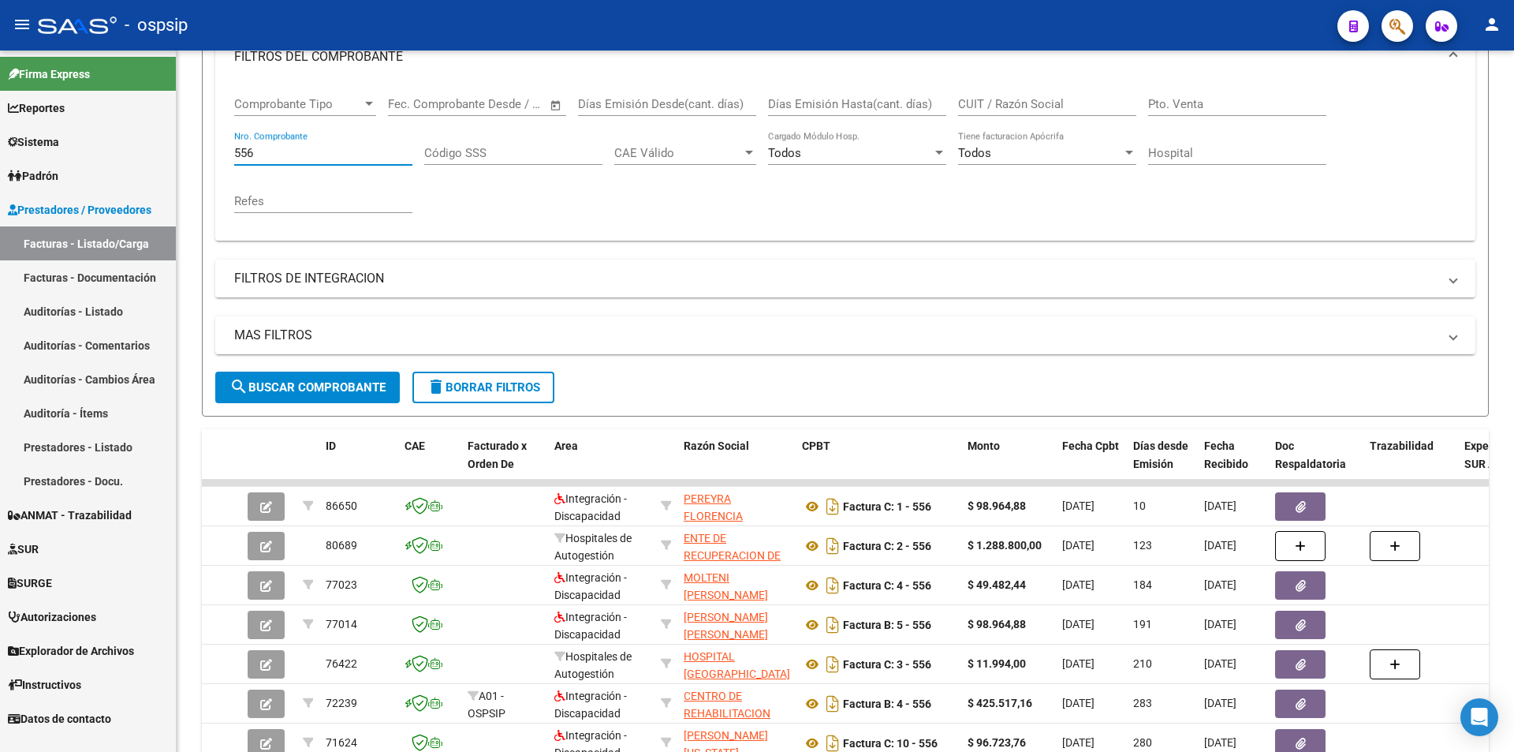
type input "556"
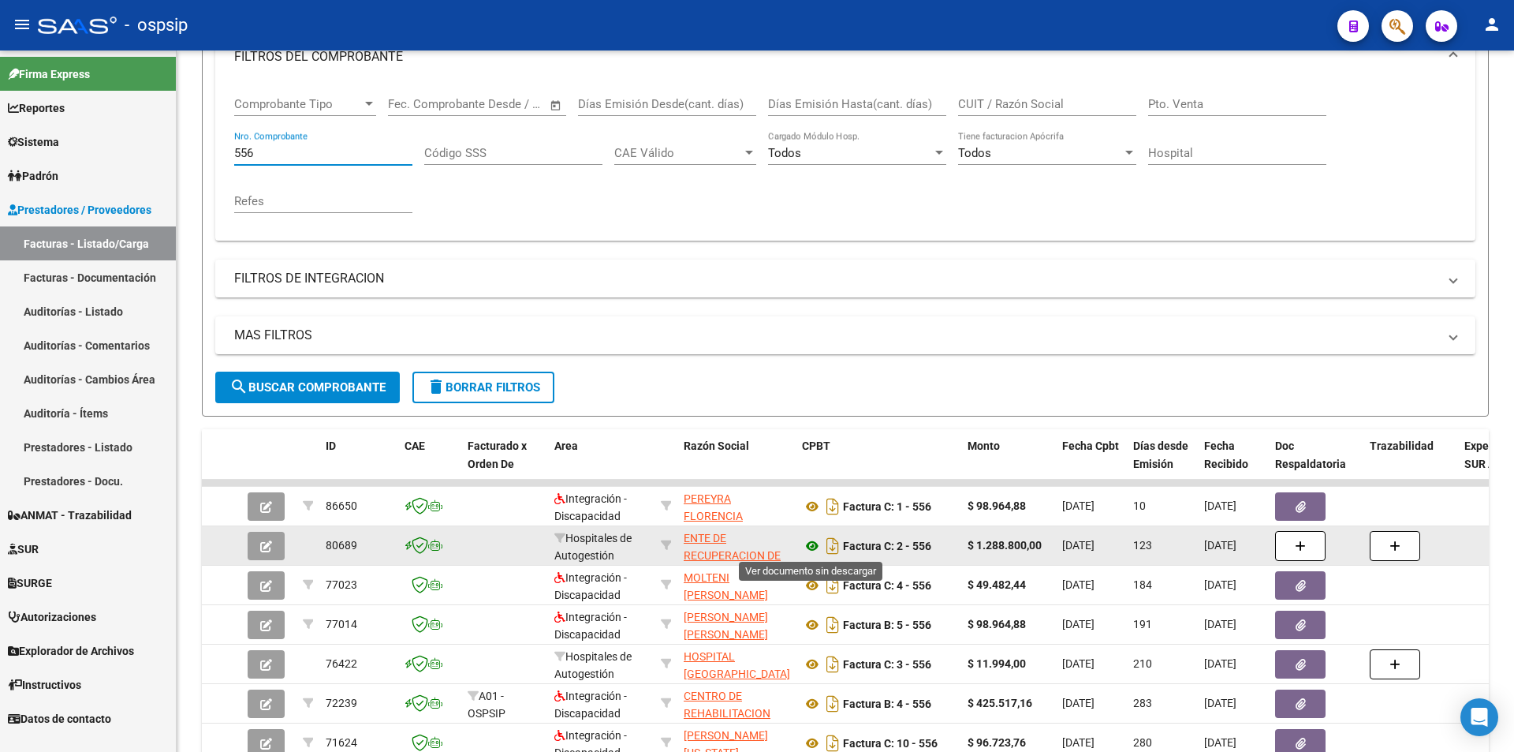
click at [816, 544] on icon at bounding box center [812, 545] width 21 height 19
